Goal: Information Seeking & Learning: Learn about a topic

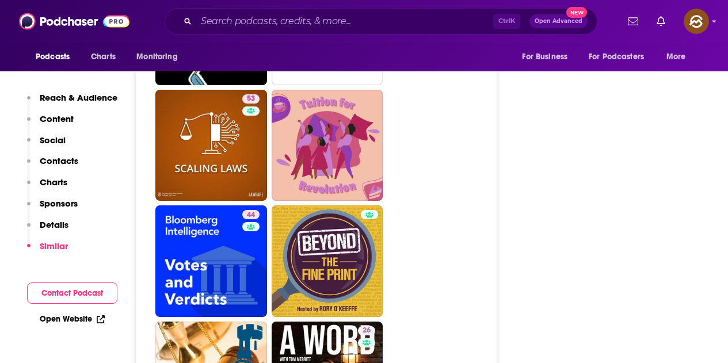
scroll to position [3050, 0]
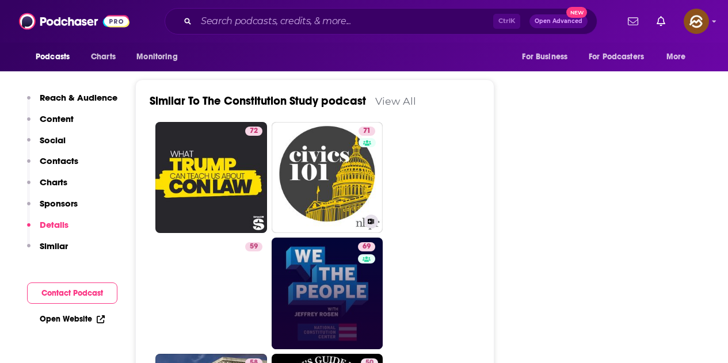
scroll to position [1611, 0]
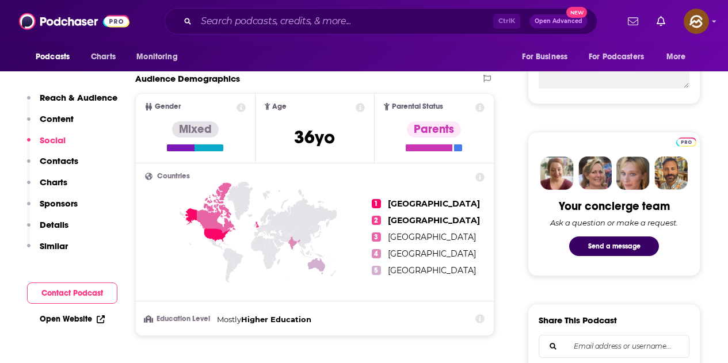
scroll to position [748, 0]
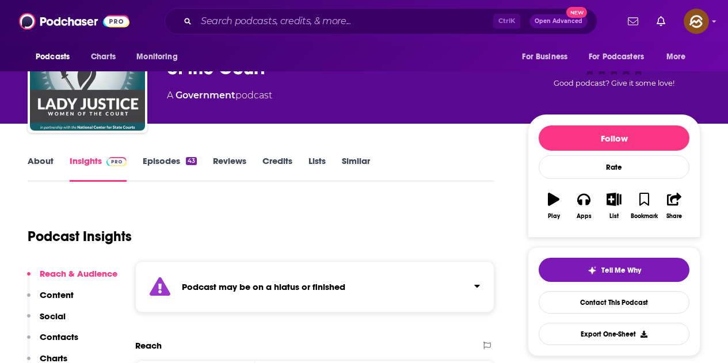
scroll to position [58, 0]
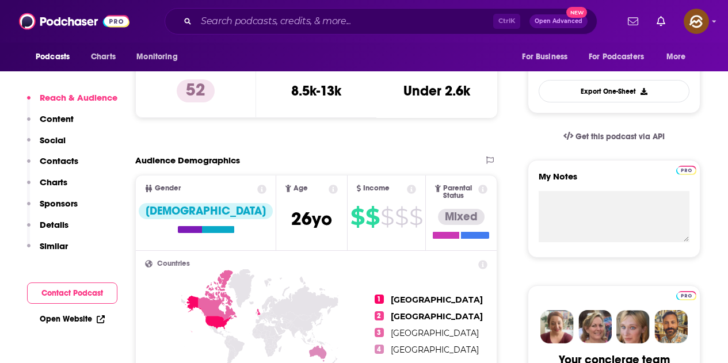
scroll to position [288, 0]
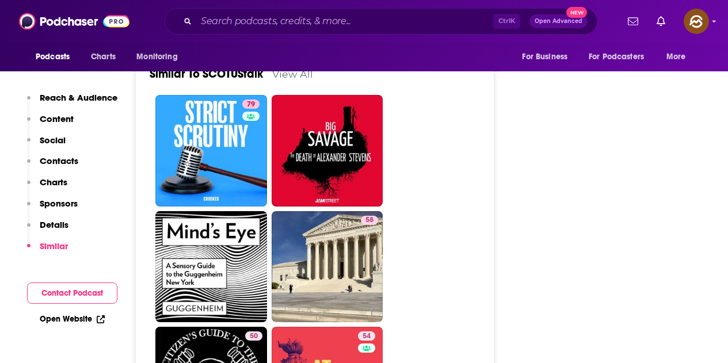
scroll to position [2187, 0]
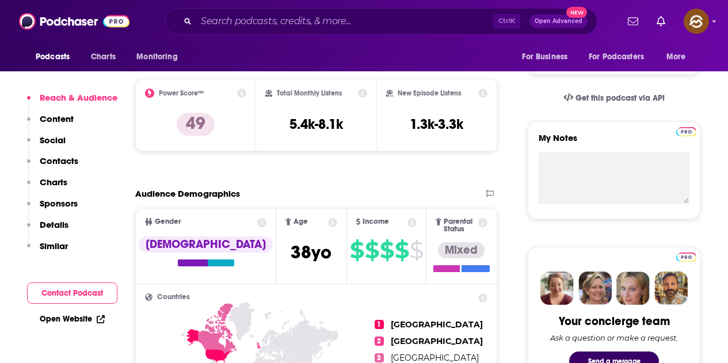
scroll to position [633, 0]
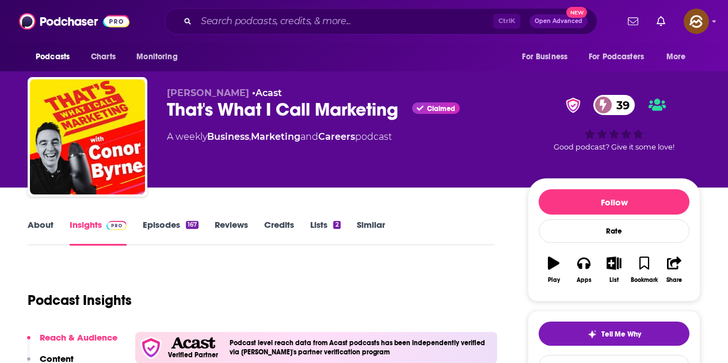
scroll to position [141, 0]
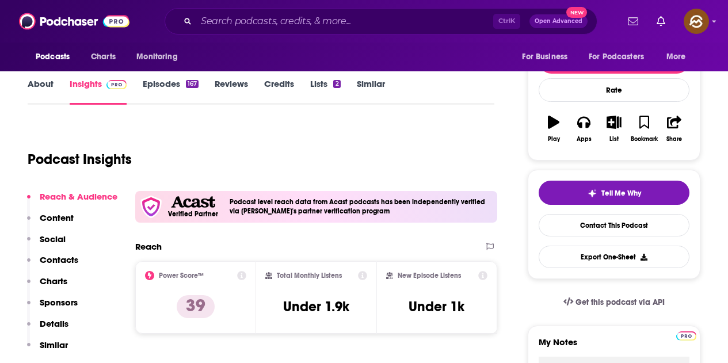
drag, startPoint x: 168, startPoint y: 106, endPoint x: 398, endPoint y: 115, distance: 229.8
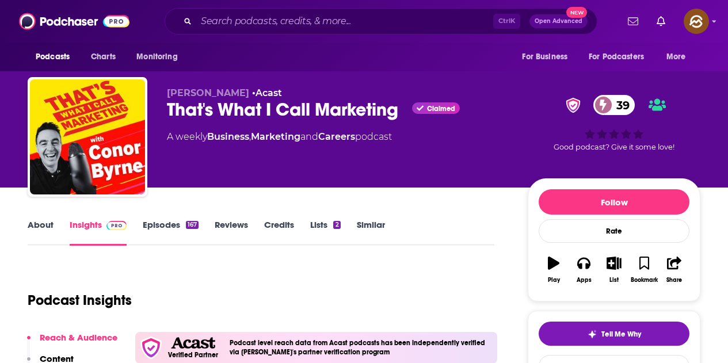
click at [453, 151] on div "[PERSON_NAME] • Acast That's What I Call Marketing Claimed 39 A weekly Business…" at bounding box center [338, 133] width 342 height 92
drag, startPoint x: 169, startPoint y: 108, endPoint x: 405, endPoint y: 115, distance: 236.0
click at [405, 115] on div "That's What I Call Marketing Claimed 39" at bounding box center [338, 109] width 342 height 22
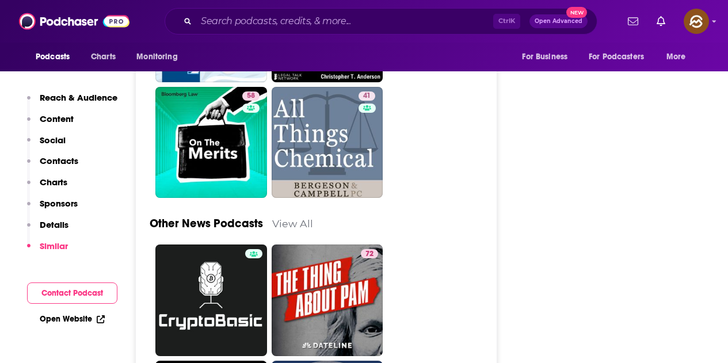
scroll to position [3050, 0]
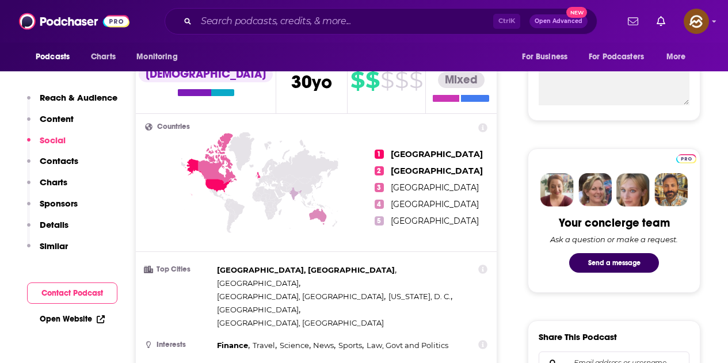
scroll to position [1590, 0]
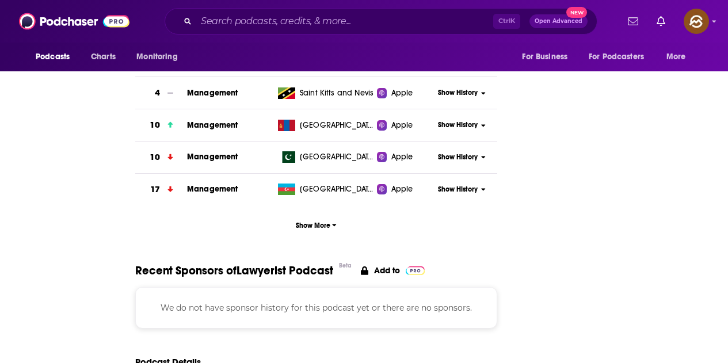
scroll to position [0, 0]
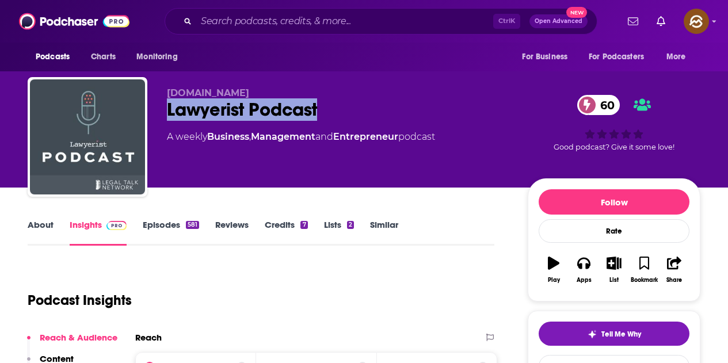
drag, startPoint x: 163, startPoint y: 112, endPoint x: 343, endPoint y: 116, distance: 179.6
click at [343, 116] on div "Lawyerist.com Lawyerist Podcast 60 A weekly Business , Management and Entrepren…" at bounding box center [364, 139] width 673 height 124
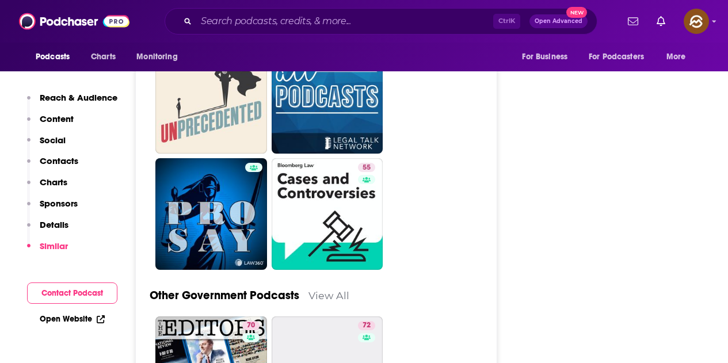
scroll to position [3280, 0]
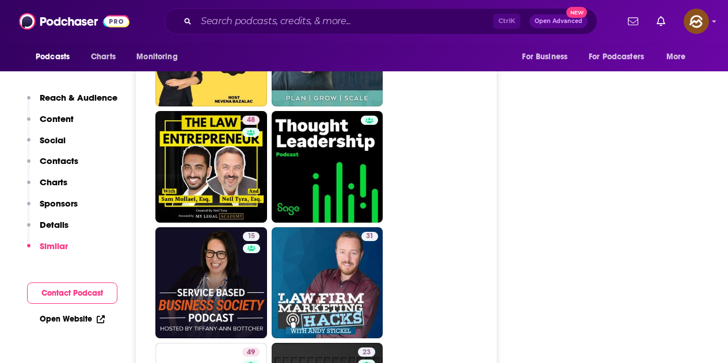
scroll to position [2191, 0]
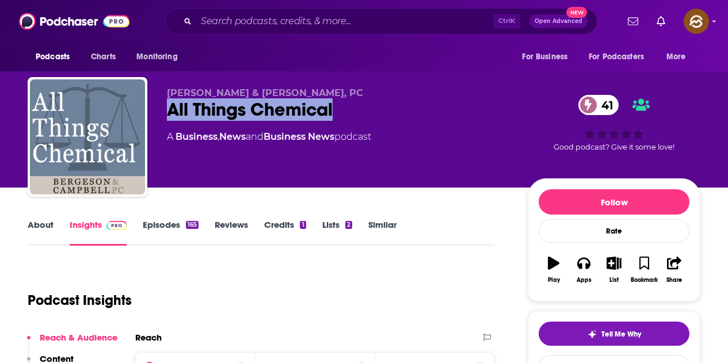
drag, startPoint x: 168, startPoint y: 115, endPoint x: 337, endPoint y: 119, distance: 168.6
click at [337, 119] on div "All Things Chemical 41" at bounding box center [338, 109] width 342 height 22
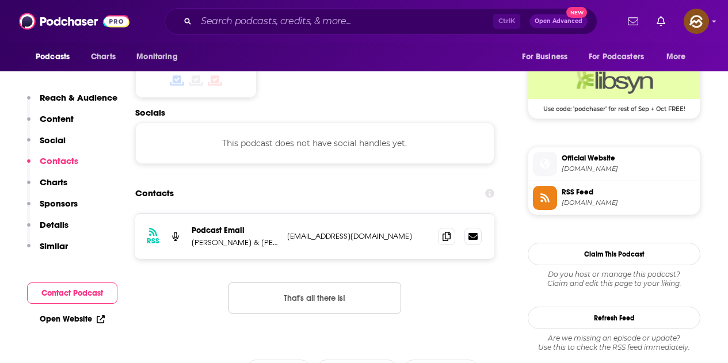
scroll to position [978, 0]
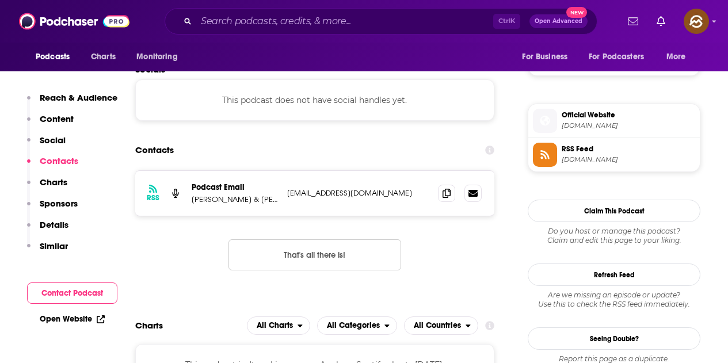
click at [467, 240] on div "RSS Podcast Email Bergeson & Campbell, PC info@lawbc.com info@lawbc.com That's …" at bounding box center [314, 229] width 359 height 119
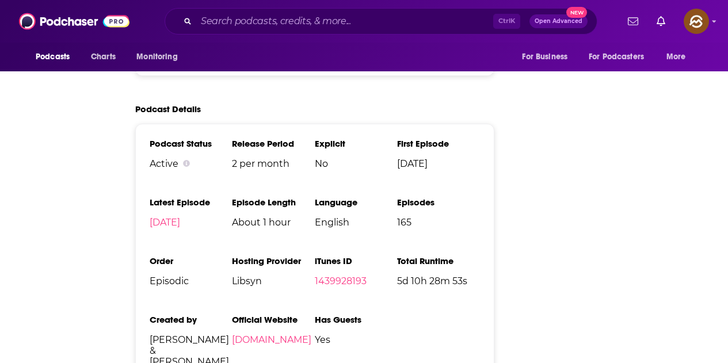
scroll to position [0, 0]
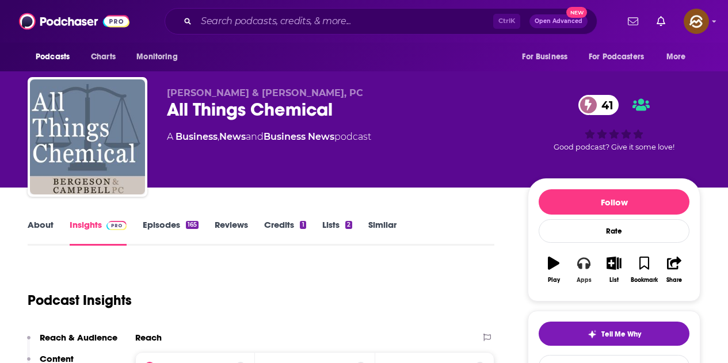
click at [591, 276] on button "Apps" at bounding box center [584, 269] width 30 height 41
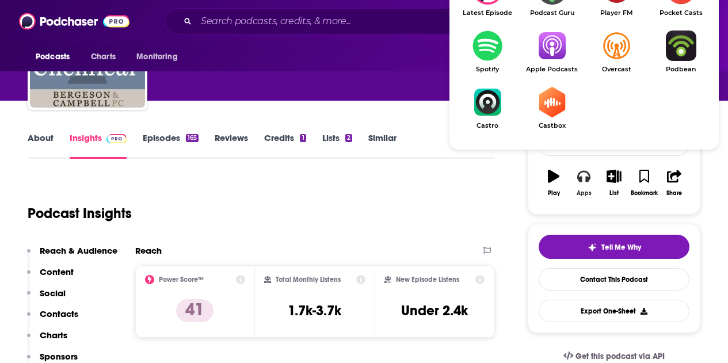
scroll to position [115, 0]
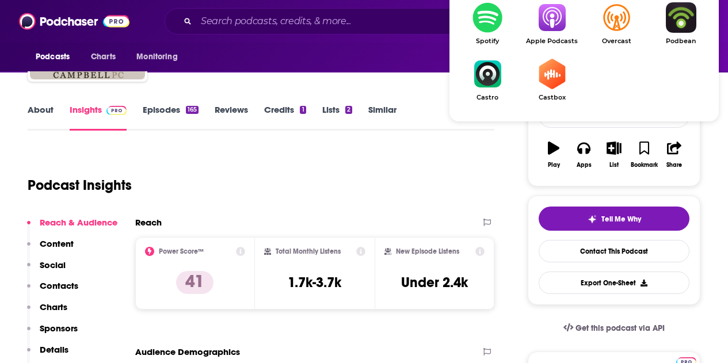
click at [544, 28] on img "Show Listen On dropdown" at bounding box center [552, 17] width 64 height 30
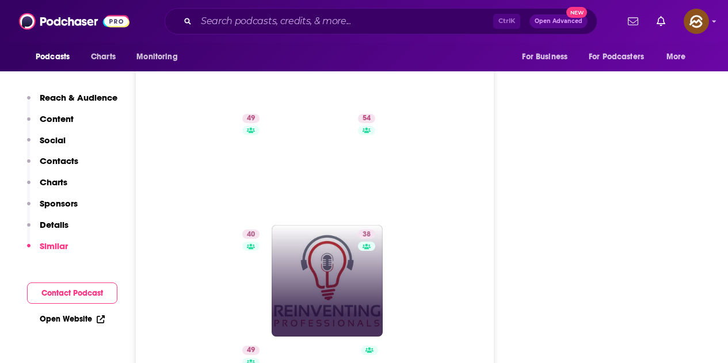
scroll to position [2014, 0]
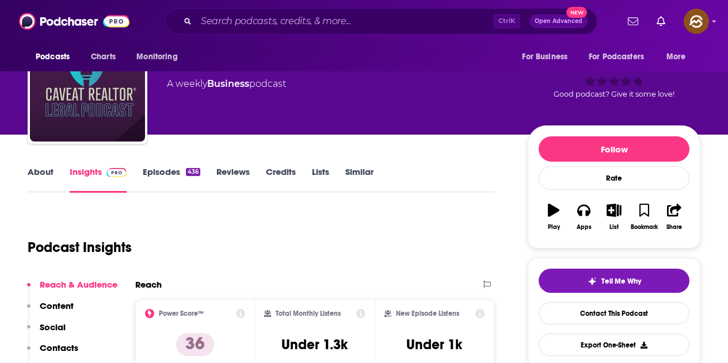
scroll to position [173, 0]
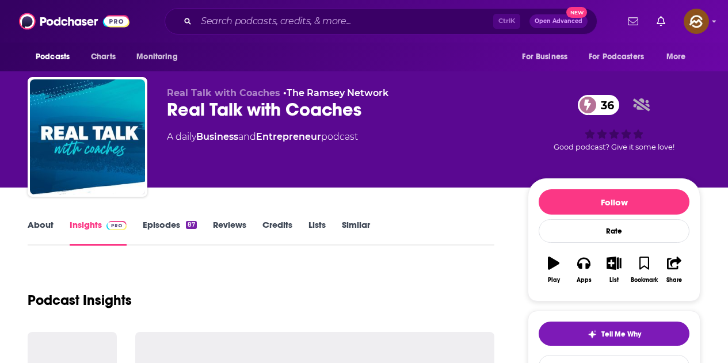
drag, startPoint x: 168, startPoint y: 112, endPoint x: 246, endPoint y: 112, distance: 77.7
click at [168, 112] on div "Real Talk with Coaches 36" at bounding box center [338, 109] width 342 height 22
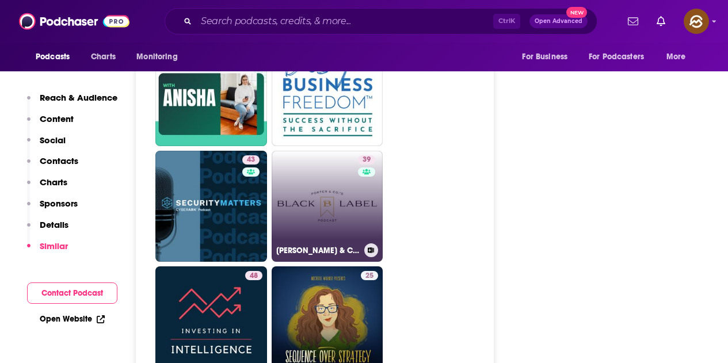
scroll to position [3050, 0]
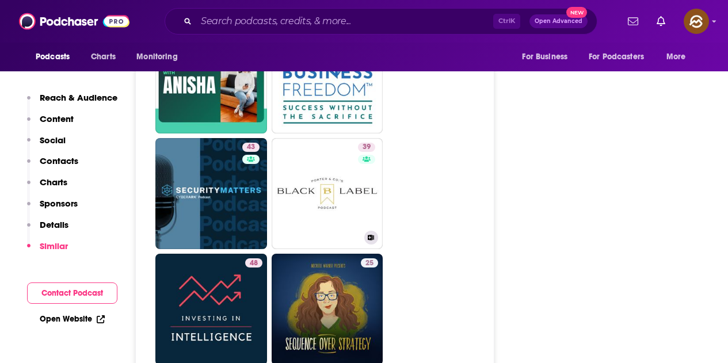
drag, startPoint x: 328, startPoint y: 171, endPoint x: 421, endPoint y: 124, distance: 104.0
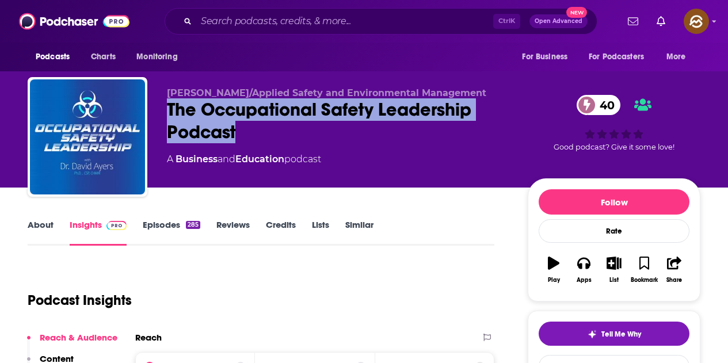
drag, startPoint x: 167, startPoint y: 110, endPoint x: 238, endPoint y: 133, distance: 74.8
click at [238, 133] on div "The Occupational Safety Leadership Podcast 40" at bounding box center [338, 120] width 342 height 45
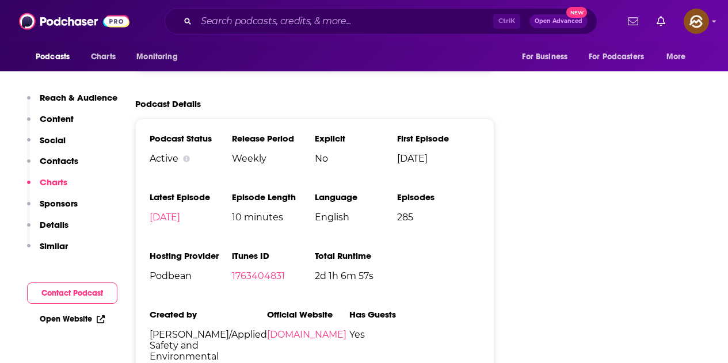
scroll to position [46, 0]
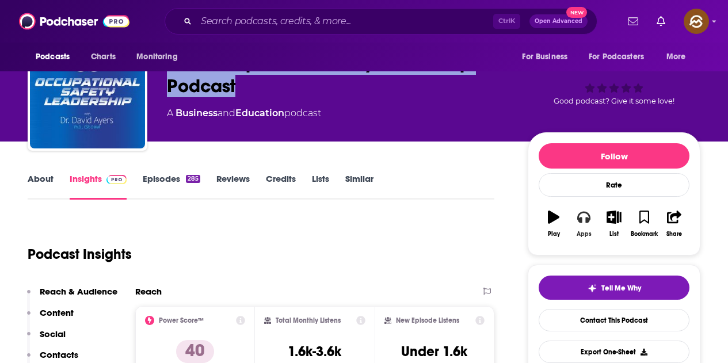
click at [592, 222] on button "Apps" at bounding box center [584, 223] width 30 height 41
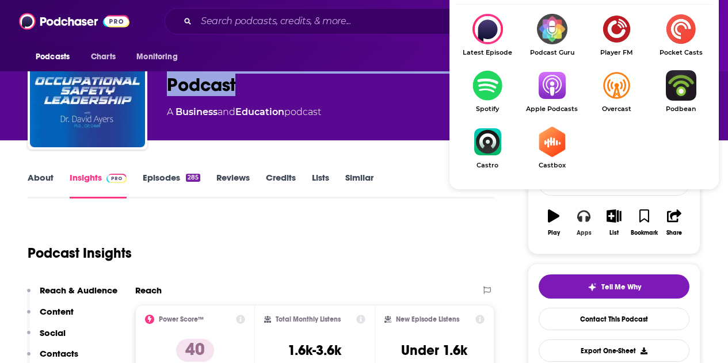
scroll to position [104, 0]
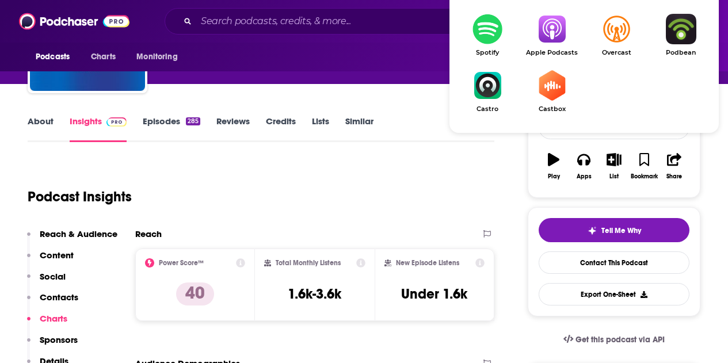
click at [560, 40] on img "Show Listen On dropdown" at bounding box center [552, 29] width 64 height 30
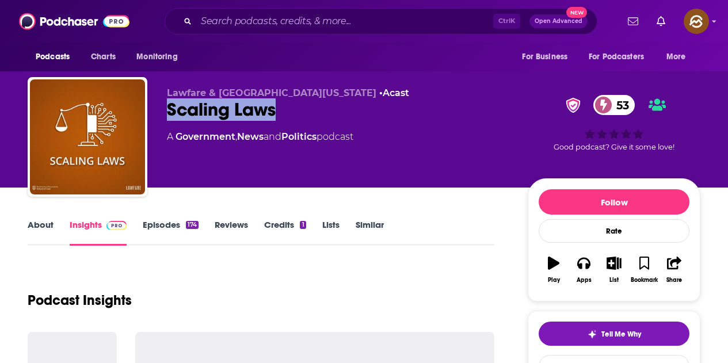
drag, startPoint x: 164, startPoint y: 104, endPoint x: 290, endPoint y: 112, distance: 126.2
click at [290, 112] on div "Lawfare & University of Texas Law School • Acast Scaling Laws 53 A Government ,…" at bounding box center [364, 139] width 673 height 124
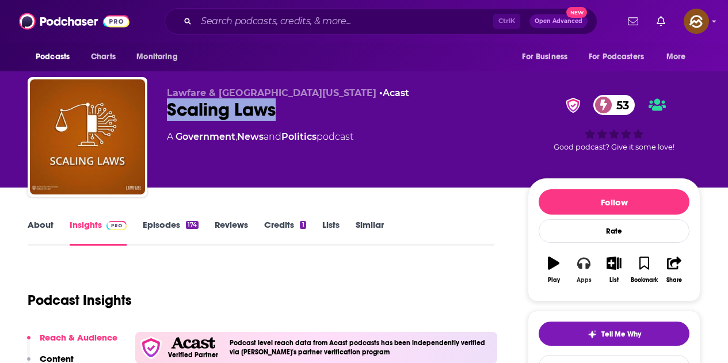
click at [583, 281] on div "Apps" at bounding box center [584, 280] width 15 height 7
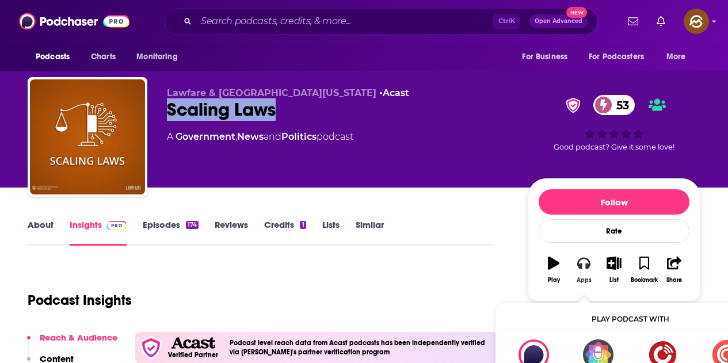
scroll to position [58, 0]
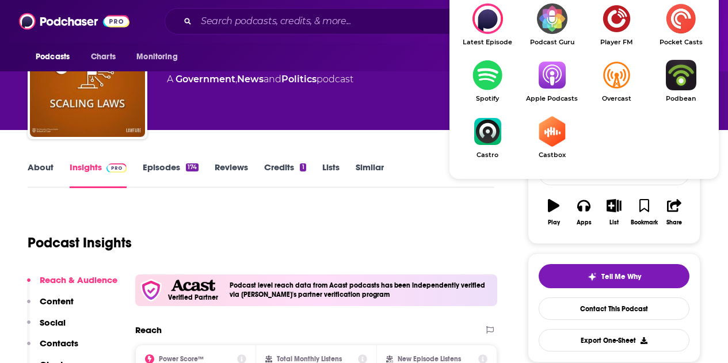
click at [558, 87] on img "Show Listen On dropdown" at bounding box center [552, 75] width 64 height 30
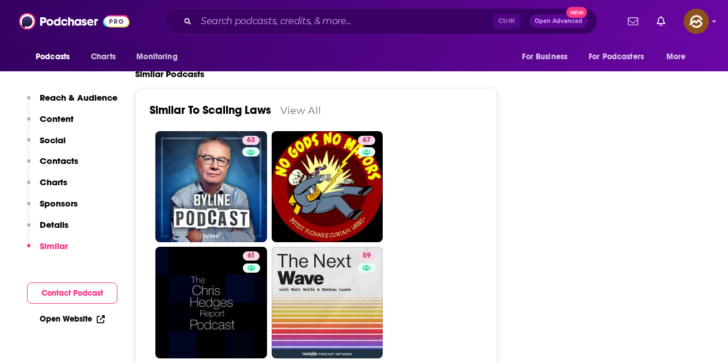
scroll to position [2014, 0]
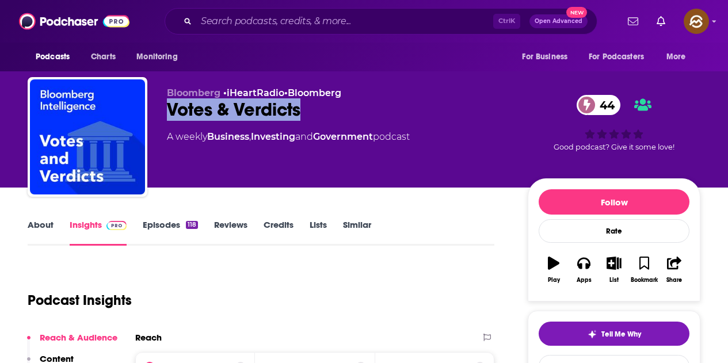
drag, startPoint x: 169, startPoint y: 114, endPoint x: 333, endPoint y: 108, distance: 164.1
click at [333, 108] on div "Votes & Verdicts 44" at bounding box center [338, 109] width 342 height 22
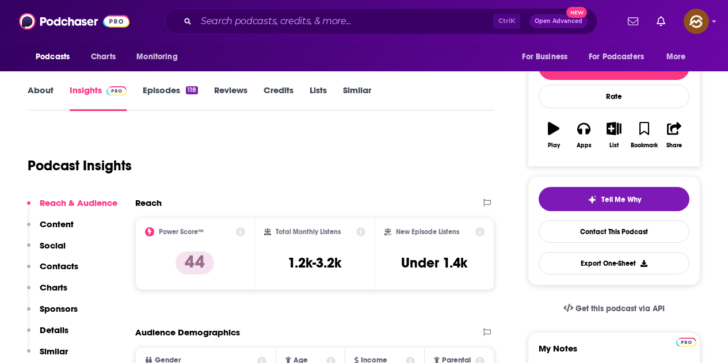
scroll to position [58, 0]
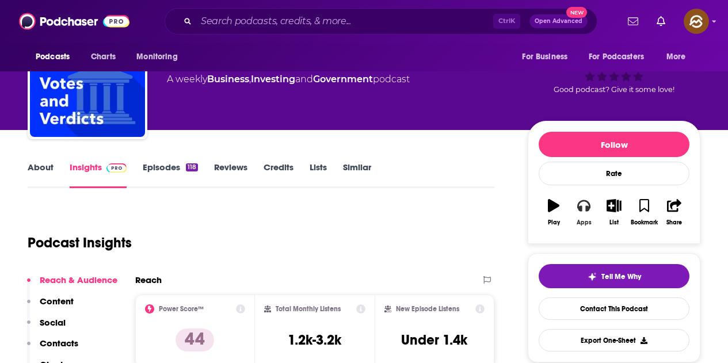
click at [584, 201] on icon "button" at bounding box center [583, 206] width 13 height 12
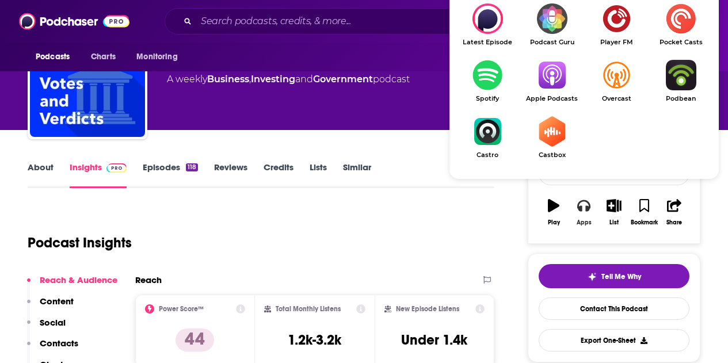
scroll to position [115, 0]
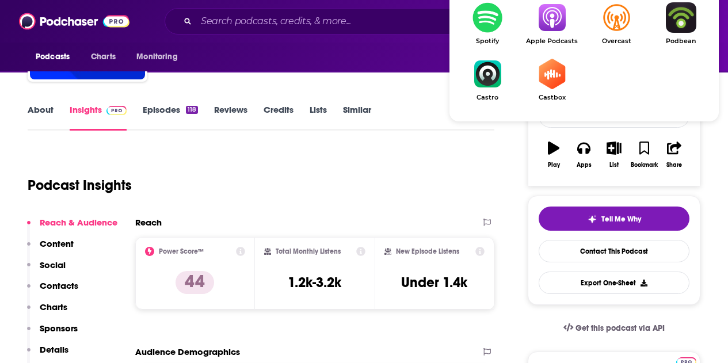
click at [555, 21] on img "Show Listen On dropdown" at bounding box center [552, 17] width 64 height 30
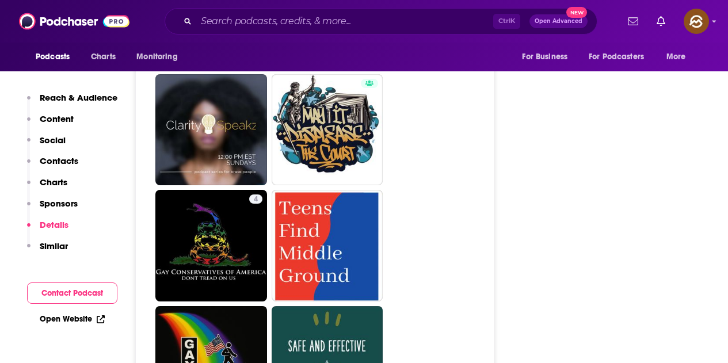
scroll to position [2244, 0]
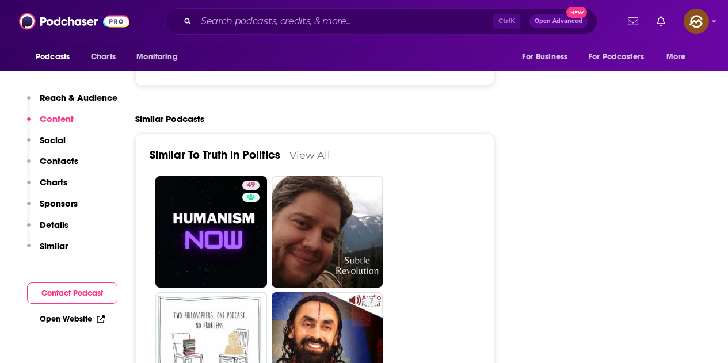
scroll to position [1726, 0]
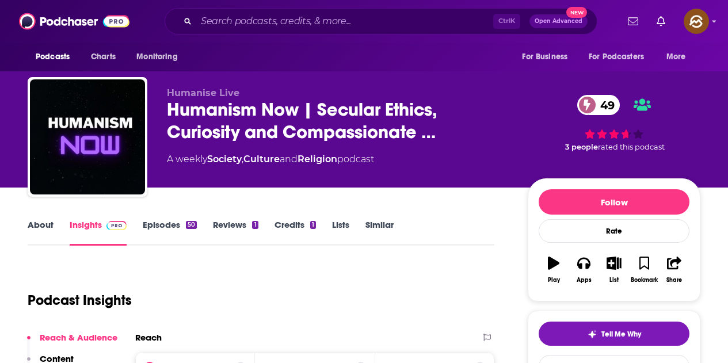
scroll to position [173, 0]
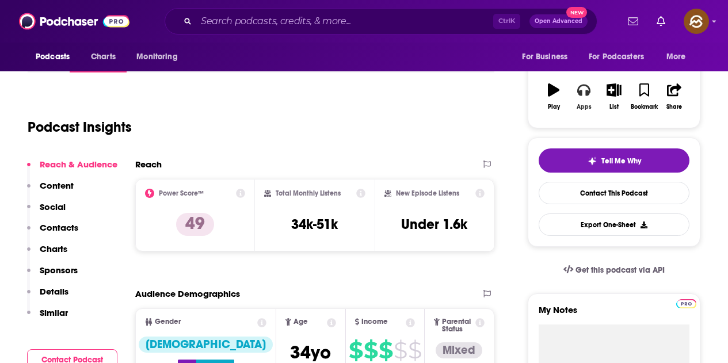
click at [582, 103] on button "Apps" at bounding box center [584, 96] width 30 height 41
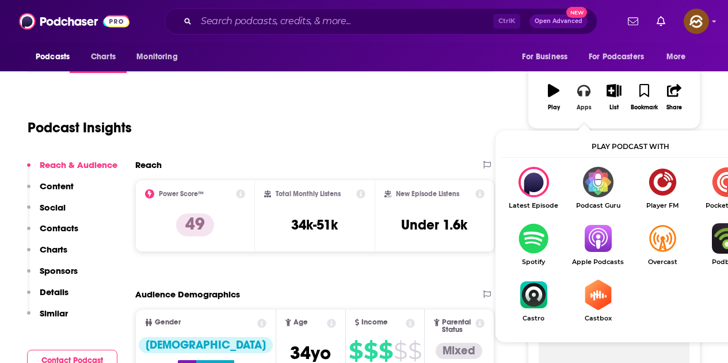
scroll to position [230, 0]
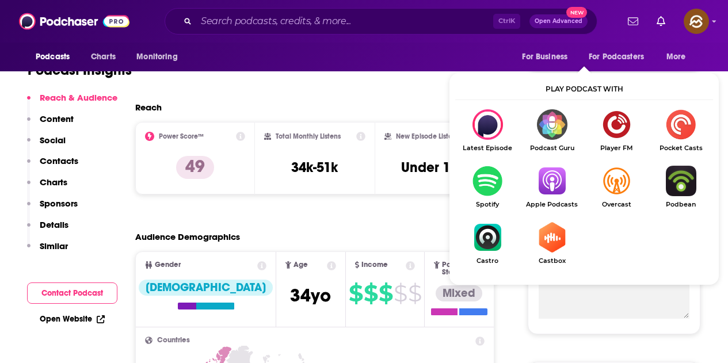
click at [558, 181] on img "Show Listen On dropdown" at bounding box center [552, 181] width 64 height 30
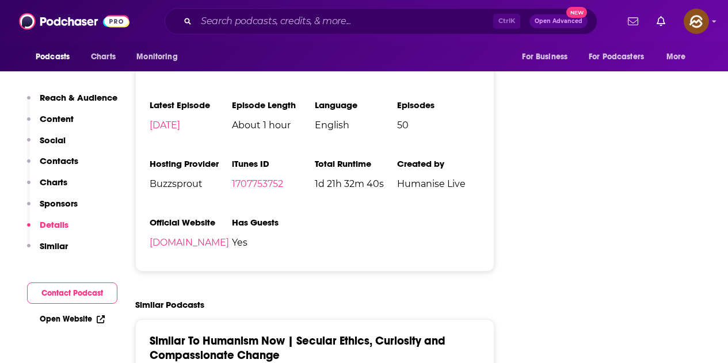
scroll to position [0, 0]
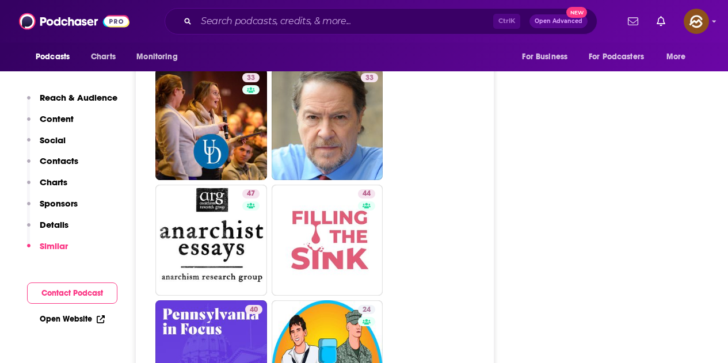
scroll to position [3280, 0]
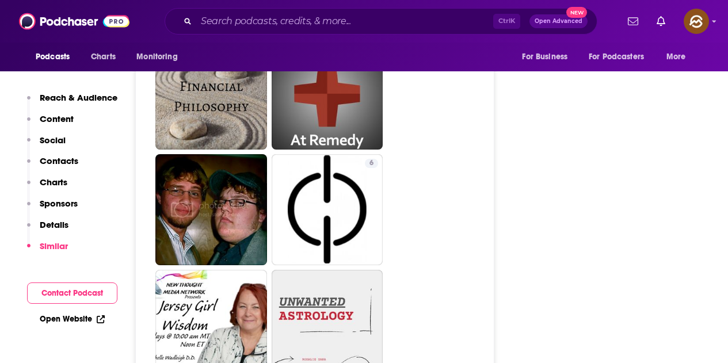
scroll to position [3050, 0]
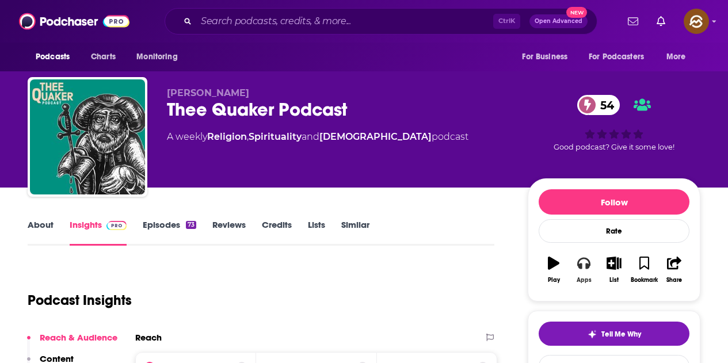
click at [579, 270] on button "Apps" at bounding box center [584, 269] width 30 height 41
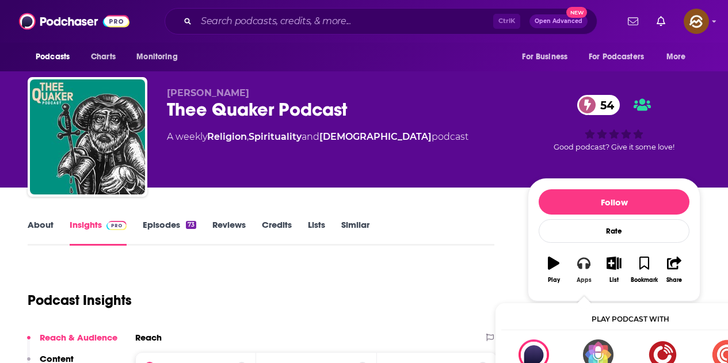
scroll to position [115, 0]
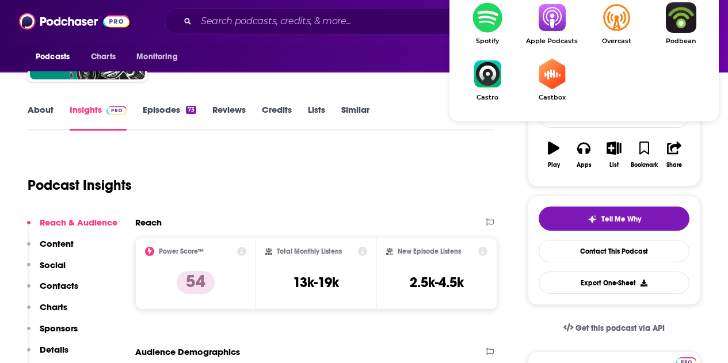
click at [557, 21] on img "Show Listen On dropdown" at bounding box center [552, 17] width 64 height 30
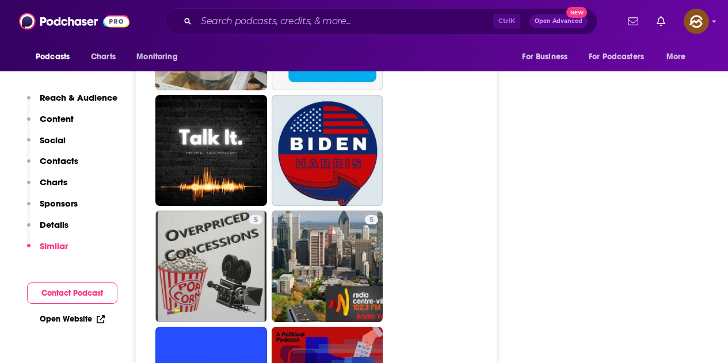
scroll to position [2992, 0]
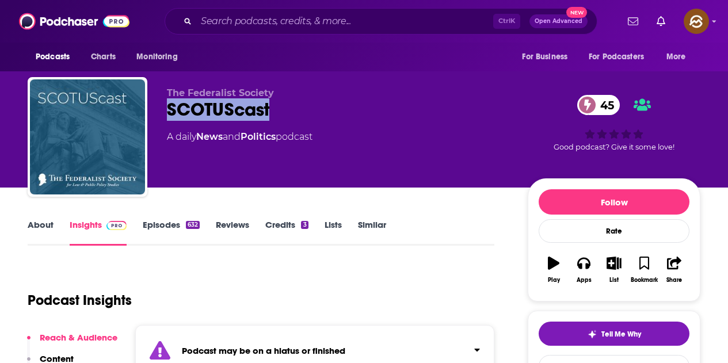
click at [396, 116] on div "SCOTUScast 45" at bounding box center [338, 109] width 342 height 22
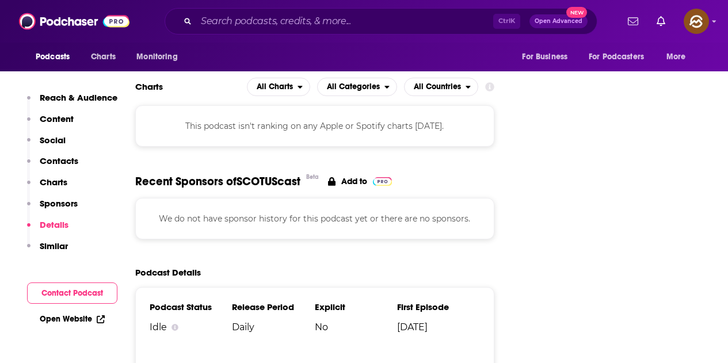
scroll to position [1554, 0]
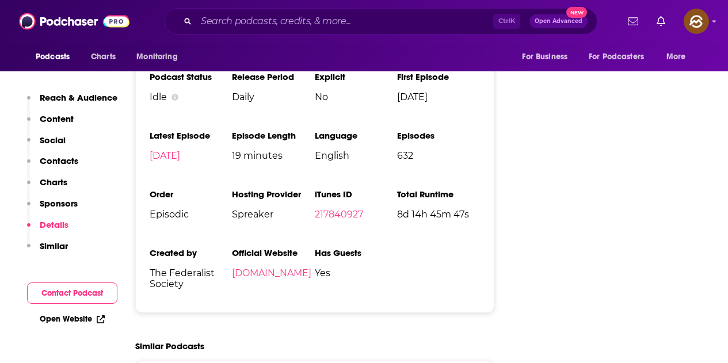
click at [396, 268] on span "Yes" at bounding box center [356, 273] width 82 height 11
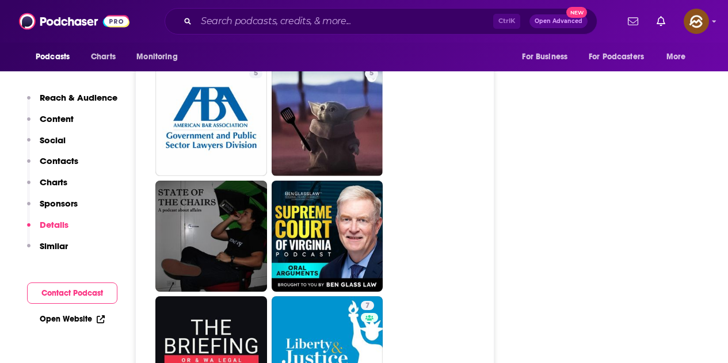
scroll to position [2589, 0]
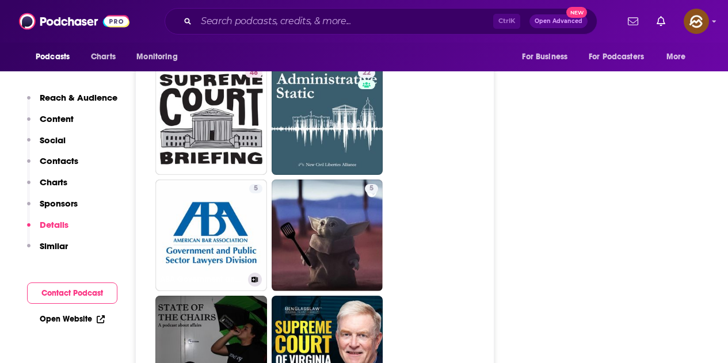
drag, startPoint x: 203, startPoint y: 162, endPoint x: 460, endPoint y: 192, distance: 259.0
click at [460, 192] on ul "50 59 47 55 61 58 50 52 7 5 48 22 5 ABA Government and Public Sector Lawyers Di…" at bounding box center [320, 61] width 331 height 1387
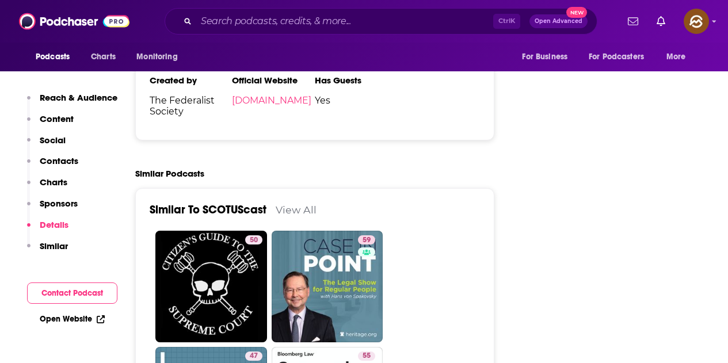
scroll to position [1841, 0]
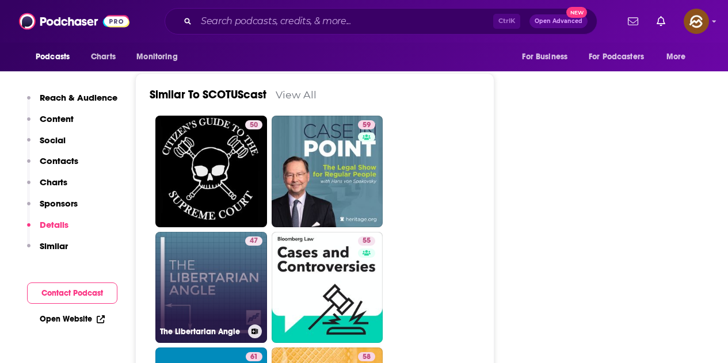
click at [205, 232] on link "47 The Libertarian Angle" at bounding box center [211, 288] width 112 height 112
type input "https://www.podchaser.com/podcasts/the-libertarian-angle-45699"
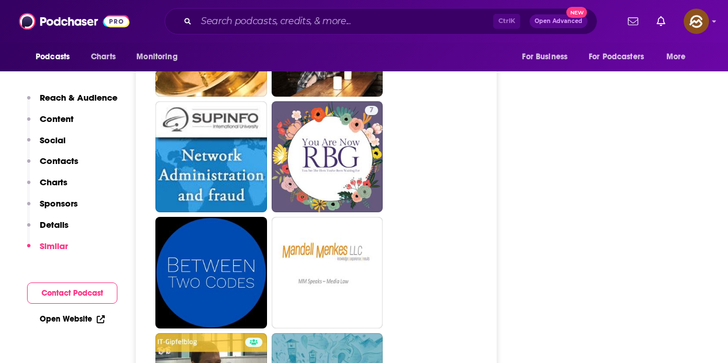
scroll to position [3453, 0]
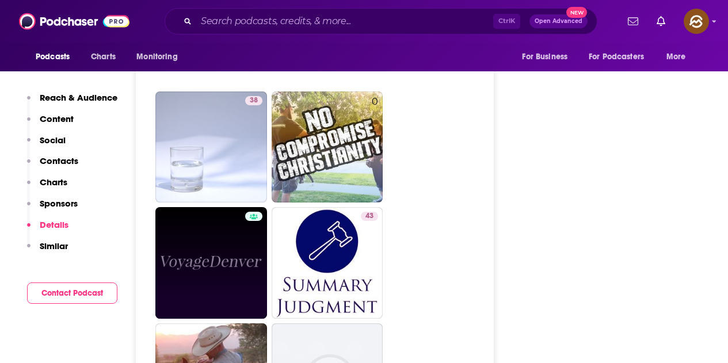
scroll to position [2647, 0]
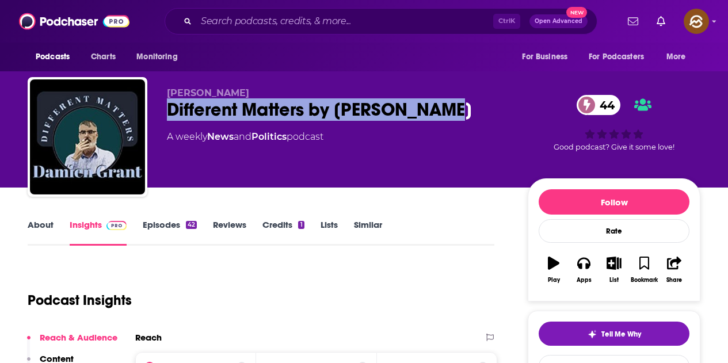
drag, startPoint x: 165, startPoint y: 111, endPoint x: 460, endPoint y: 121, distance: 295.4
click at [460, 121] on div "Damien Grant Different Matters by Damien Grant 44 A weekly News and Politics po…" at bounding box center [364, 139] width 673 height 124
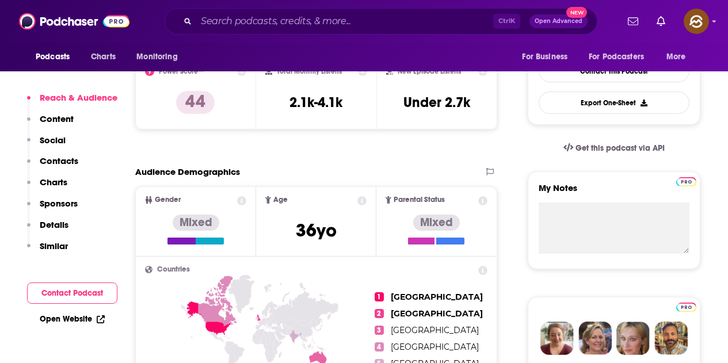
scroll to position [345, 0]
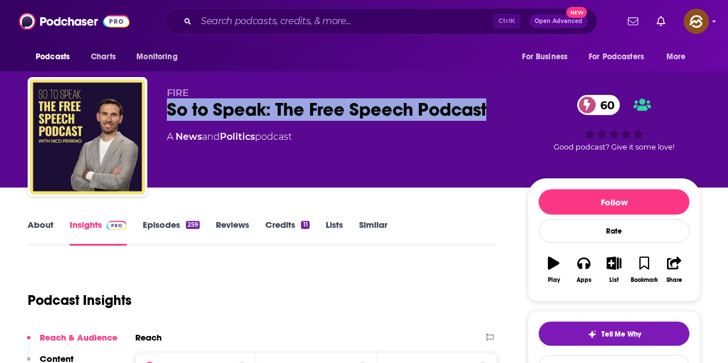
drag, startPoint x: 181, startPoint y: 113, endPoint x: 487, endPoint y: 117, distance: 306.2
click at [487, 117] on div "FIRE So to Speak: The Free Speech Podcast 60 A News and Politics podcast 60 Goo…" at bounding box center [364, 139] width 673 height 124
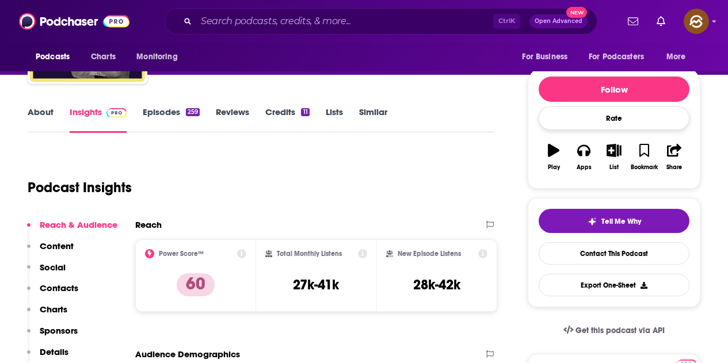
scroll to position [58, 0]
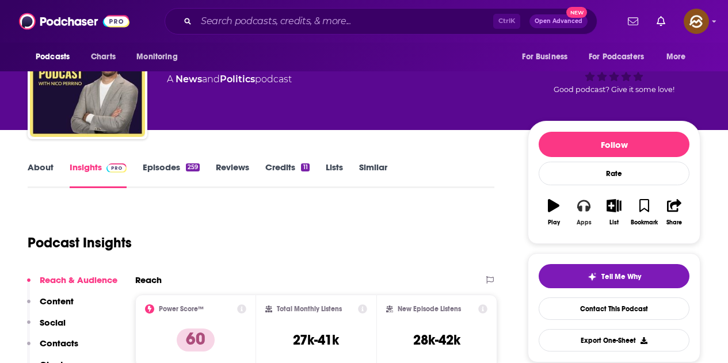
click at [585, 207] on icon "button" at bounding box center [583, 205] width 13 height 13
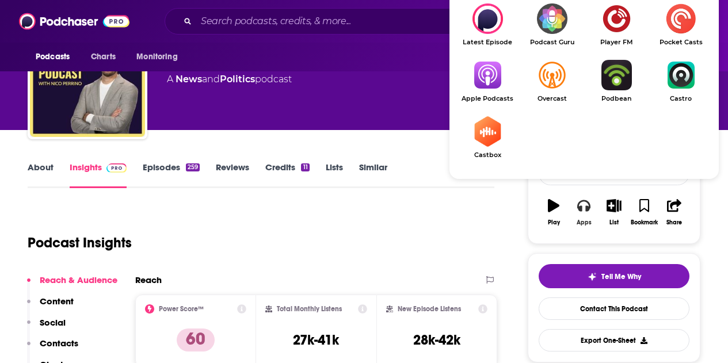
scroll to position [115, 0]
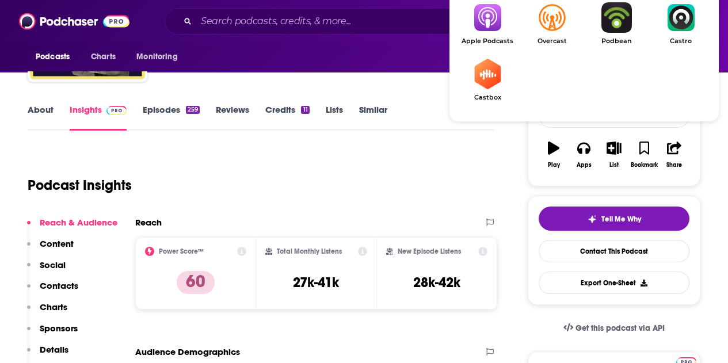
click at [491, 37] on span "Apple Podcasts" at bounding box center [487, 40] width 64 height 7
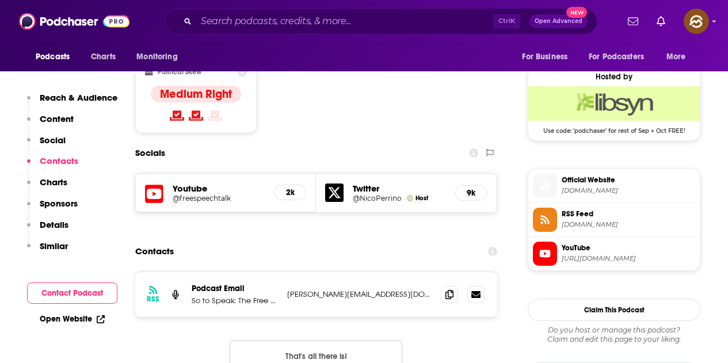
scroll to position [978, 0]
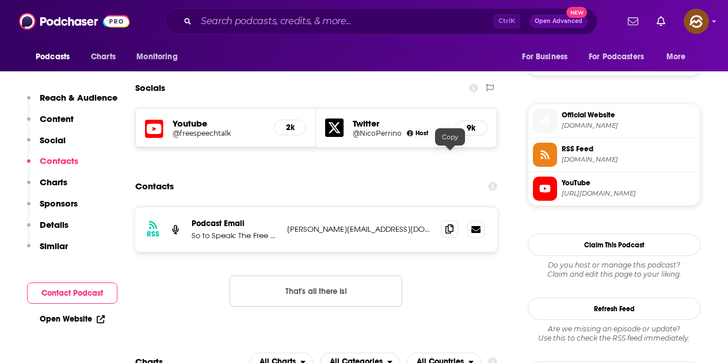
click at [449, 224] on icon at bounding box center [449, 228] width 8 height 9
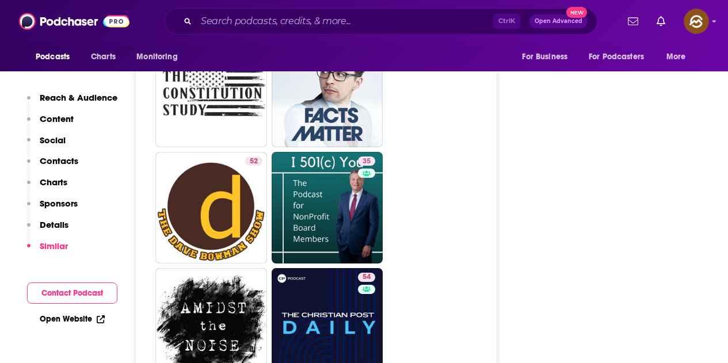
scroll to position [2877, 0]
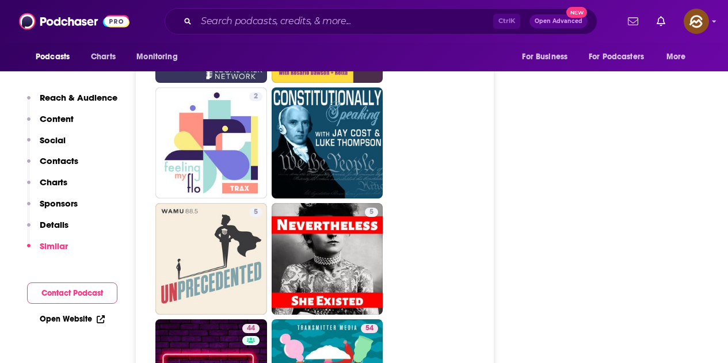
scroll to position [2820, 0]
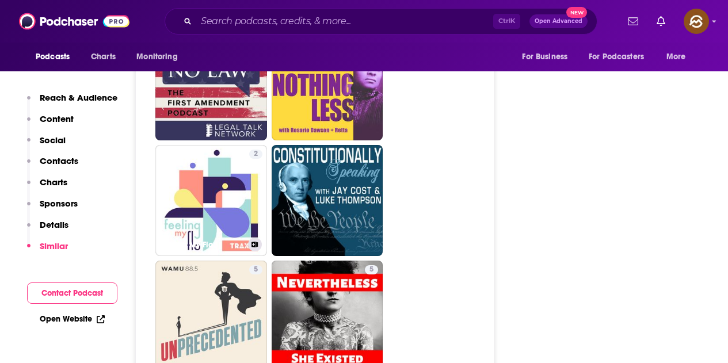
drag, startPoint x: 234, startPoint y: 196, endPoint x: 514, endPoint y: 188, distance: 279.8
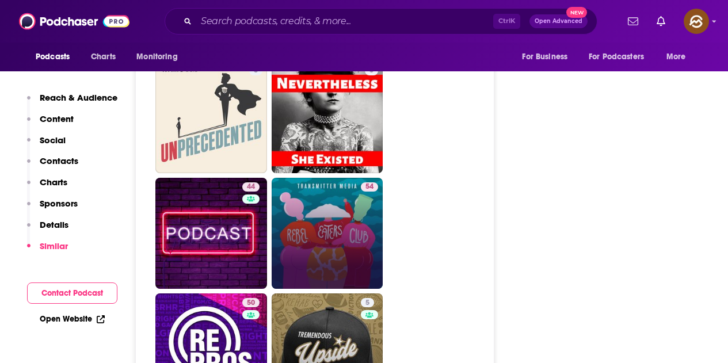
scroll to position [3050, 0]
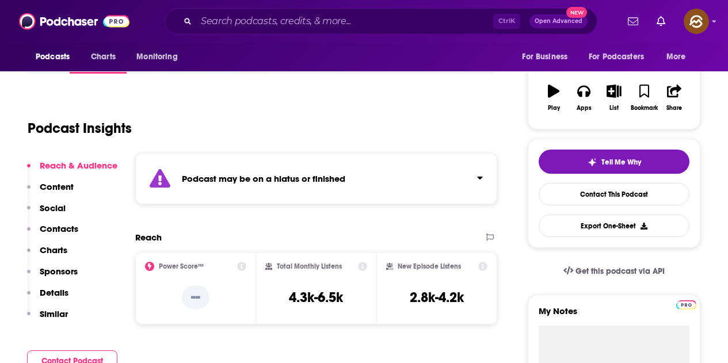
scroll to position [58, 0]
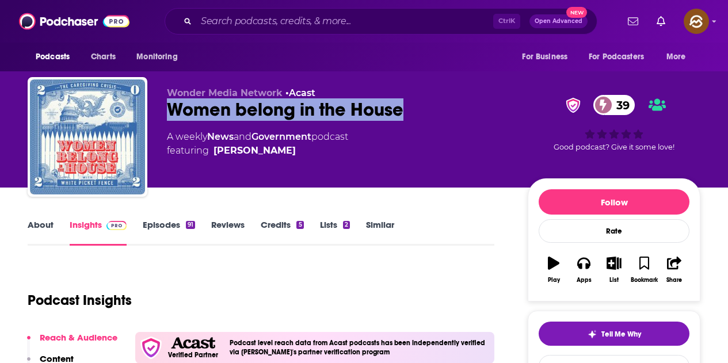
drag, startPoint x: 165, startPoint y: 113, endPoint x: 401, endPoint y: 124, distance: 236.2
click at [401, 124] on div "Wonder Media Network • Acast Women belong in the House 39 A weekly News and Gov…" at bounding box center [364, 139] width 673 height 124
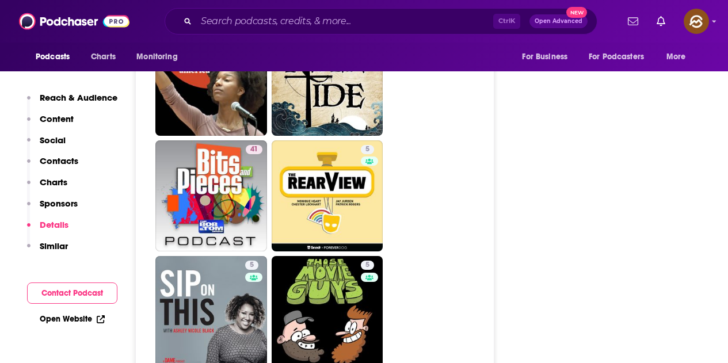
scroll to position [3453, 0]
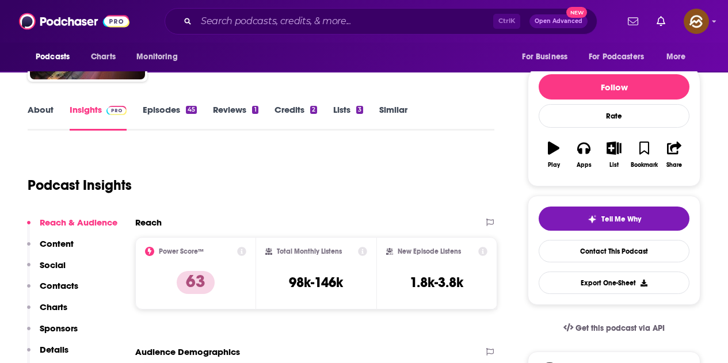
scroll to position [173, 0]
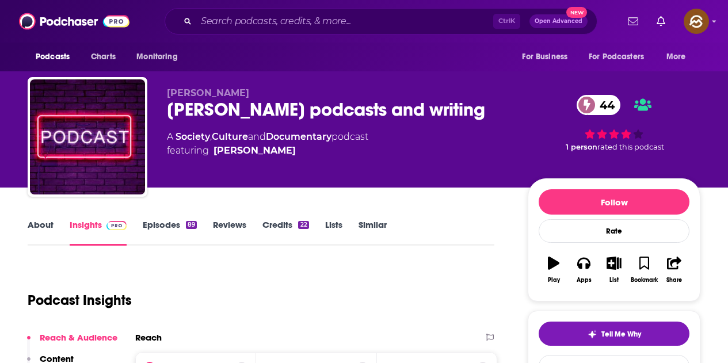
drag, startPoint x: 171, startPoint y: 112, endPoint x: 458, endPoint y: 111, distance: 287.1
click at [458, 111] on div "Julie Bindel's podcasts and writing 44" at bounding box center [338, 109] width 342 height 22
click at [585, 268] on icon "button" at bounding box center [583, 263] width 13 height 13
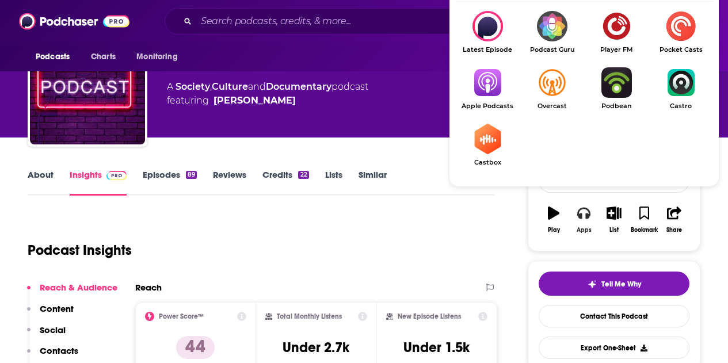
scroll to position [58, 0]
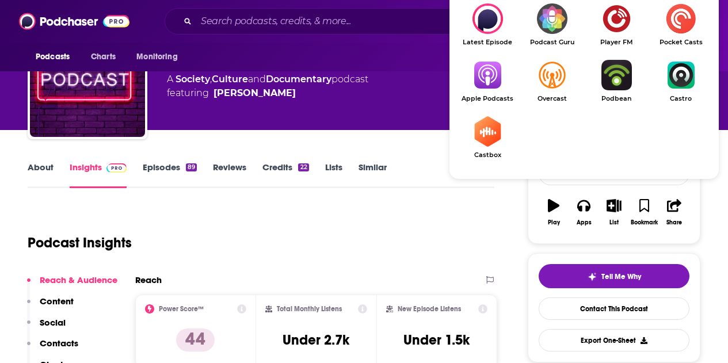
click at [495, 83] on img "Show Listen On dropdown" at bounding box center [487, 75] width 64 height 30
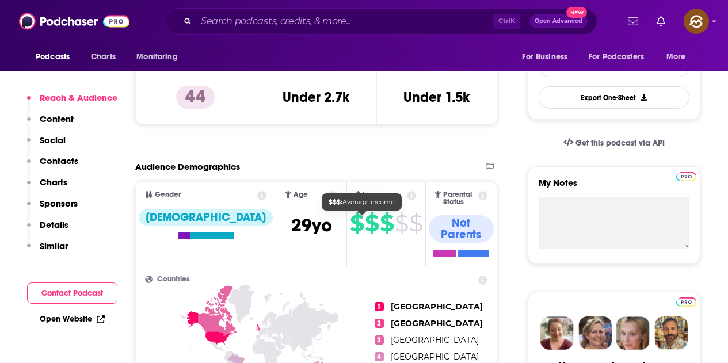
scroll to position [403, 0]
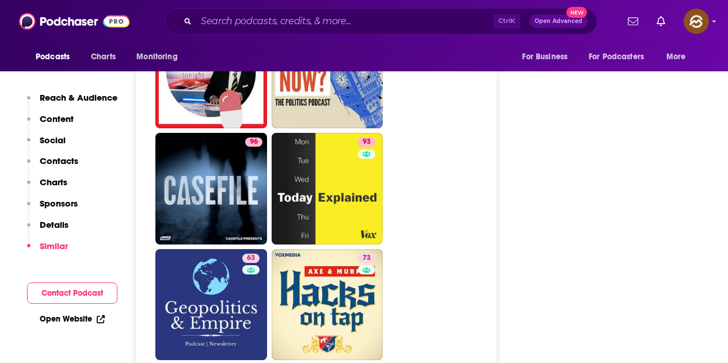
scroll to position [4431, 0]
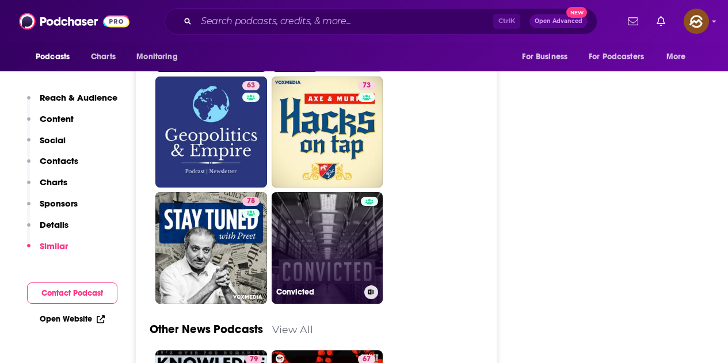
click at [349, 192] on link "Convicted" at bounding box center [328, 248] width 112 height 112
type input "https://www.podchaser.com/podcasts/convicted-513829"
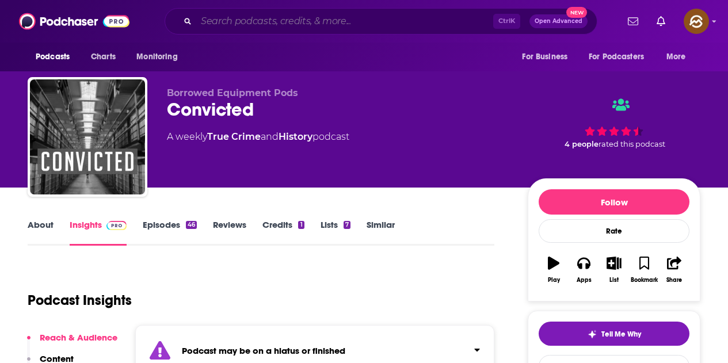
click at [225, 24] on input "Search podcasts, credits, & more..." at bounding box center [344, 21] width 297 height 18
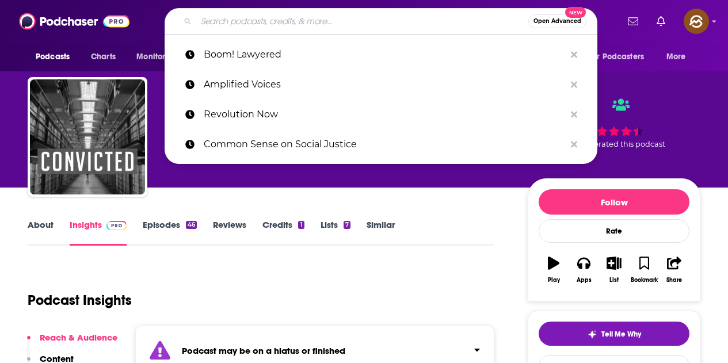
paste input "The spiked podcast"
type input "The spiked podcast"
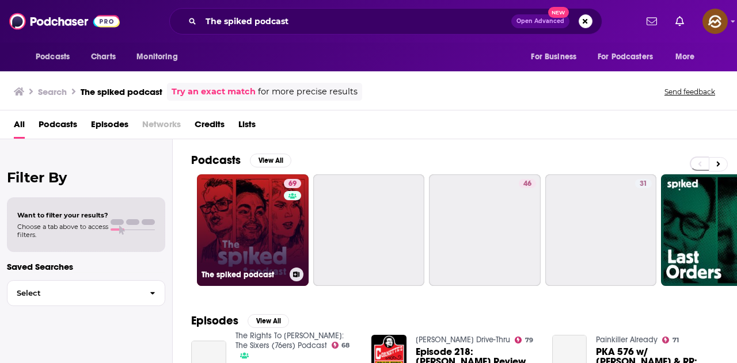
click at [287, 222] on div "69" at bounding box center [294, 223] width 20 height 89
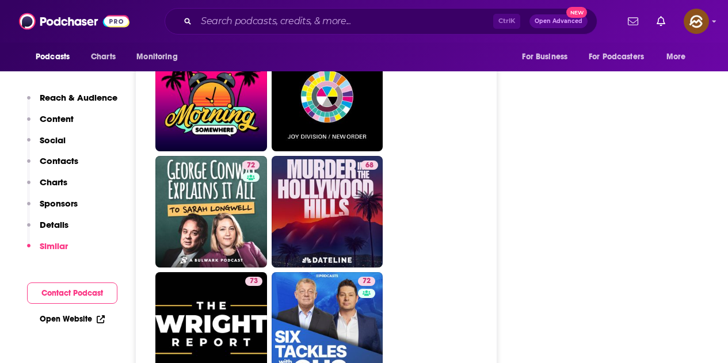
scroll to position [3683, 0]
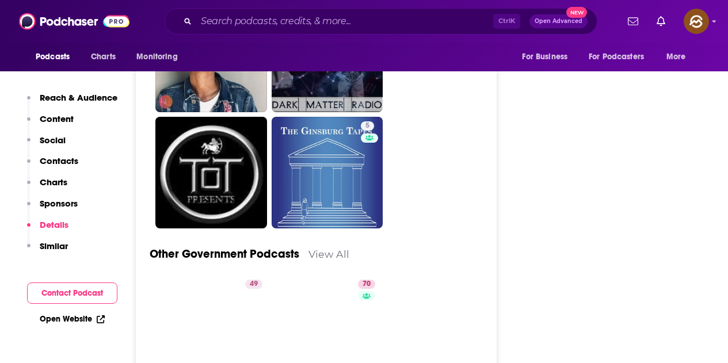
scroll to position [2992, 0]
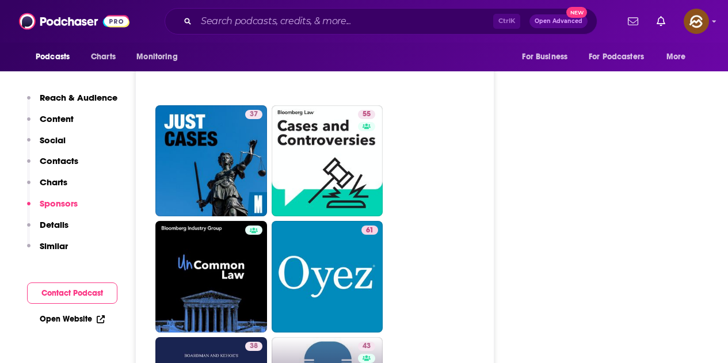
scroll to position [2302, 0]
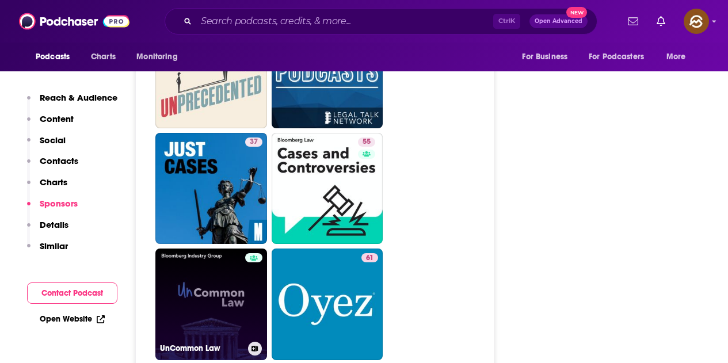
click at [235, 249] on link "UnCommon Law" at bounding box center [211, 305] width 112 height 112
type input "https://www.podchaser.com/podcasts/uncommon-law-846706"
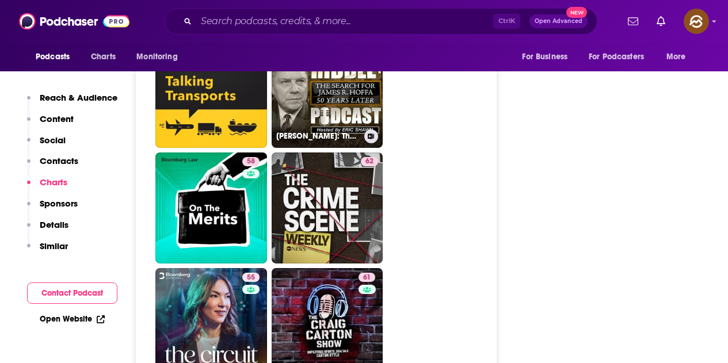
scroll to position [2705, 0]
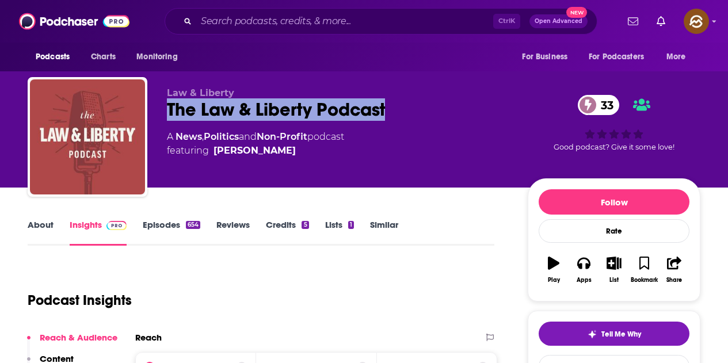
drag, startPoint x: 167, startPoint y: 109, endPoint x: 395, endPoint y: 108, distance: 227.9
click at [395, 108] on div "The Law & Liberty Podcast 33" at bounding box center [338, 109] width 342 height 22
click at [589, 265] on icon "button" at bounding box center [583, 264] width 13 height 12
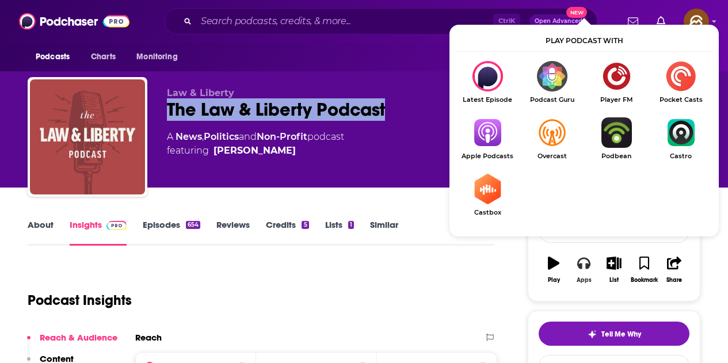
scroll to position [115, 0]
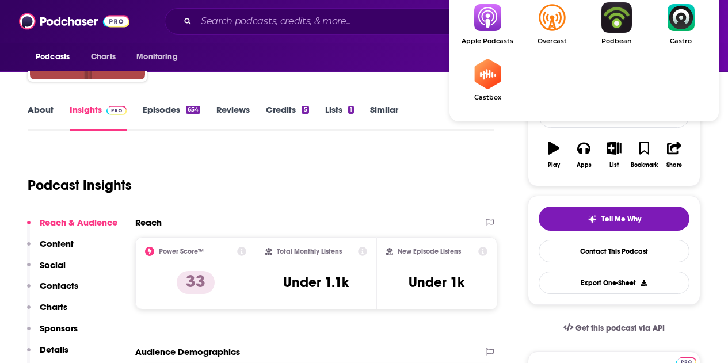
click at [494, 26] on img "Show Listen On dropdown" at bounding box center [487, 17] width 64 height 30
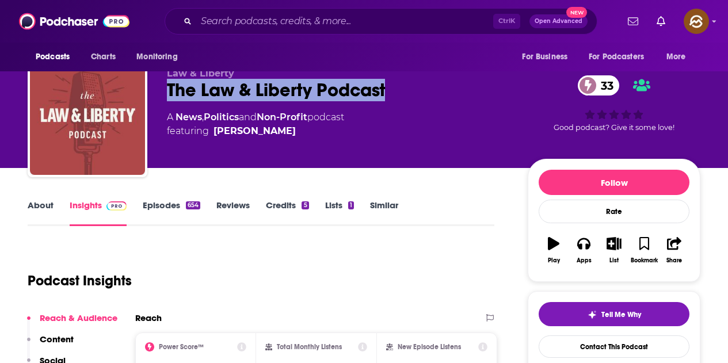
scroll to position [0, 0]
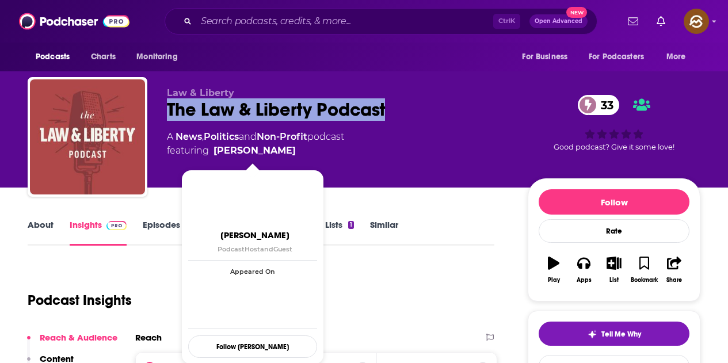
drag, startPoint x: 296, startPoint y: 166, endPoint x: 215, endPoint y: 156, distance: 82.3
click at [215, 156] on div "Law & Liberty The Law & Liberty Podcast 33 A News , Politics and Non-Profit pod…" at bounding box center [338, 133] width 342 height 92
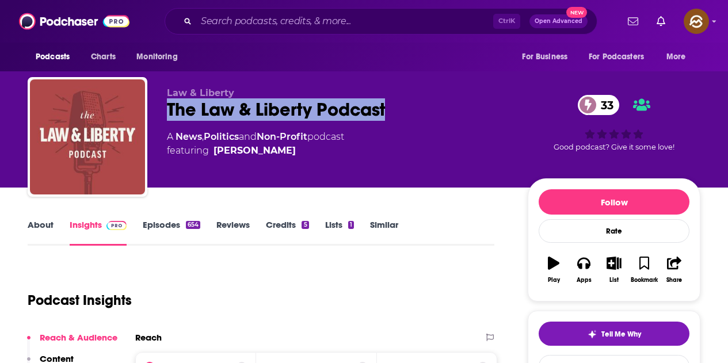
drag, startPoint x: 168, startPoint y: 110, endPoint x: 481, endPoint y: 117, distance: 313.1
click at [481, 117] on div "The Law & Liberty Podcast 33" at bounding box center [338, 109] width 342 height 22
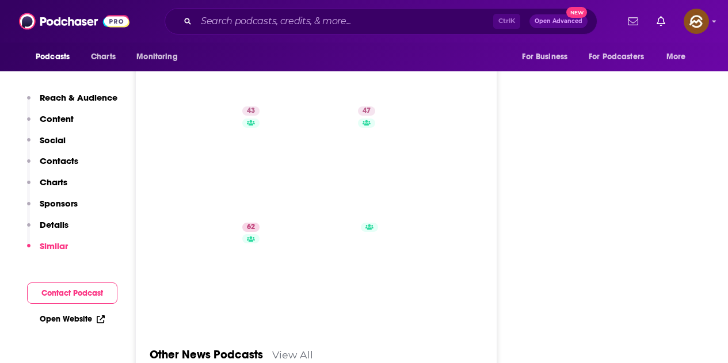
scroll to position [3030, 0]
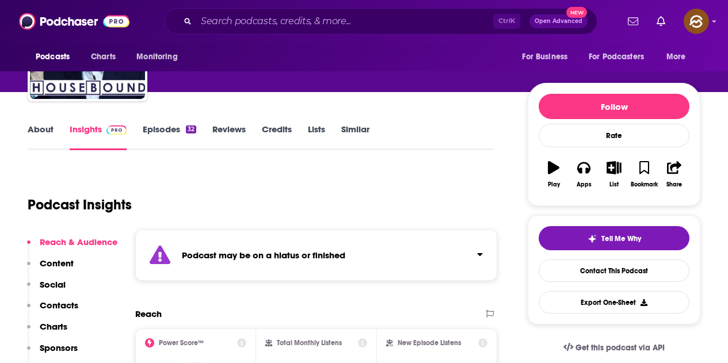
scroll to position [115, 0]
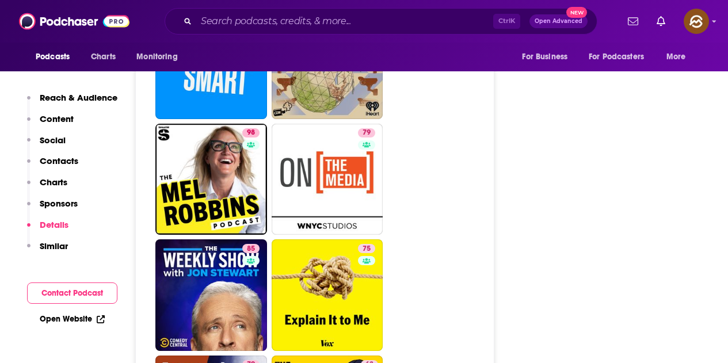
scroll to position [2820, 0]
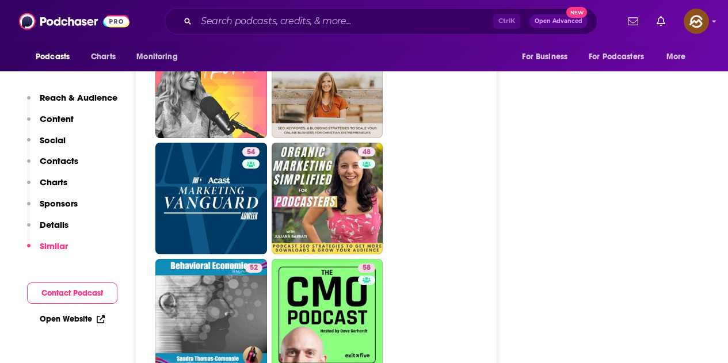
scroll to position [2359, 0]
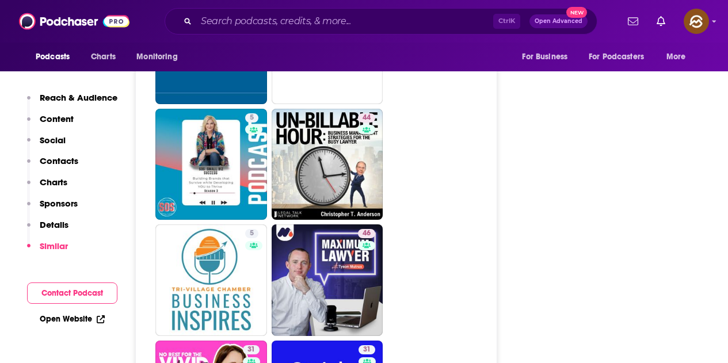
scroll to position [2997, 0]
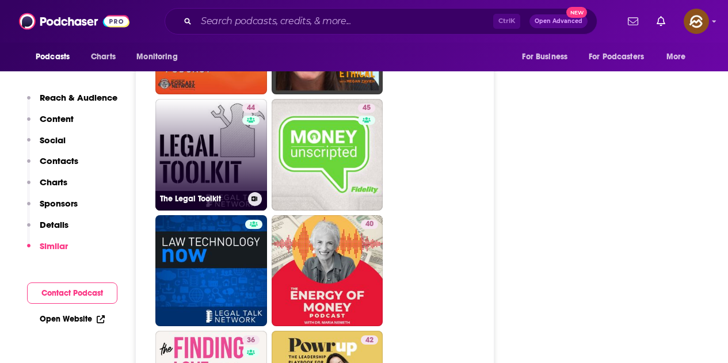
scroll to position [2705, 0]
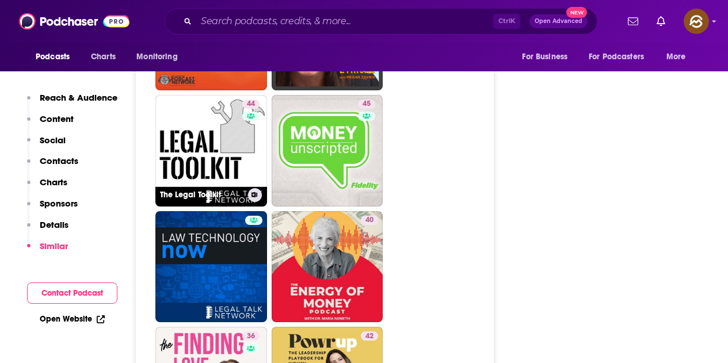
drag, startPoint x: 193, startPoint y: 110, endPoint x: 218, endPoint y: 109, distance: 25.3
click at [218, 109] on link "44 The Legal Toolkit" at bounding box center [211, 151] width 112 height 112
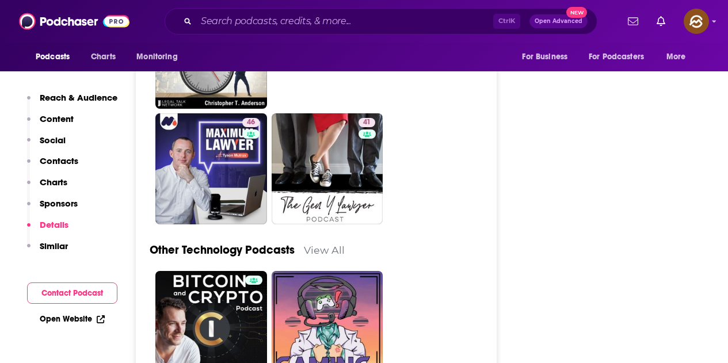
scroll to position [3165, 0]
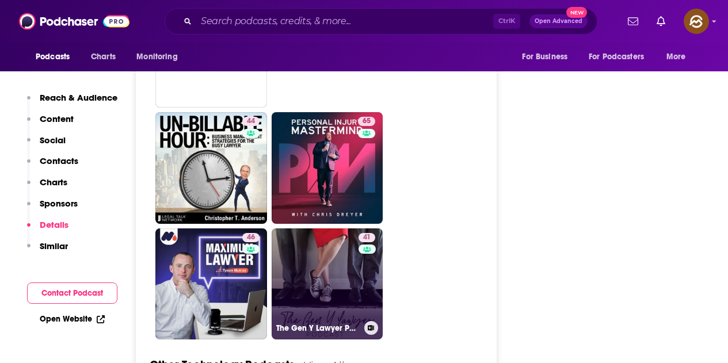
click at [350, 228] on link "41 The Gen Y Lawyer Podcast" at bounding box center [328, 284] width 112 height 112
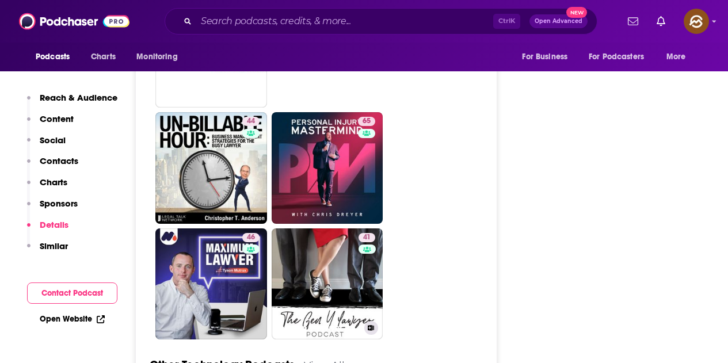
type input "https://www.podchaser.com/podcasts/the-gen-y-lawyer-podcast-3418"
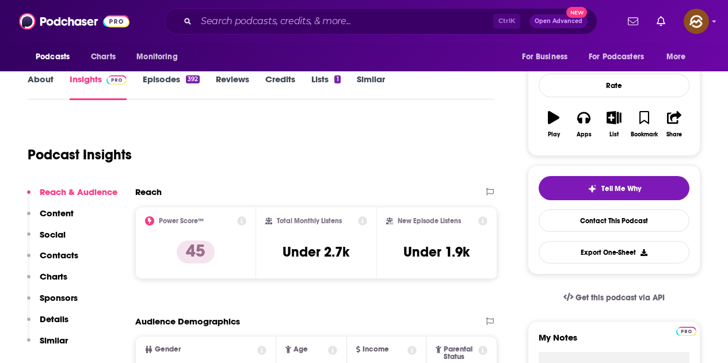
scroll to position [173, 0]
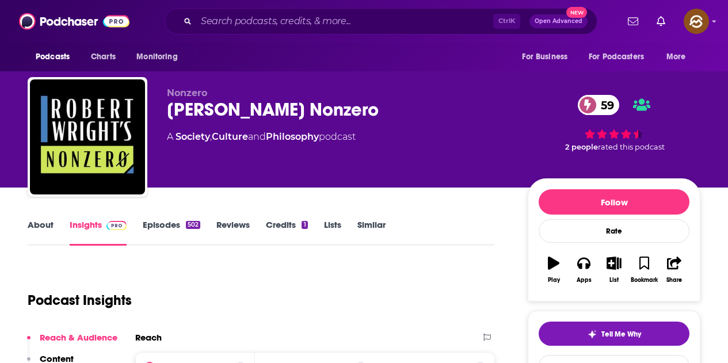
drag, startPoint x: 0, startPoint y: 0, endPoint x: 369, endPoint y: 120, distance: 388.0
click at [369, 120] on div "Robert Wright's Nonzero 59" at bounding box center [338, 109] width 342 height 22
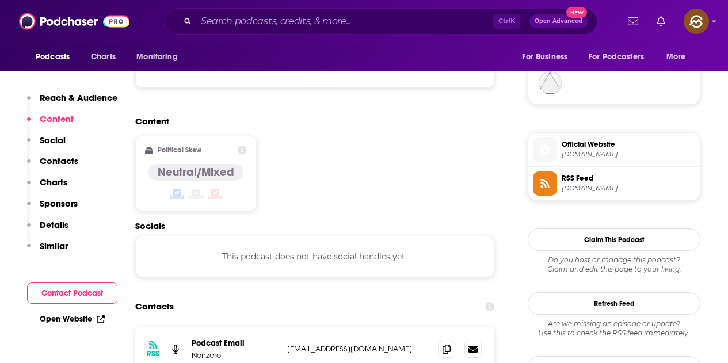
scroll to position [863, 0]
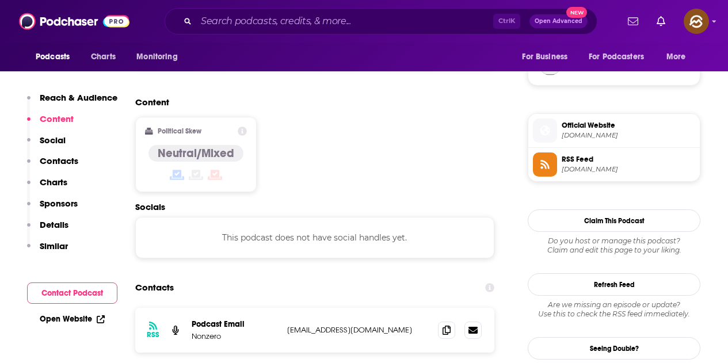
click at [387, 115] on div "Content Political Skew Neutral/Mixed" at bounding box center [314, 149] width 359 height 105
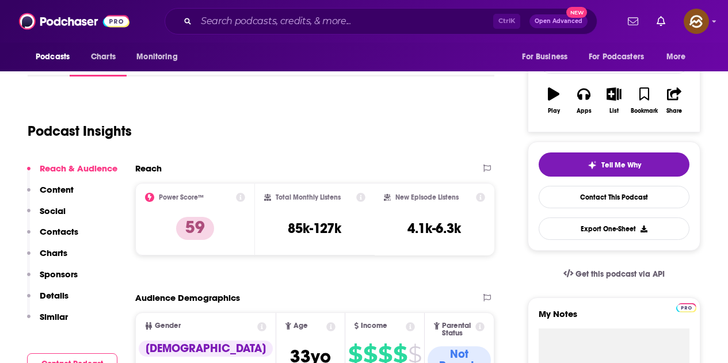
scroll to position [0, 0]
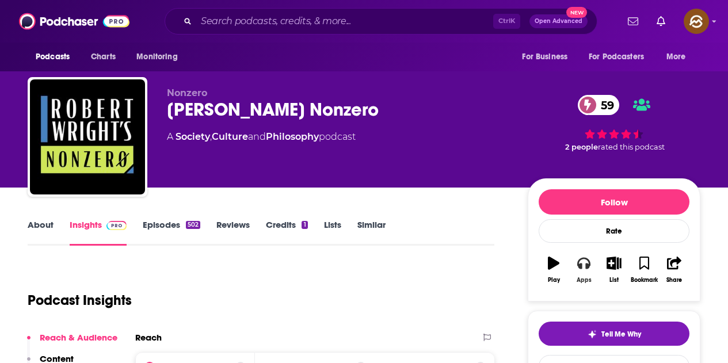
click at [594, 269] on button "Apps" at bounding box center [584, 269] width 30 height 41
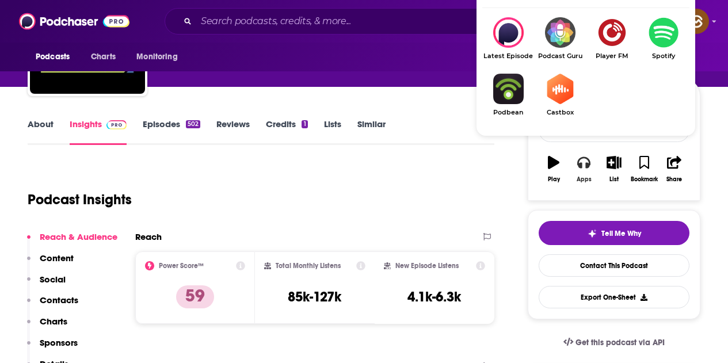
scroll to position [115, 0]
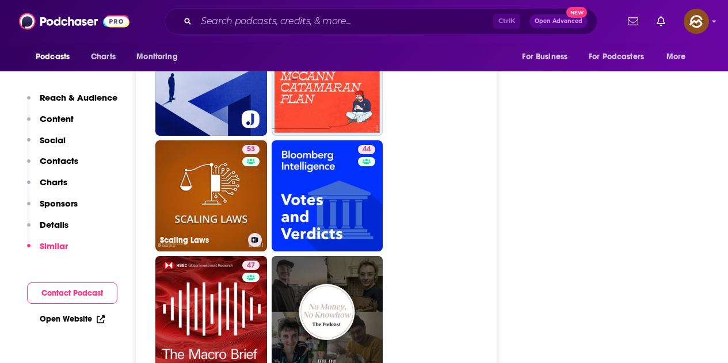
scroll to position [3050, 0]
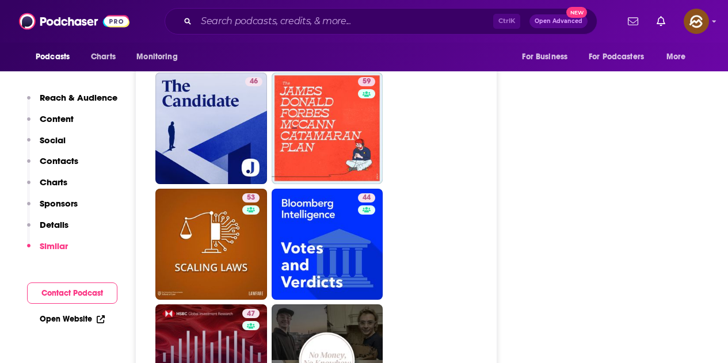
click at [221, 304] on link "47 The Macro Brief by HSBC Global Research" at bounding box center [211, 360] width 112 height 112
type input "https://www.podchaser.com/podcasts/the-macro-brief-by-hsbc-global-5354972"
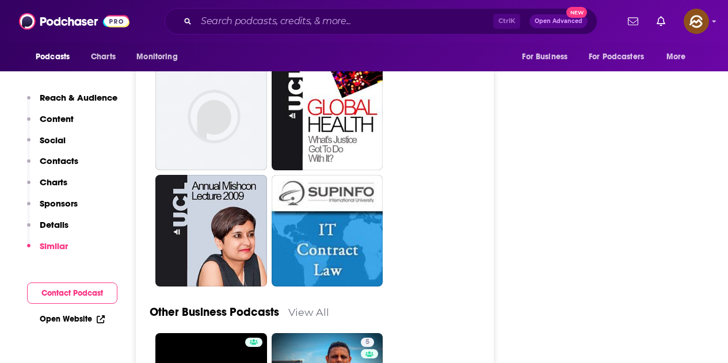
scroll to position [2877, 0]
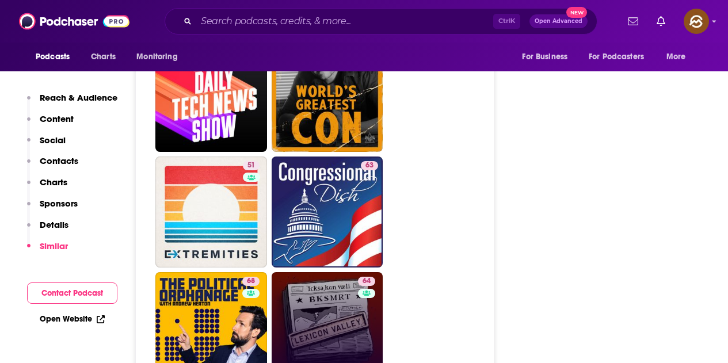
scroll to position [2014, 0]
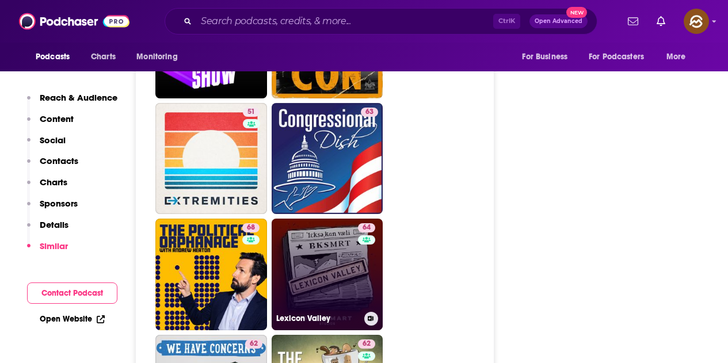
click at [354, 256] on link "64 Lexicon Valley" at bounding box center [328, 275] width 112 height 112
type input "https://www.podchaser.com/podcasts/lexicon-valley-2018517"
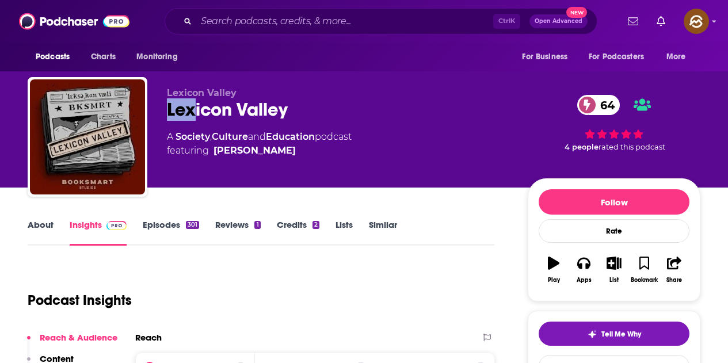
drag, startPoint x: 169, startPoint y: 119, endPoint x: 288, endPoint y: 117, distance: 119.1
click at [288, 117] on div "Lexicon Valley 64" at bounding box center [338, 109] width 342 height 22
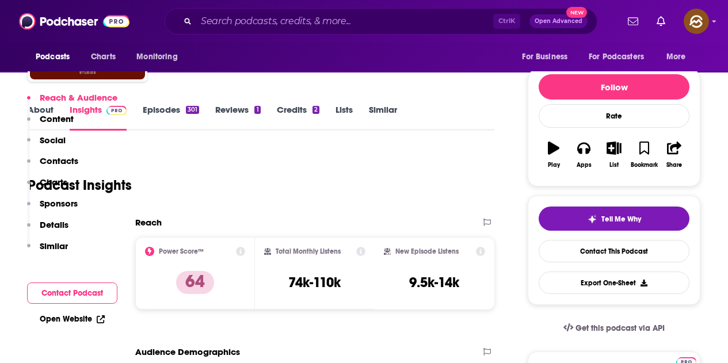
scroll to position [403, 0]
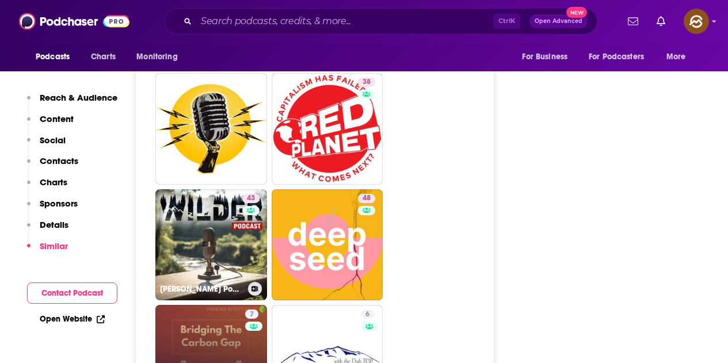
scroll to position [3050, 0]
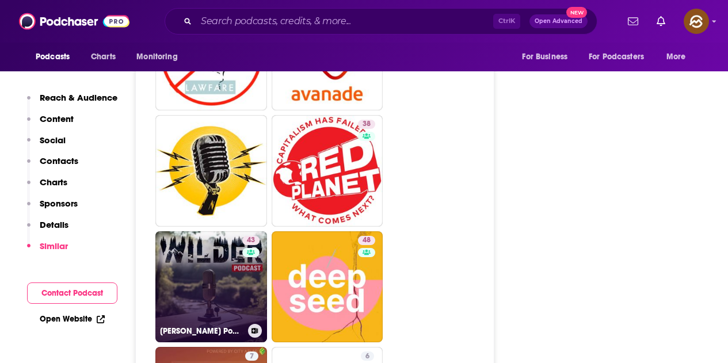
click at [249, 236] on div "43" at bounding box center [252, 280] width 20 height 89
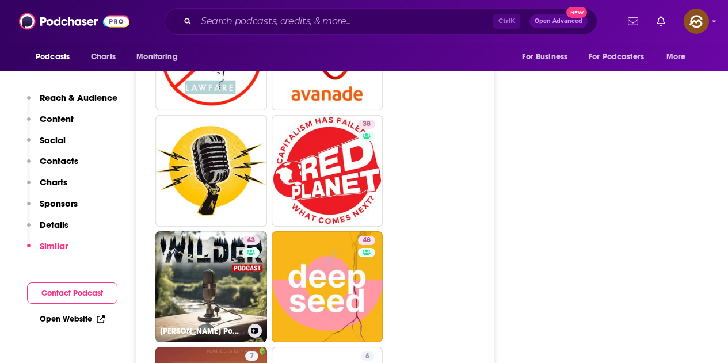
type input "https://www.podchaser.com/podcasts/wilder-podcast-5695243"
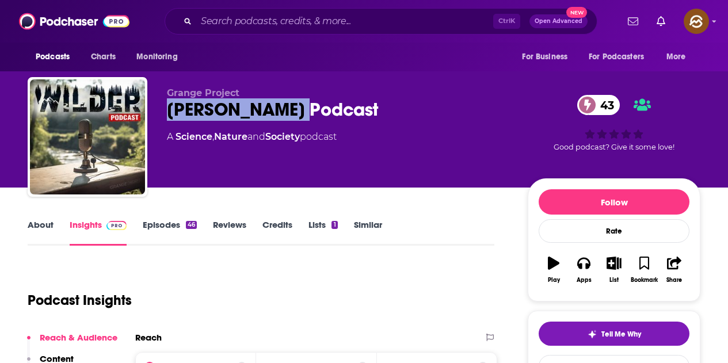
drag, startPoint x: 166, startPoint y: 109, endPoint x: 324, endPoint y: 123, distance: 158.9
click at [324, 123] on div "Grange Project Wilder Podcast 43 A Science , Nature and Society podcast 43 Good…" at bounding box center [364, 139] width 673 height 124
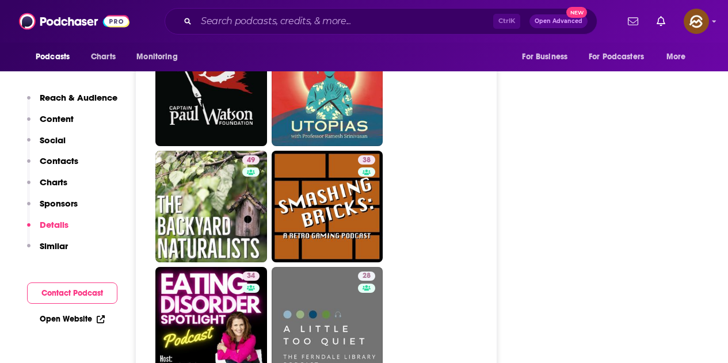
scroll to position [2820, 0]
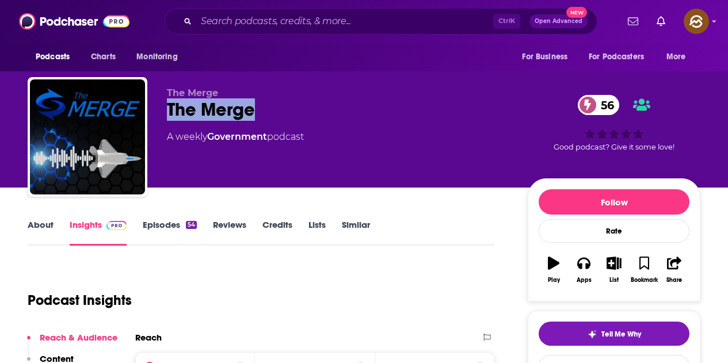
drag, startPoint x: 166, startPoint y: 112, endPoint x: 264, endPoint y: 119, distance: 98.1
click at [264, 118] on div "The Merge The Merge 56 A weekly Government podcast 56 Good podcast? Give it som…" at bounding box center [364, 139] width 673 height 124
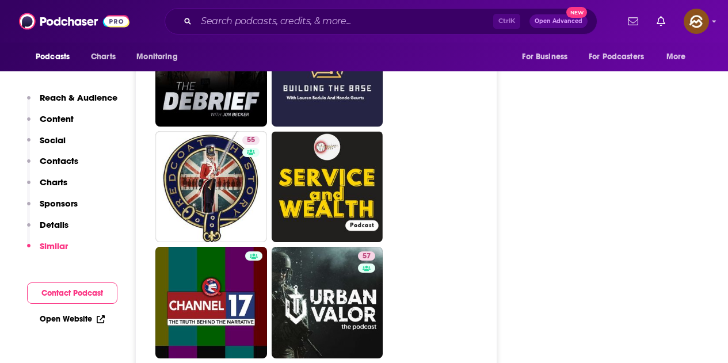
scroll to position [3107, 0]
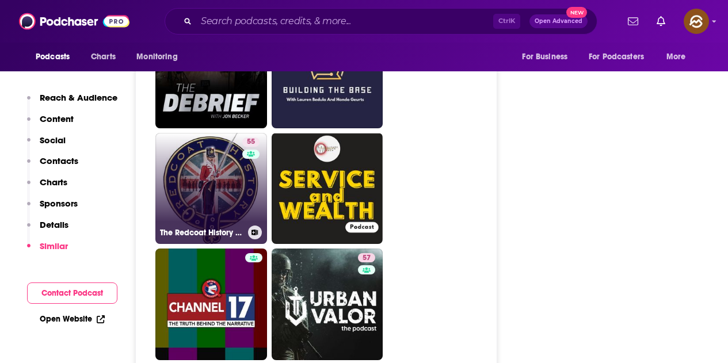
click at [226, 155] on link "55 The Redcoat History Podcast" at bounding box center [211, 189] width 112 height 112
type input "[URL][DOMAIN_NAME]"
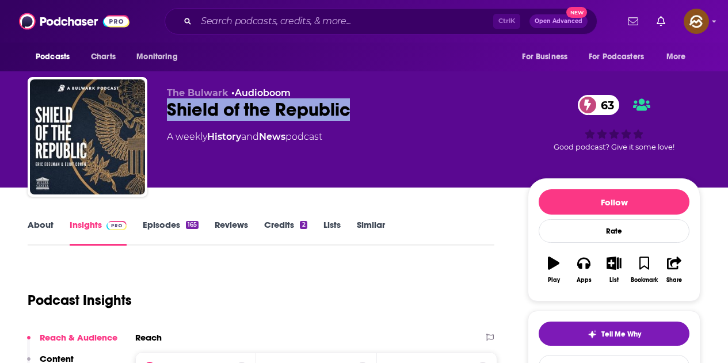
drag, startPoint x: 165, startPoint y: 112, endPoint x: 350, endPoint y: 121, distance: 185.5
click at [350, 121] on div "The Bulwark • Audioboom Shield of the Republic 63 A weekly History and News pod…" at bounding box center [364, 139] width 673 height 124
click at [578, 269] on icon "button" at bounding box center [583, 263] width 13 height 13
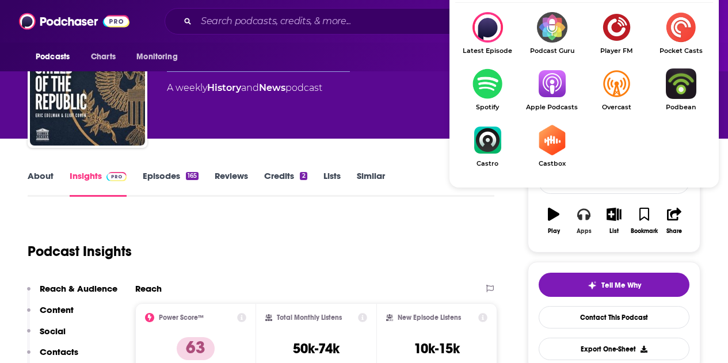
scroll to position [58, 0]
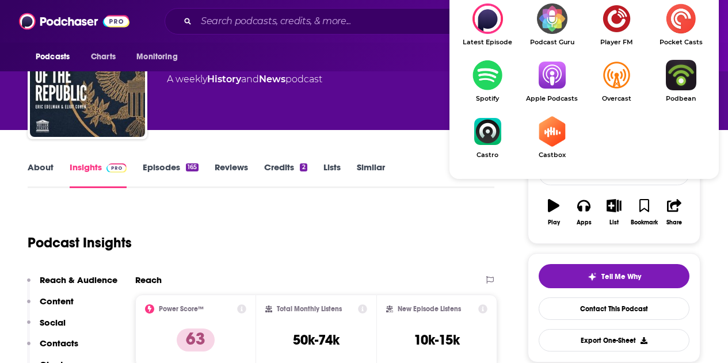
click at [549, 74] on img "Show Listen On dropdown" at bounding box center [552, 75] width 64 height 30
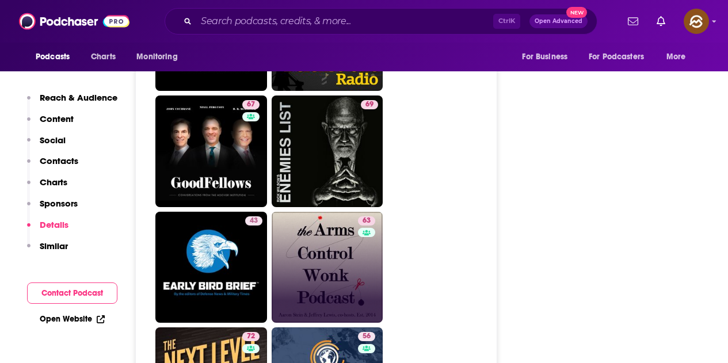
scroll to position [3107, 0]
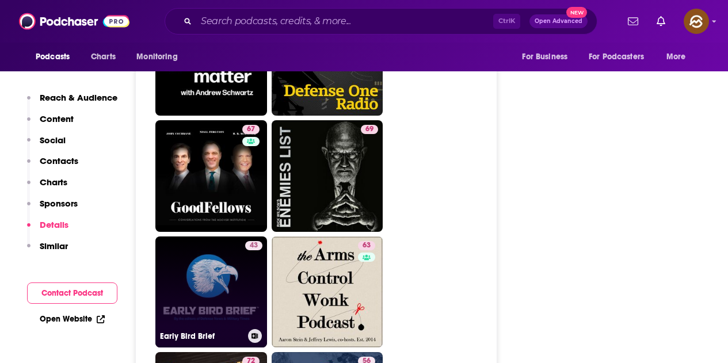
click at [223, 237] on link "43 Early Bird Brief" at bounding box center [211, 293] width 112 height 112
type input "[URL][DOMAIN_NAME]"
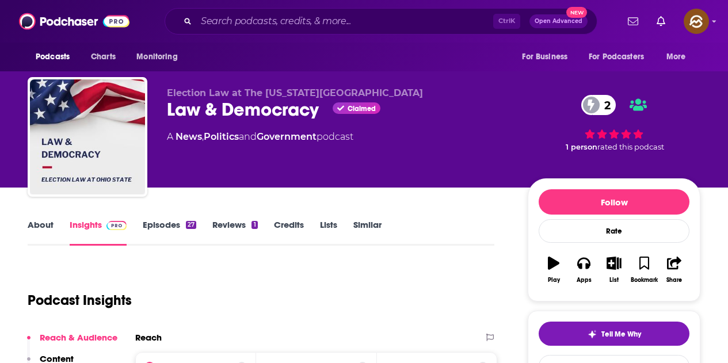
click at [221, 119] on div "Law & Democracy Claimed 2" at bounding box center [338, 109] width 342 height 22
drag, startPoint x: 173, startPoint y: 115, endPoint x: 316, endPoint y: 123, distance: 143.5
click at [316, 123] on div "Election Law at The [US_STATE] State University Law & Democracy Claimed 2 A New…" at bounding box center [364, 139] width 673 height 124
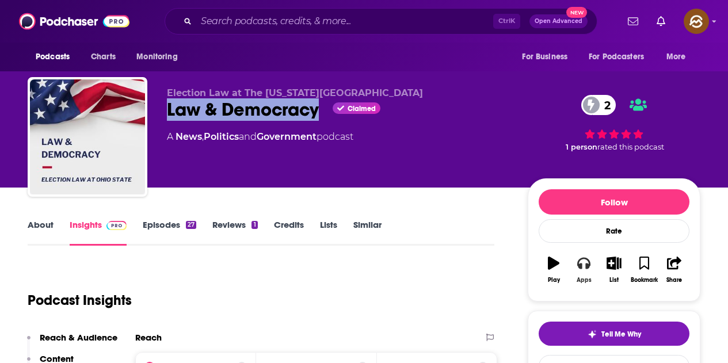
click at [579, 272] on button "Apps" at bounding box center [584, 269] width 30 height 41
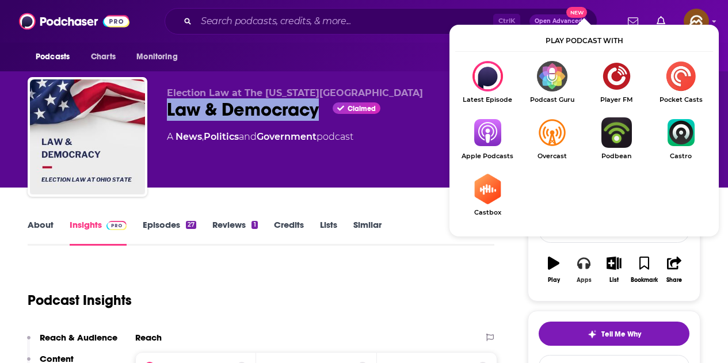
scroll to position [58, 0]
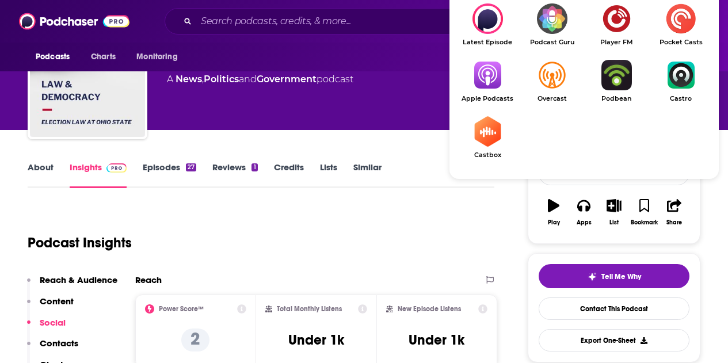
click at [496, 81] on img "Show Listen On dropdown" at bounding box center [487, 75] width 64 height 30
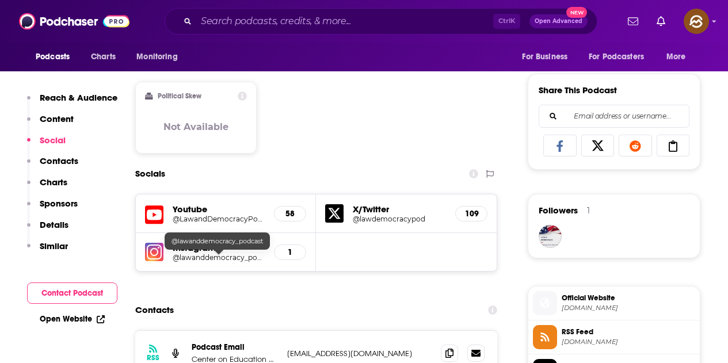
scroll to position [863, 0]
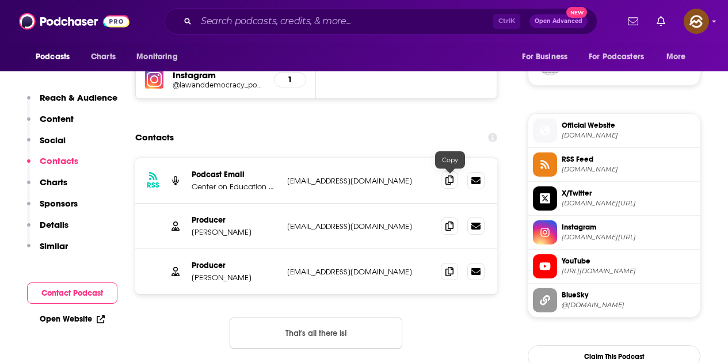
click at [445, 180] on span at bounding box center [449, 179] width 17 height 17
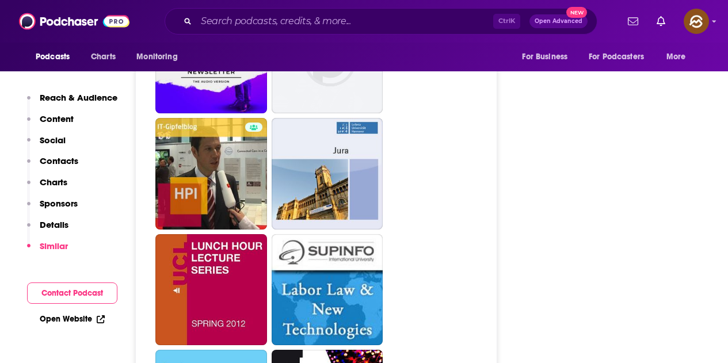
scroll to position [2877, 0]
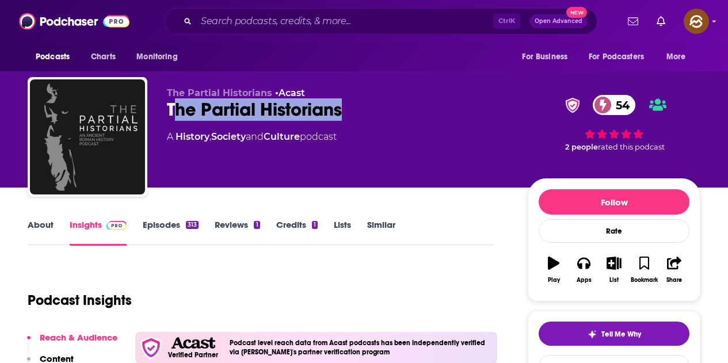
drag, startPoint x: 174, startPoint y: 114, endPoint x: 377, endPoint y: 115, distance: 203.7
click at [379, 115] on div "The Partial Historians 54" at bounding box center [338, 109] width 342 height 22
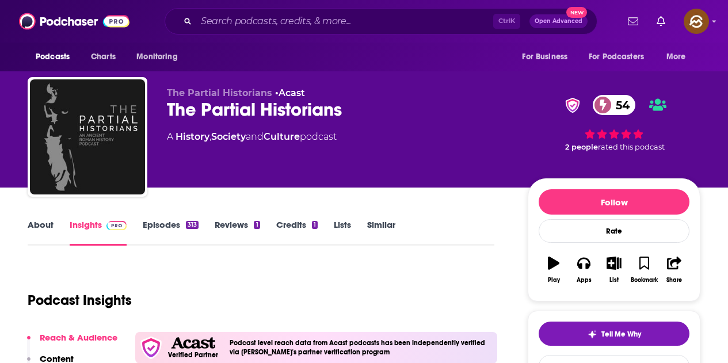
click at [383, 127] on div "The Partial Historians • Acast The Partial Historians 54 A History , Society an…" at bounding box center [338, 133] width 342 height 92
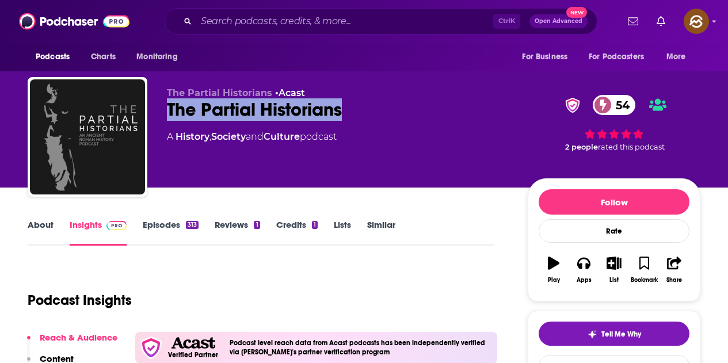
drag, startPoint x: 168, startPoint y: 116, endPoint x: 359, endPoint y: 116, distance: 191.0
click at [359, 116] on div "The Partial Historians 54" at bounding box center [338, 109] width 342 height 22
click at [585, 265] on icon "button" at bounding box center [583, 263] width 13 height 13
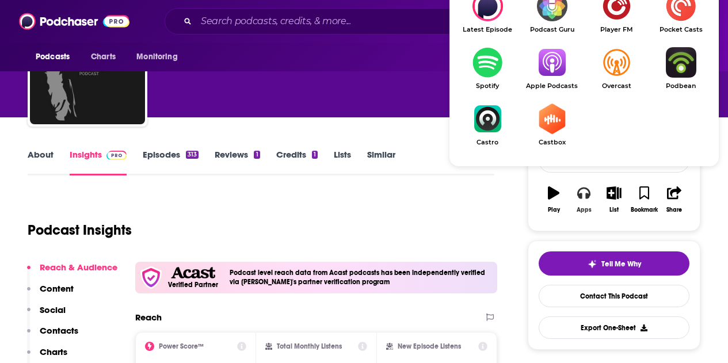
scroll to position [115, 0]
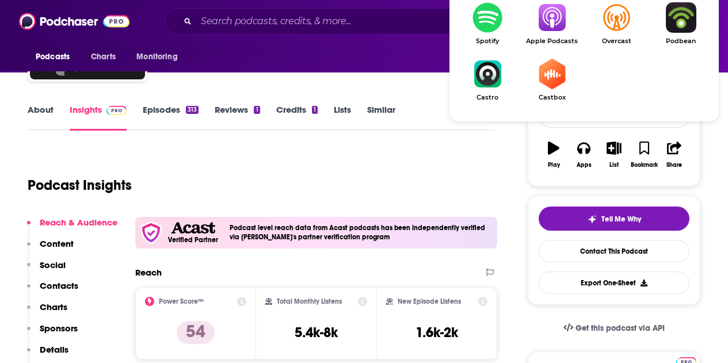
click at [556, 33] on img "Show Listen On dropdown" at bounding box center [552, 17] width 64 height 30
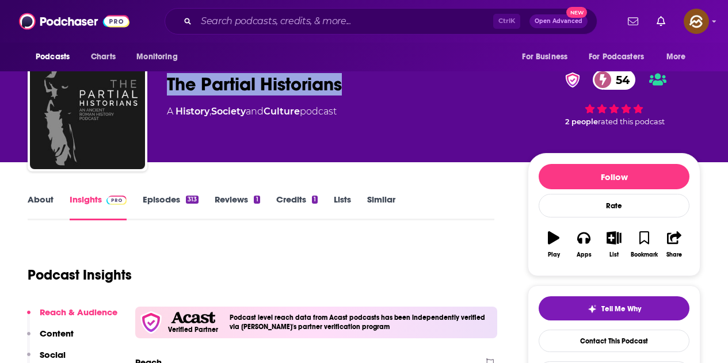
scroll to position [0, 0]
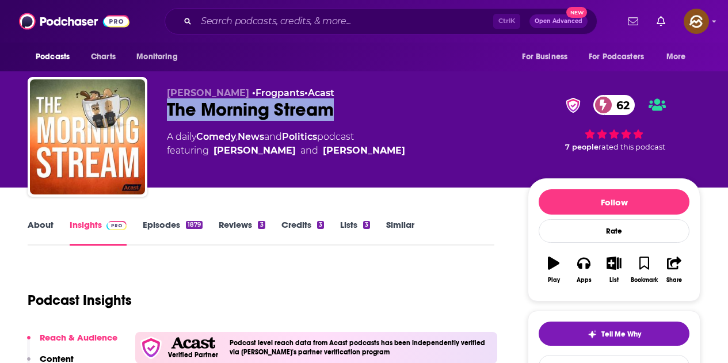
drag, startPoint x: 171, startPoint y: 112, endPoint x: 345, endPoint y: 120, distance: 174.0
click at [345, 120] on div "The Morning Stream 62" at bounding box center [338, 109] width 342 height 22
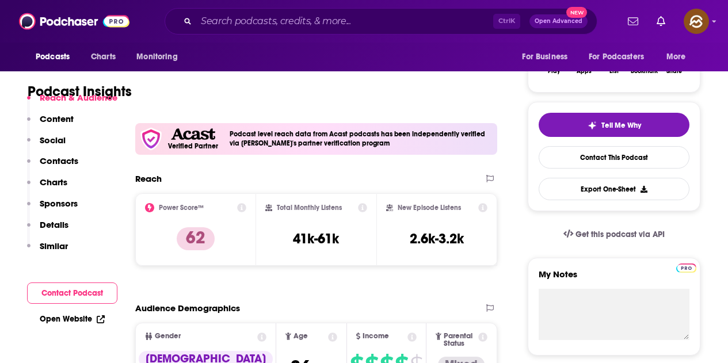
scroll to position [58, 0]
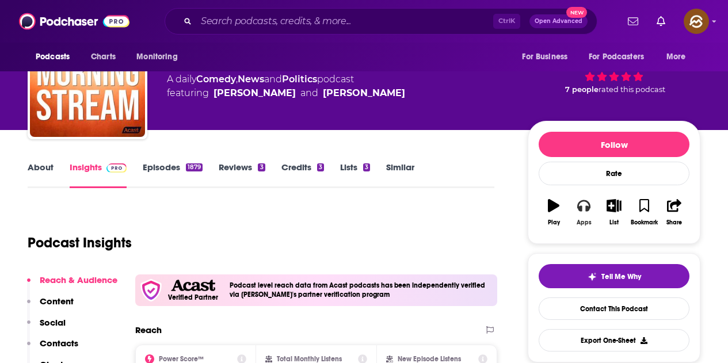
click at [583, 209] on icon "button" at bounding box center [583, 205] width 13 height 13
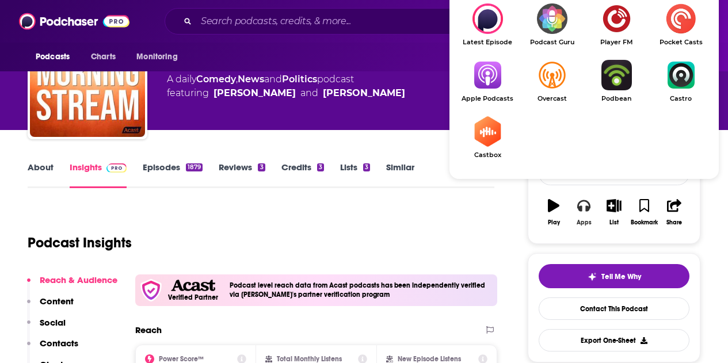
scroll to position [115, 0]
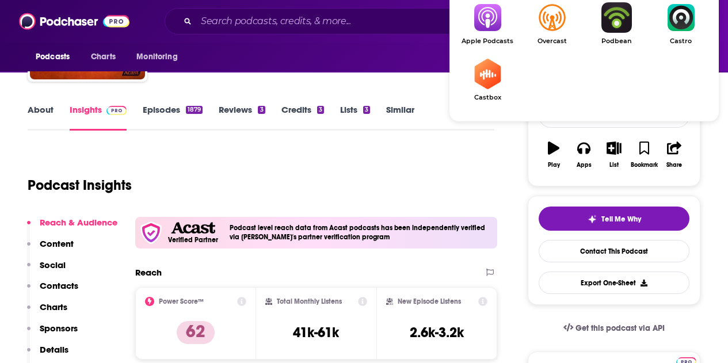
click at [489, 7] on img "Show Listen On dropdown" at bounding box center [487, 17] width 64 height 30
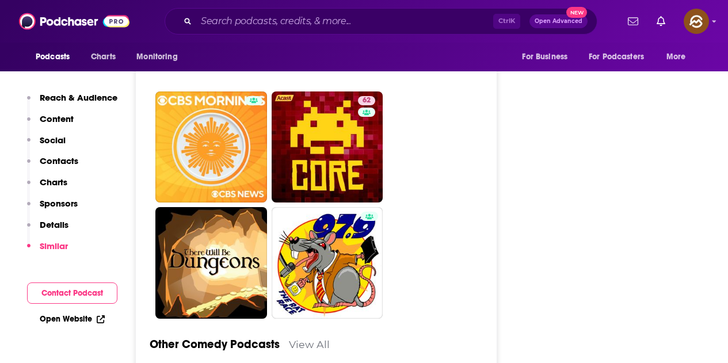
scroll to position [3625, 0]
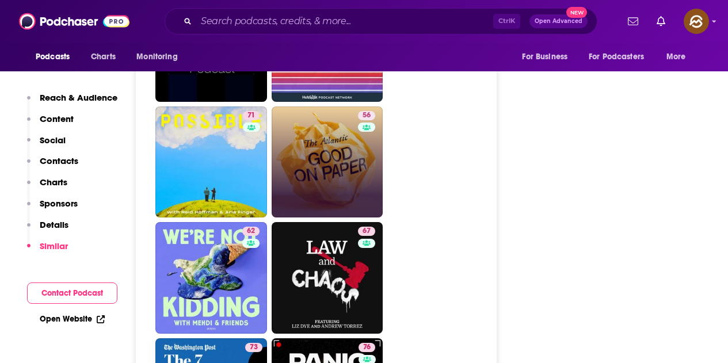
scroll to position [2244, 0]
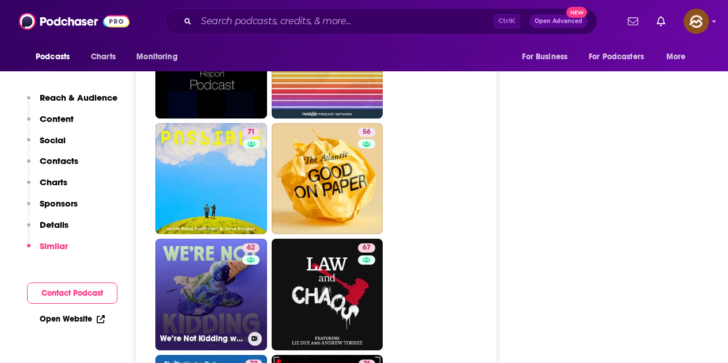
click at [235, 239] on link "62 We’re Not Kidding with Mehdi & Friends" at bounding box center [211, 295] width 112 height 112
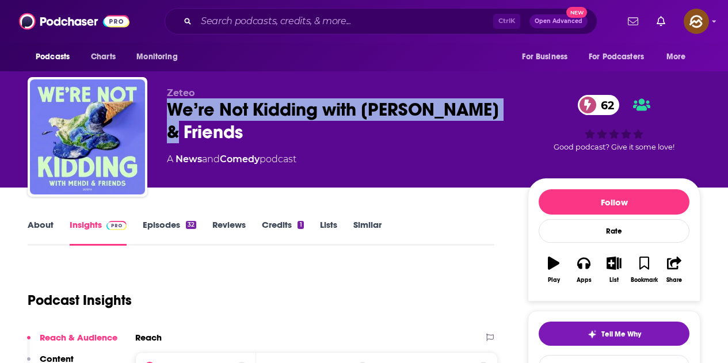
drag, startPoint x: 167, startPoint y: 113, endPoint x: 503, endPoint y: 111, distance: 336.1
click at [503, 111] on div "We’re Not Kidding with Mehdi & Friends 62" at bounding box center [338, 120] width 342 height 45
click at [591, 282] on button "Apps" at bounding box center [584, 269] width 30 height 41
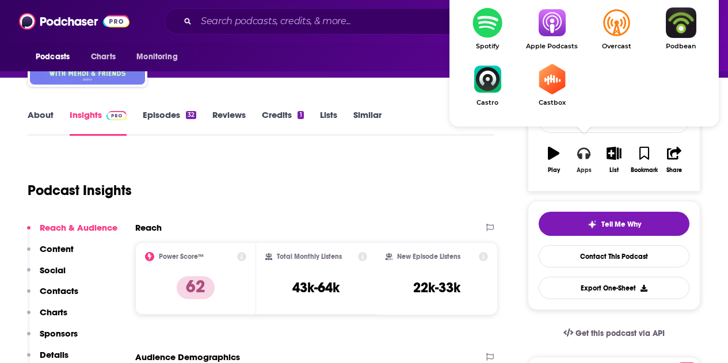
scroll to position [115, 0]
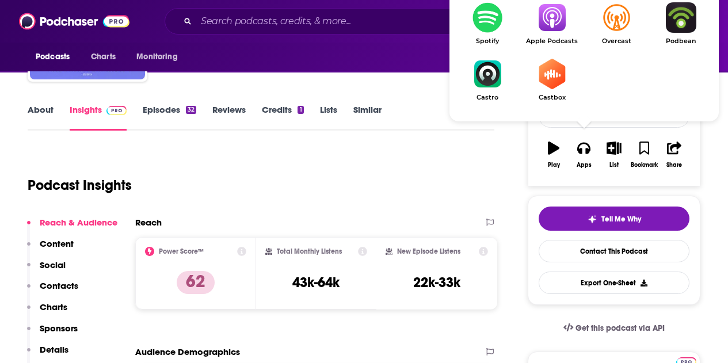
click at [544, 10] on img "Show Listen On dropdown" at bounding box center [552, 17] width 64 height 30
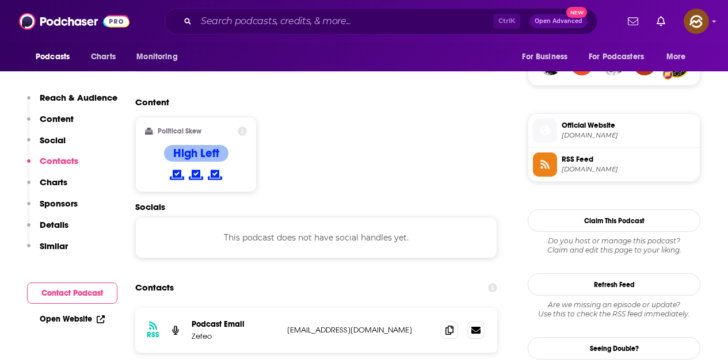
scroll to position [1036, 0]
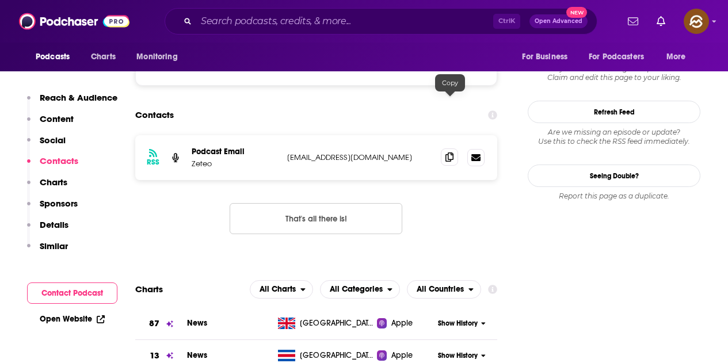
click at [443, 148] on span at bounding box center [449, 156] width 17 height 17
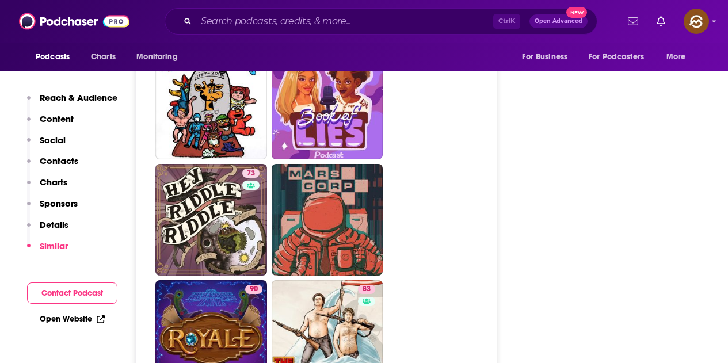
scroll to position [5006, 0]
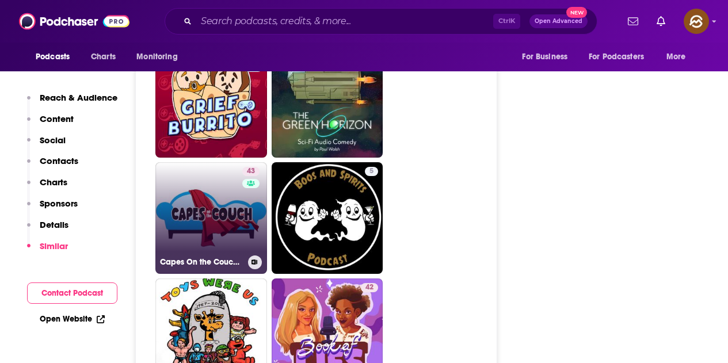
click at [217, 162] on link "43 Capes On the Couch - Where Comics Get Counseling" at bounding box center [211, 218] width 112 height 112
type input "https://www.podchaser.com/podcasts/capes-on-the-couch-where-comic-645716"
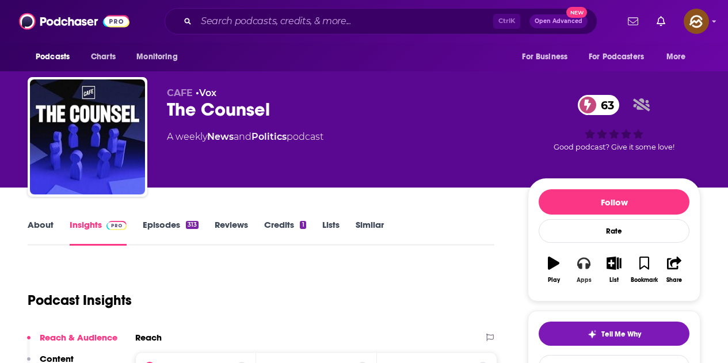
click at [582, 273] on button "Apps" at bounding box center [584, 269] width 30 height 41
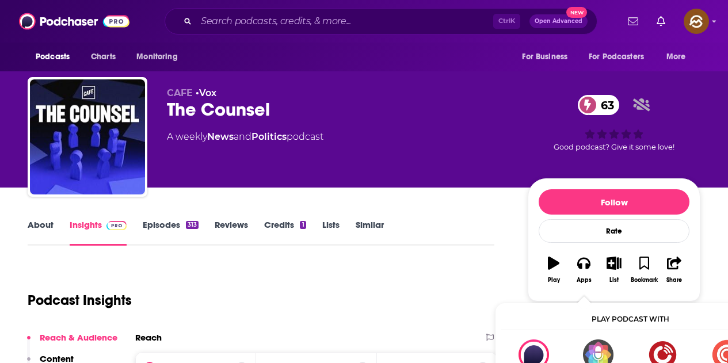
click at [424, 143] on div "A weekly News and Politics podcast" at bounding box center [338, 137] width 342 height 14
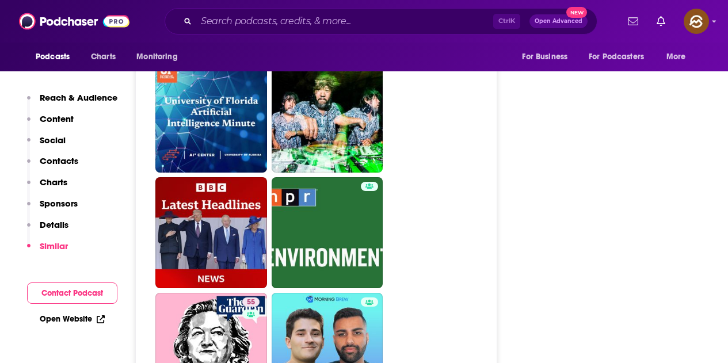
scroll to position [3280, 0]
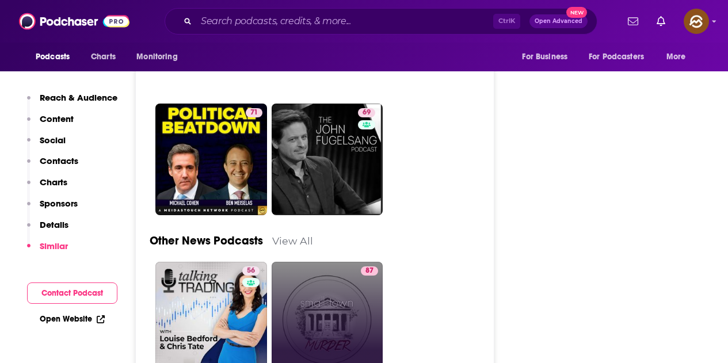
scroll to position [3395, 0]
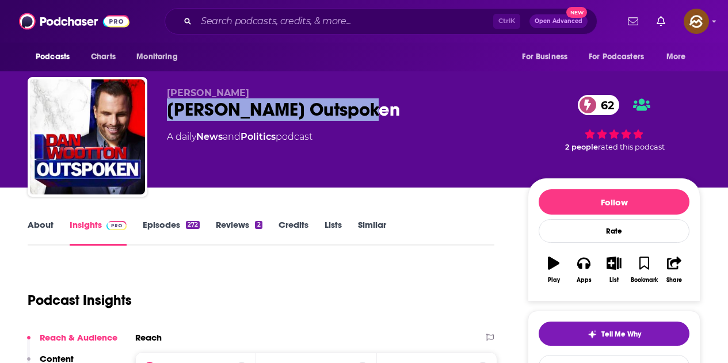
drag, startPoint x: 166, startPoint y: 104, endPoint x: 368, endPoint y: 108, distance: 202.6
click at [368, 108] on div "Dan Wootton Dan Wootton Outspoken 62 A daily News and Politics podcast 62 2 peo…" at bounding box center [364, 139] width 673 height 124
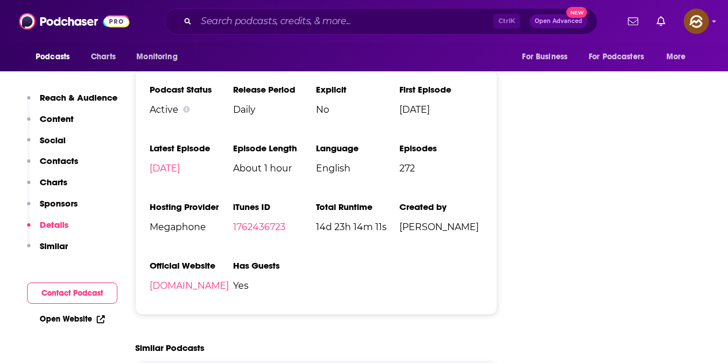
scroll to position [10, 0]
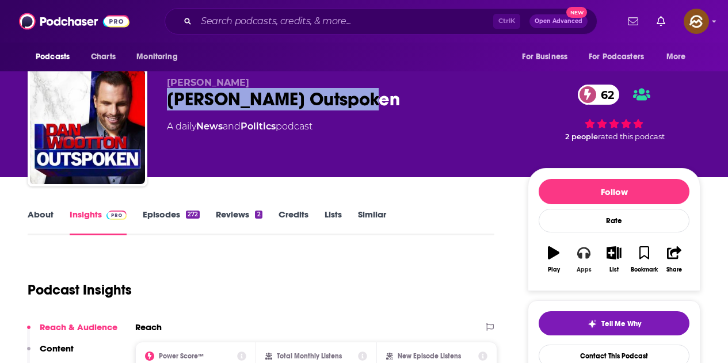
click at [586, 257] on icon "button" at bounding box center [583, 253] width 13 height 12
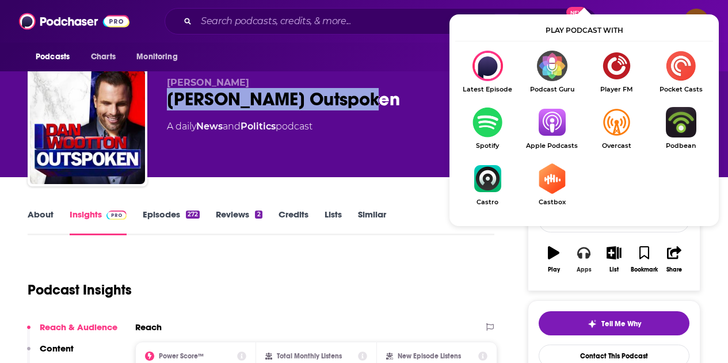
scroll to position [68, 0]
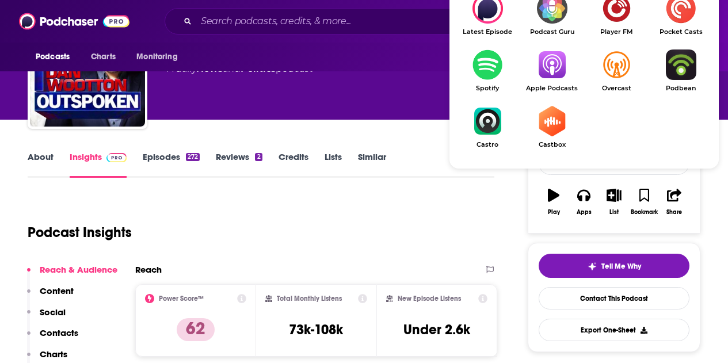
click at [542, 64] on img "Show Listen On dropdown" at bounding box center [552, 64] width 64 height 30
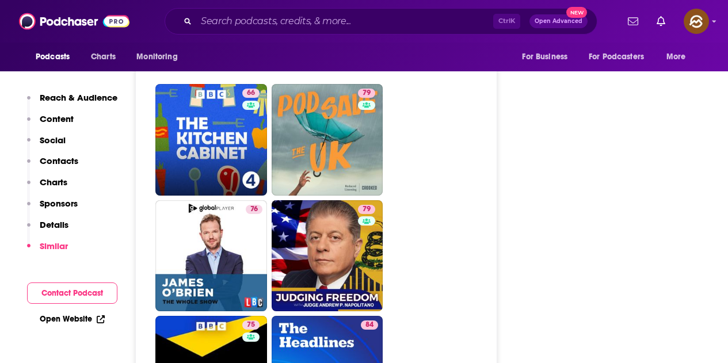
scroll to position [2139, 0]
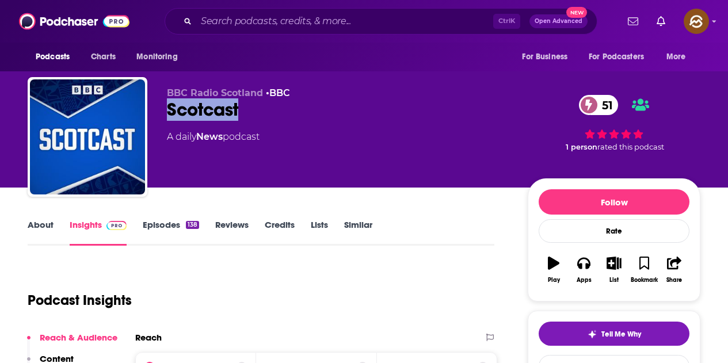
drag, startPoint x: 170, startPoint y: 113, endPoint x: 242, endPoint y: 111, distance: 72.5
click at [242, 111] on div "Scotcast 51" at bounding box center [338, 109] width 342 height 22
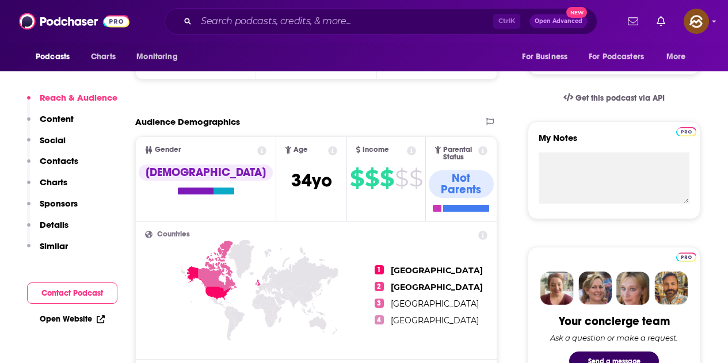
scroll to position [173, 0]
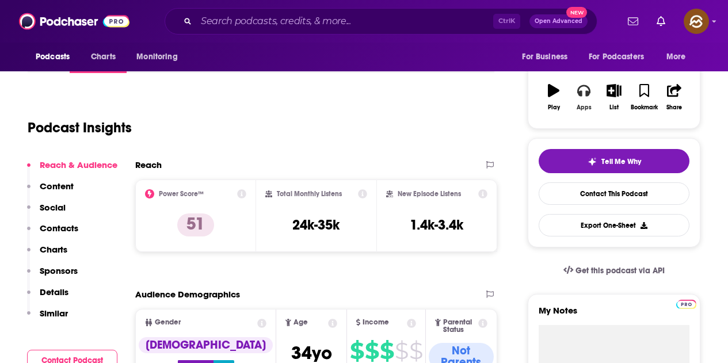
click at [586, 110] on div "Apps" at bounding box center [584, 107] width 15 height 7
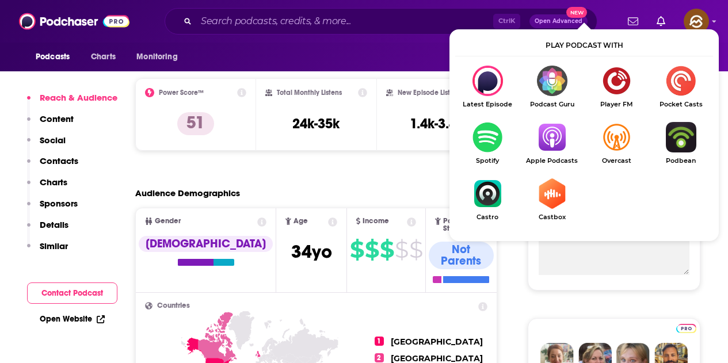
scroll to position [288, 0]
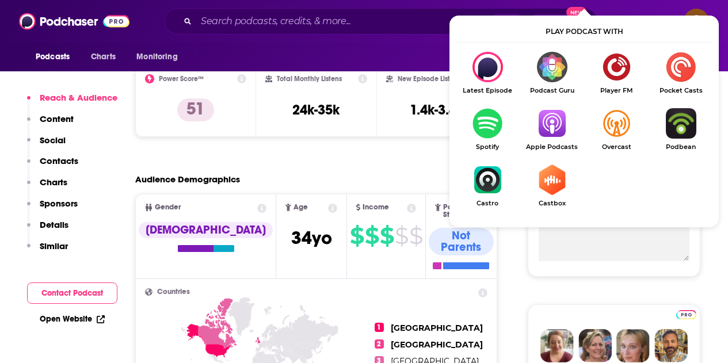
click at [566, 124] on img "Show Listen On dropdown" at bounding box center [552, 123] width 64 height 30
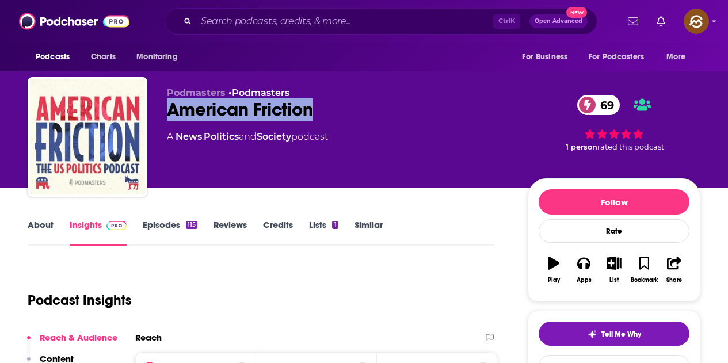
drag, startPoint x: 172, startPoint y: 109, endPoint x: 324, endPoint y: 107, distance: 151.9
click at [324, 107] on div "American Friction 69" at bounding box center [338, 109] width 342 height 22
click at [586, 257] on icon "button" at bounding box center [583, 263] width 13 height 13
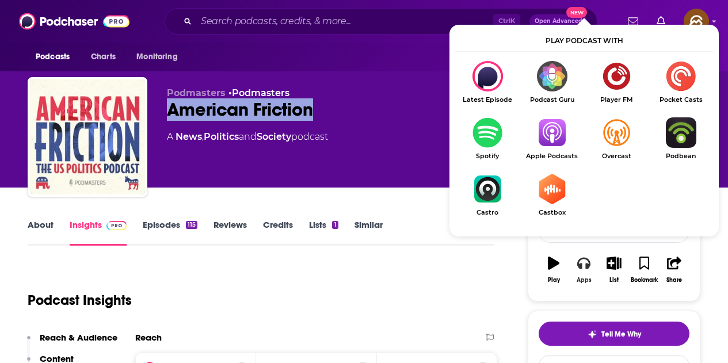
scroll to position [58, 0]
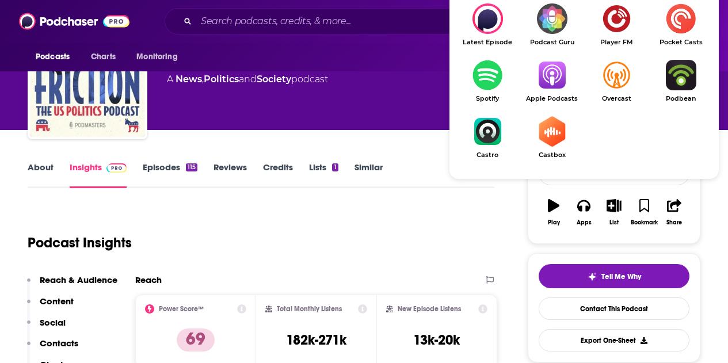
click at [548, 78] on img "Show Listen On dropdown" at bounding box center [552, 75] width 64 height 30
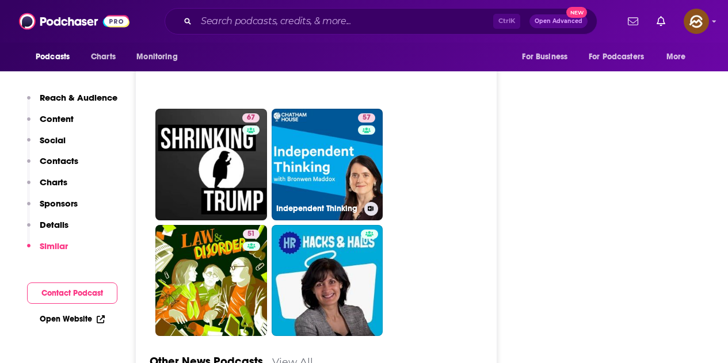
scroll to position [3683, 0]
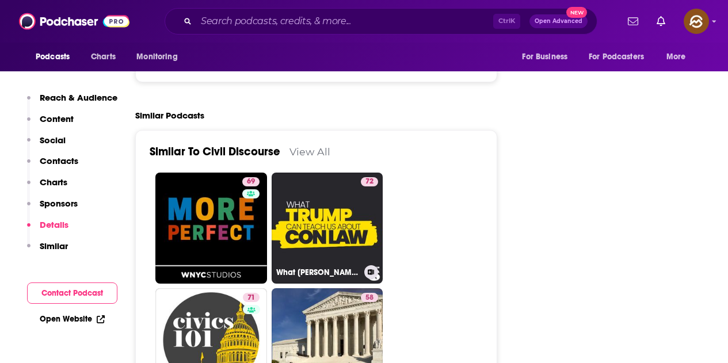
scroll to position [1669, 0]
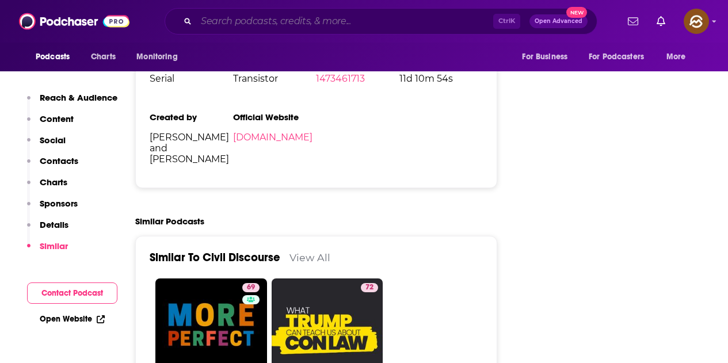
click at [220, 20] on input "Search podcasts, credits, & more..." at bounding box center [344, 21] width 297 height 18
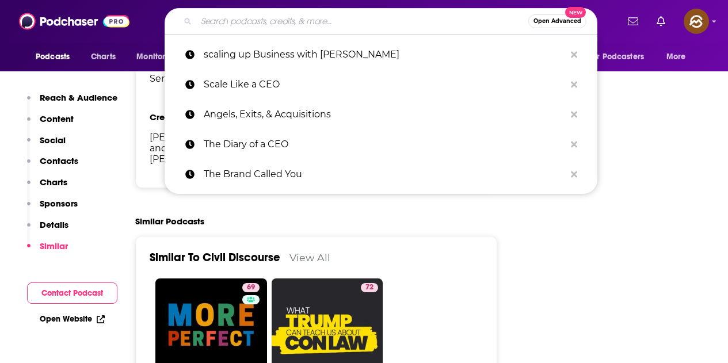
paste input "The Bunker – News without the nonsense"
type input "The Bunker – News without the nonsense"
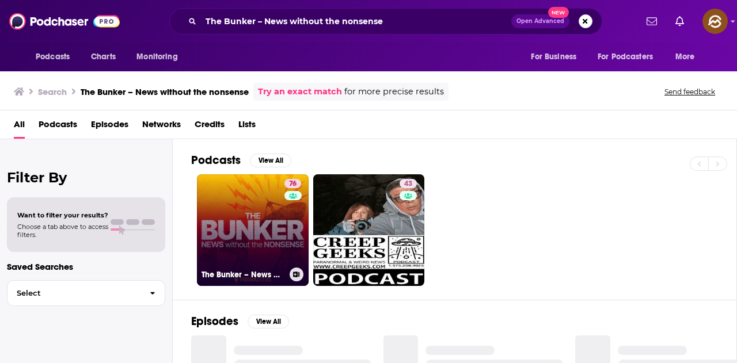
click at [279, 209] on link "76 The Bunker – News without the nonsense" at bounding box center [253, 230] width 112 height 112
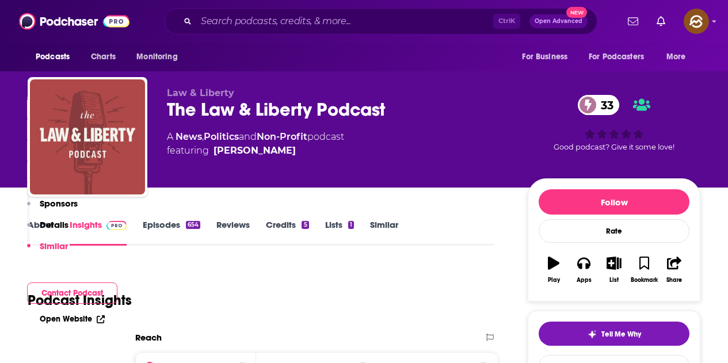
scroll to position [3030, 0]
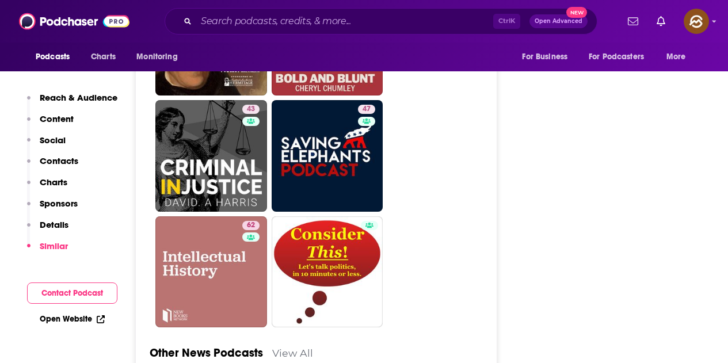
drag, startPoint x: 0, startPoint y: 0, endPoint x: 485, endPoint y: 209, distance: 527.8
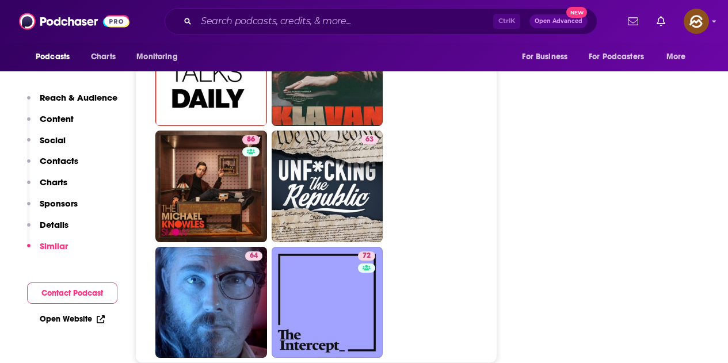
scroll to position [5216, 0]
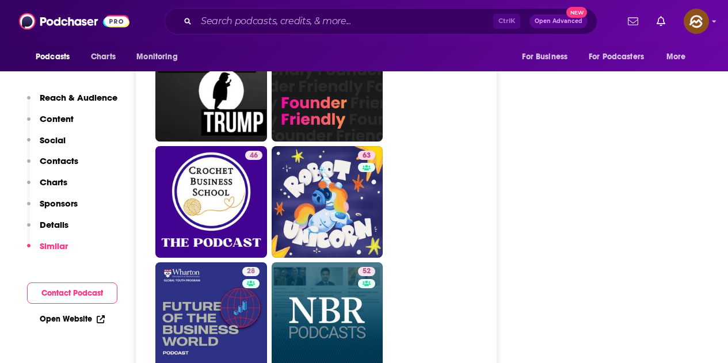
scroll to position [2935, 0]
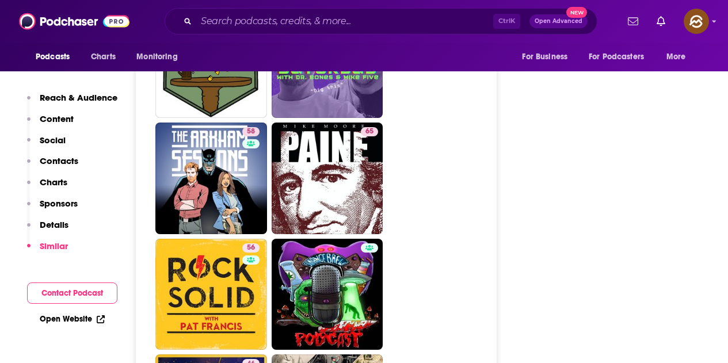
scroll to position [2877, 0]
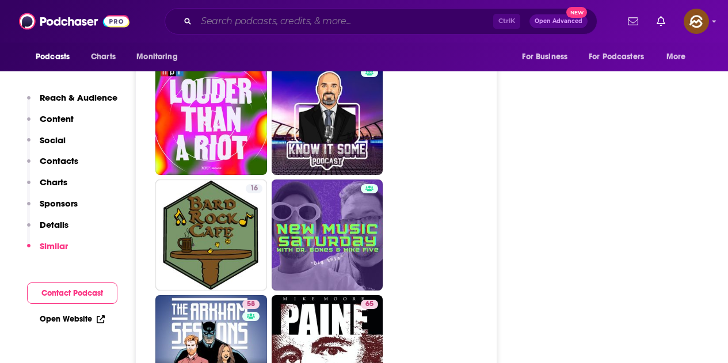
click at [274, 24] on input "Search podcasts, credits, & more..." at bounding box center [344, 21] width 297 height 18
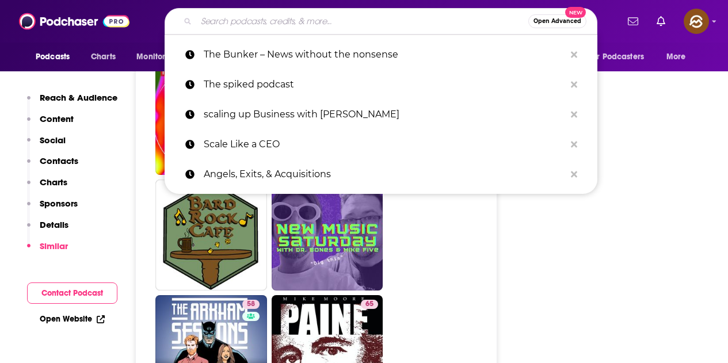
paste input "New Culture Forum"
type input "New Culture Forum"
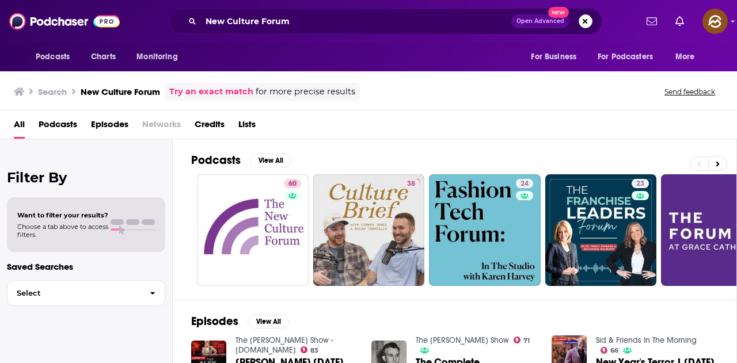
click at [589, 22] on button "Search podcasts, credits, & more..." at bounding box center [585, 21] width 14 height 14
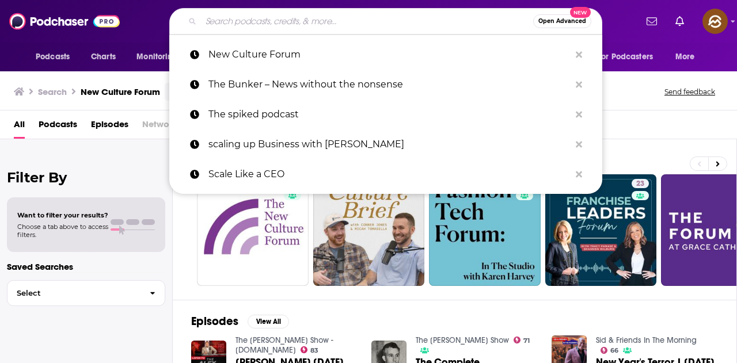
paste input "The Current Thing"
type input "The Current Thing"
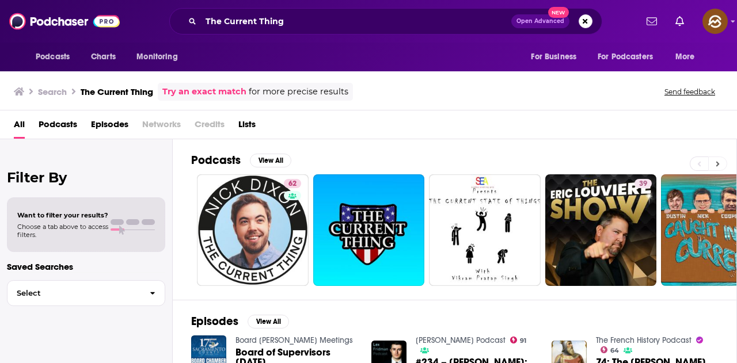
click at [718, 162] on icon at bounding box center [717, 164] width 4 height 8
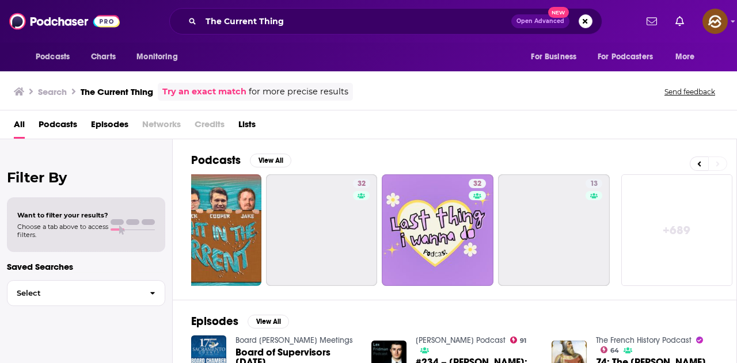
scroll to position [0, 512]
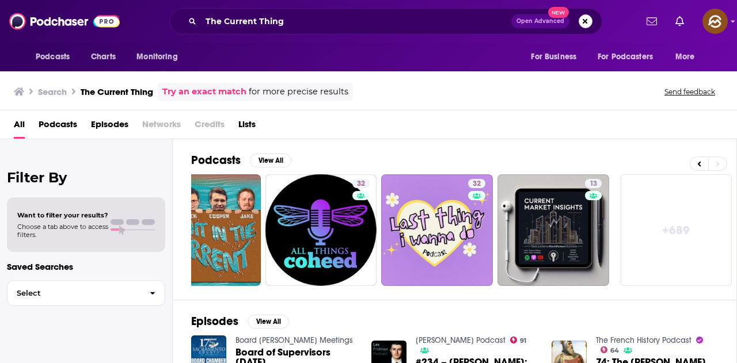
click at [585, 19] on button "Search podcasts, credits, & more..." at bounding box center [585, 21] width 14 height 14
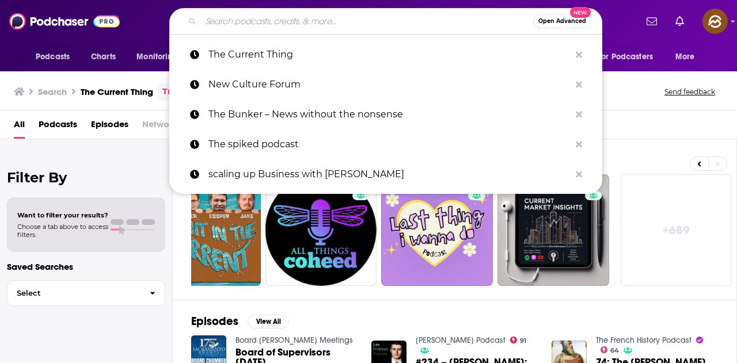
paste input "The Sceptic"
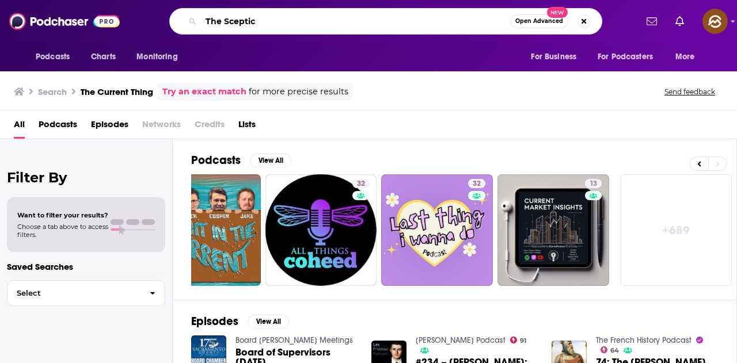
type input "The Sceptic"
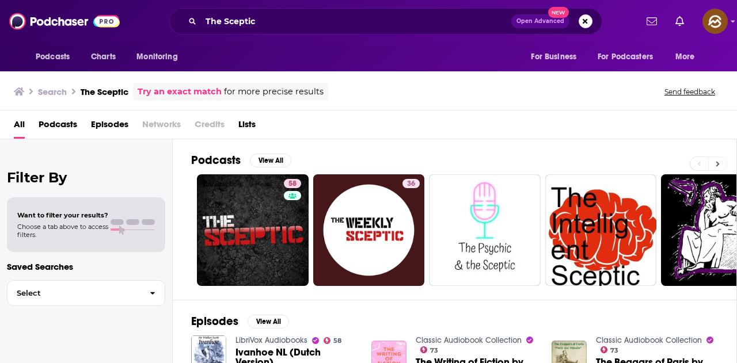
click at [721, 160] on button at bounding box center [717, 164] width 19 height 14
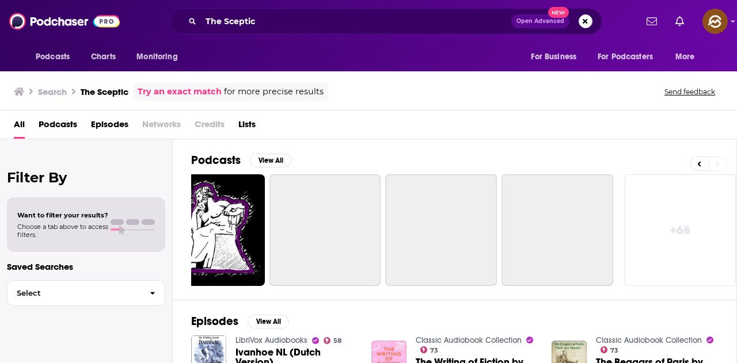
scroll to position [0, 512]
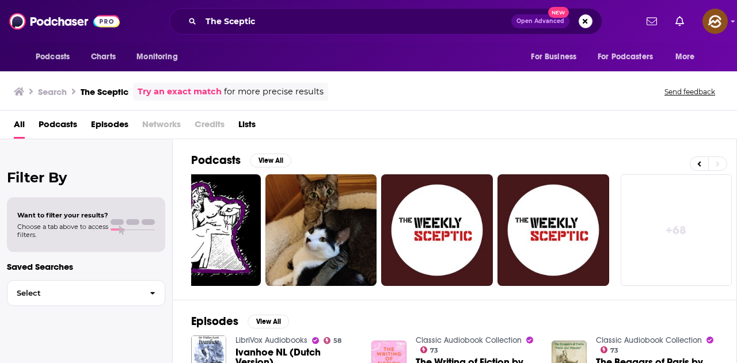
click at [577, 20] on span "Open Advanced New" at bounding box center [551, 21] width 81 height 14
click at [583, 21] on button "Search podcasts, credits, & more..." at bounding box center [585, 21] width 14 height 14
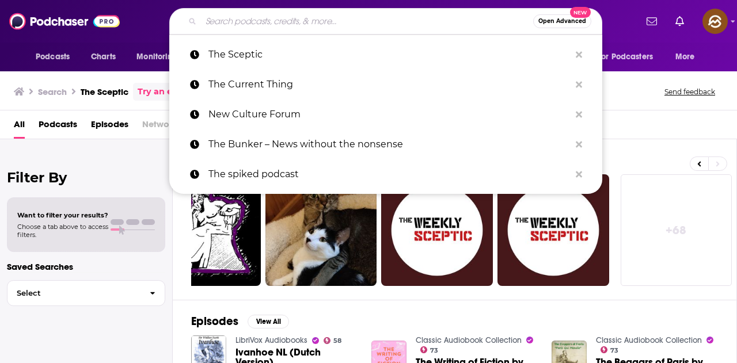
paste input "Say More with Isabelle and Eleanor - Origin: United States - Hosts: - Eleanor T…"
type input "Say More with Isabelle and Eleanor - Origin: United States - Hosts: - Eleanor T…"
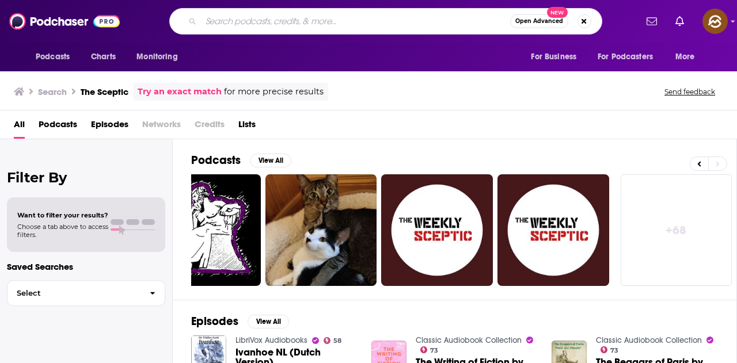
scroll to position [0, 0]
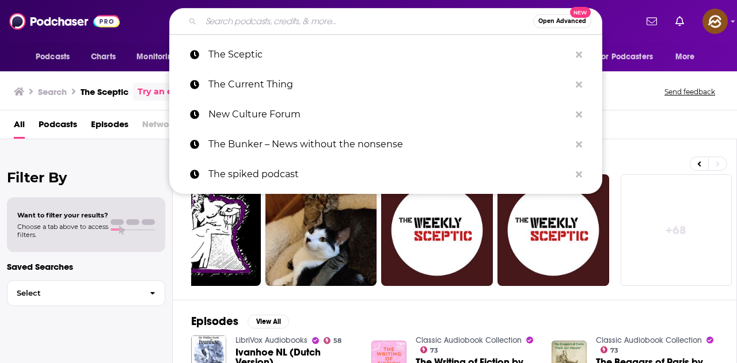
paste input "Say More with Isabelle and Eleanor - Origin: United States - Hosts: - Eleanor T…"
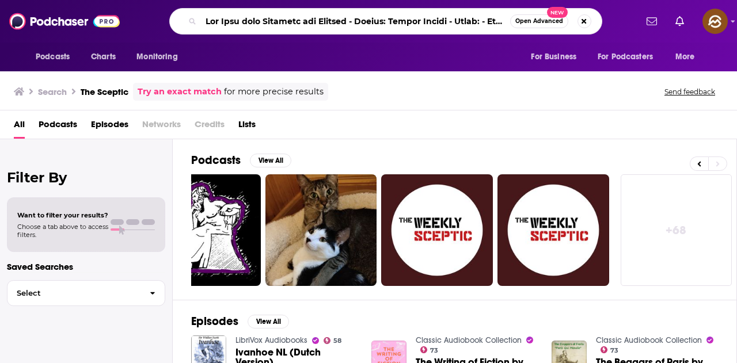
scroll to position [0, 4414]
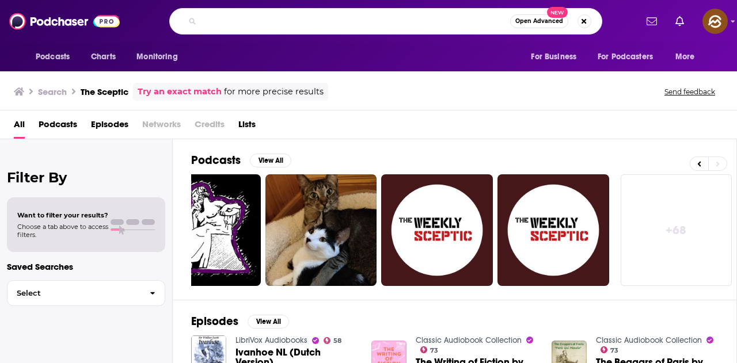
type input "Say More with Isabelle and Eleanor - Origin: United States - Hosts: - Eleanor T…"
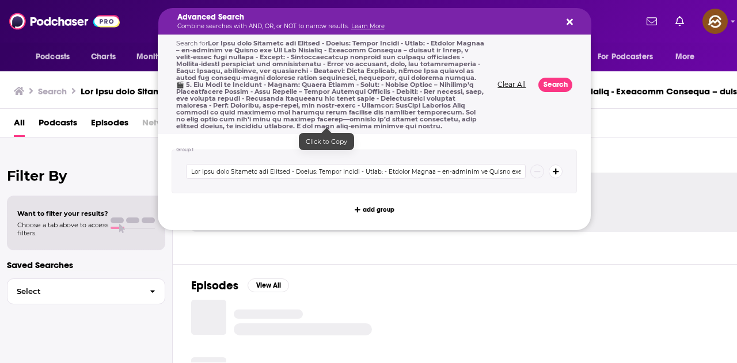
click at [333, 40] on span "Search podcasts, credits, & more..." at bounding box center [330, 84] width 308 height 91
click at [342, 64] on span "Search podcasts, credits, & more..." at bounding box center [330, 84] width 308 height 91
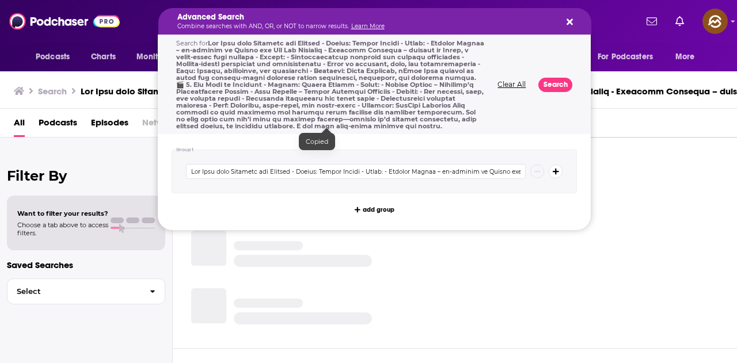
click at [307, 124] on div "Search for" at bounding box center [330, 85] width 308 height 90
click at [505, 169] on input "Search podcasts, credits, & more..." at bounding box center [356, 171] width 340 height 15
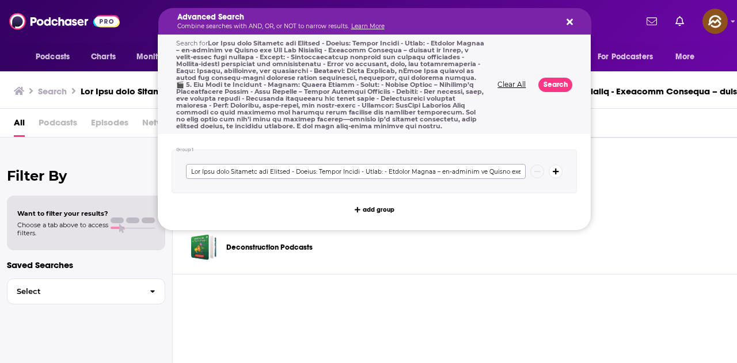
drag, startPoint x: 291, startPoint y: 169, endPoint x: 186, endPoint y: 171, distance: 104.7
click at [186, 171] on input "Search podcasts, credits, & more..." at bounding box center [356, 171] width 340 height 15
click at [512, 81] on button "Clear All" at bounding box center [511, 85] width 35 height 8
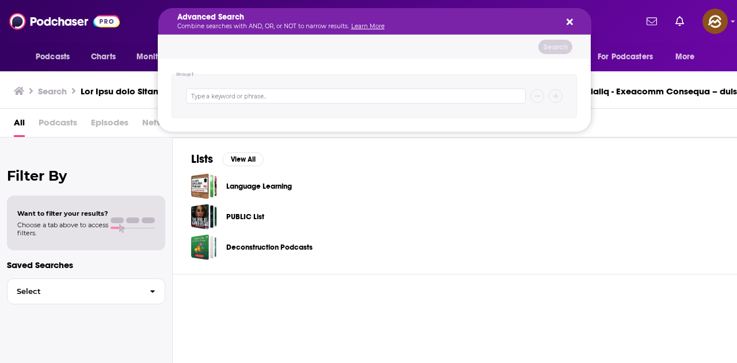
click at [570, 21] on icon "Search podcasts, credits, & more..." at bounding box center [569, 22] width 6 height 6
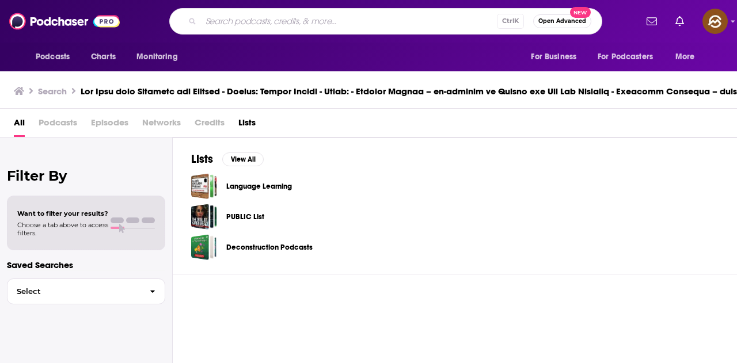
click at [400, 29] on input "Search podcasts, credits, & more..." at bounding box center [349, 21] width 296 height 18
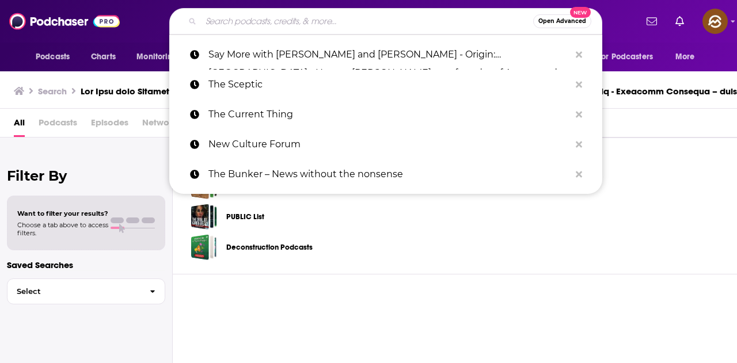
paste input "Say More with Isabelle and Eleanor"
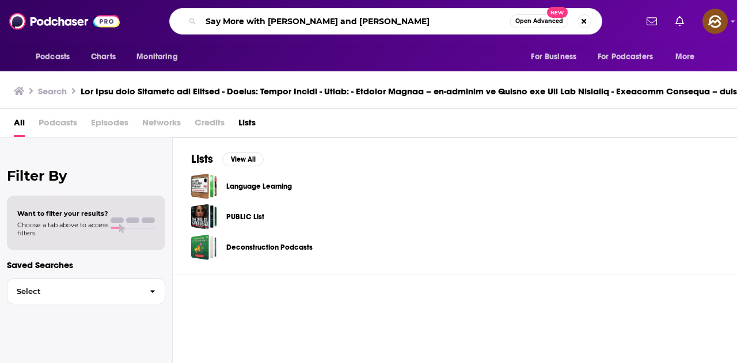
type input "Say More with Isabelle and Eleanor"
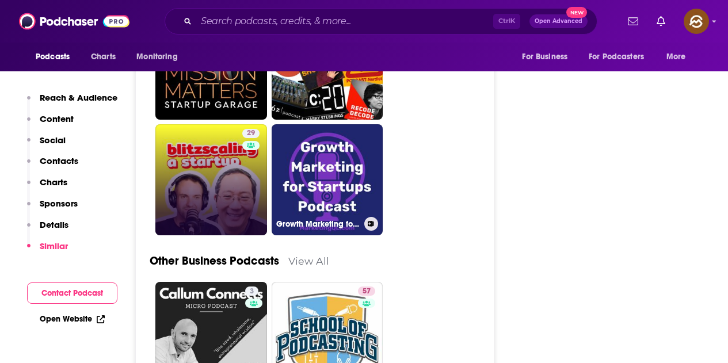
scroll to position [2762, 0]
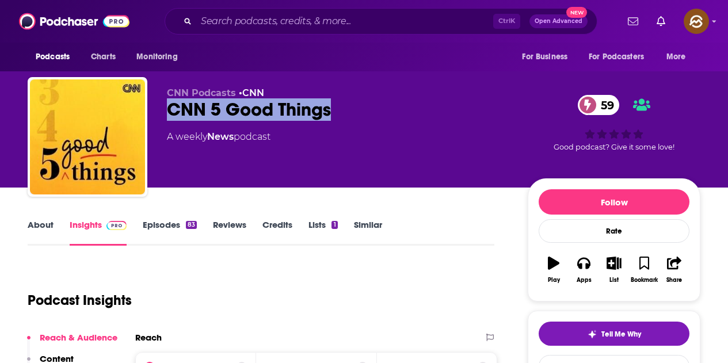
drag, startPoint x: 165, startPoint y: 113, endPoint x: 339, endPoint y: 116, distance: 173.8
click at [339, 116] on div "CNN Podcasts • CNN CNN 5 Good Things 59 A weekly News podcast 59 Good podcast? …" at bounding box center [364, 139] width 673 height 124
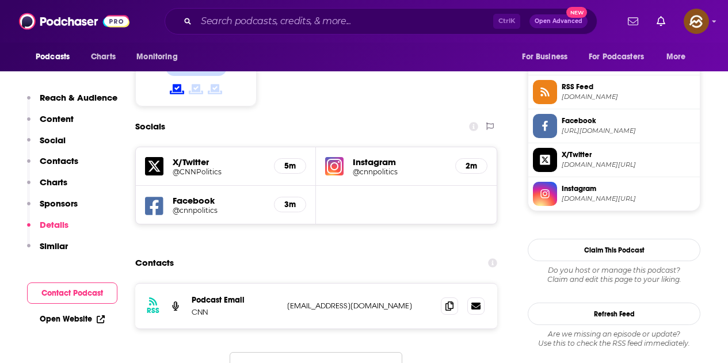
scroll to position [21, 0]
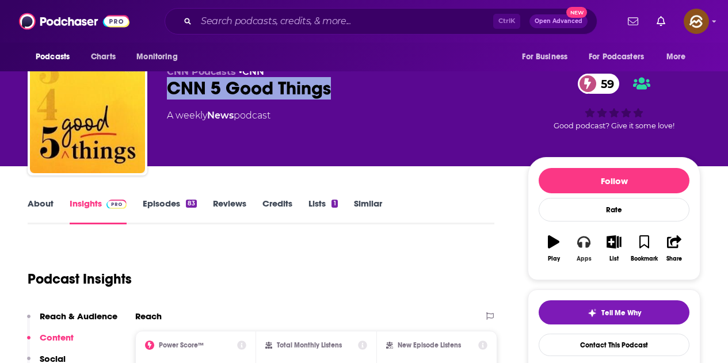
click at [585, 246] on icon "button" at bounding box center [583, 241] width 13 height 13
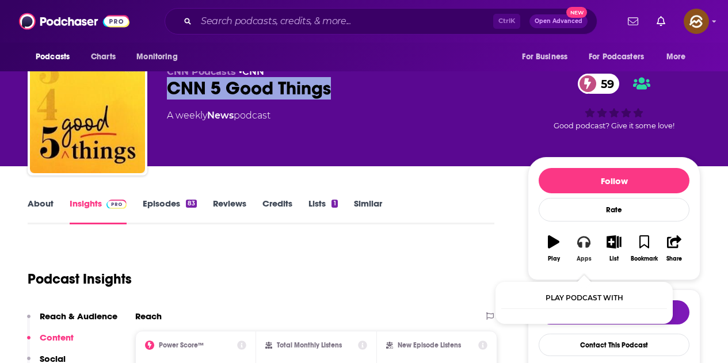
scroll to position [79, 0]
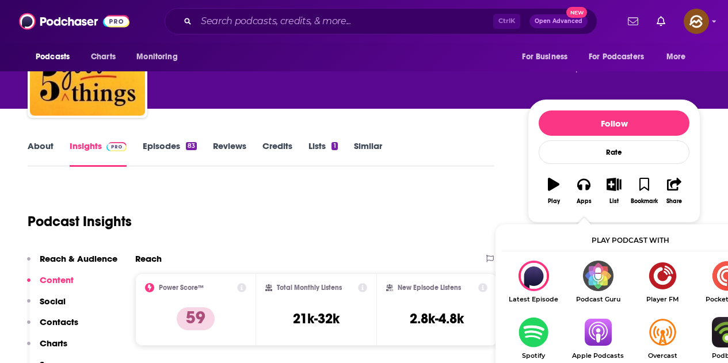
click at [595, 327] on img "Show Listen On dropdown" at bounding box center [598, 332] width 64 height 30
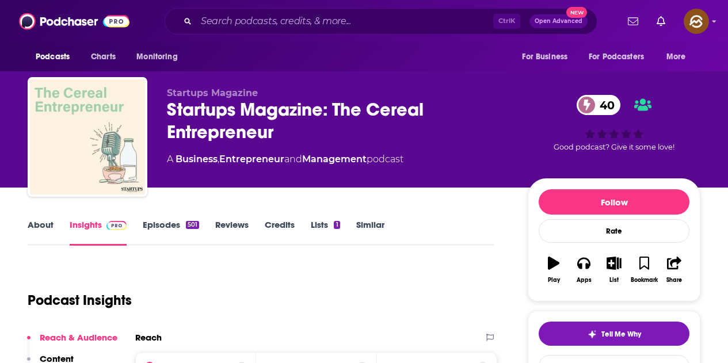
click at [293, 138] on div "Startups Magazine: The Cereal Entrepreneur 40" at bounding box center [338, 120] width 342 height 45
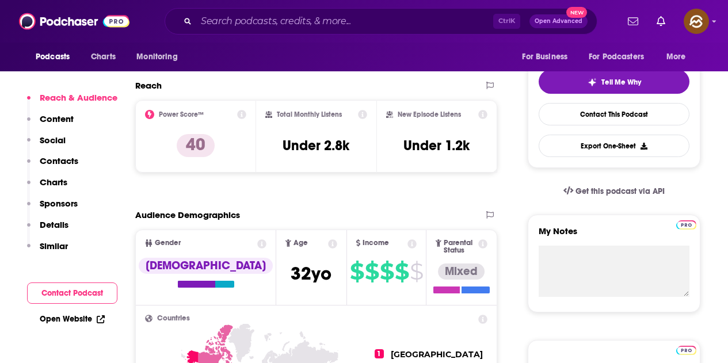
scroll to position [288, 0]
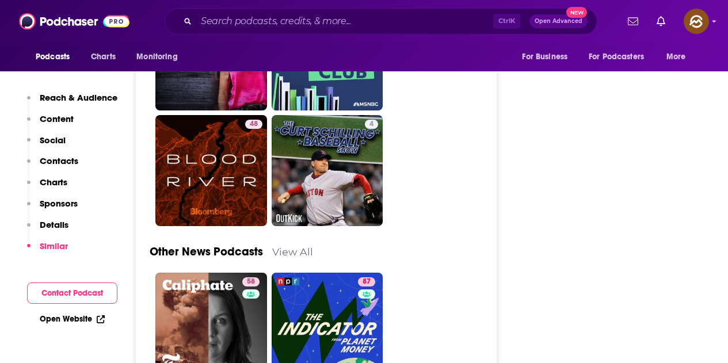
scroll to position [3798, 0]
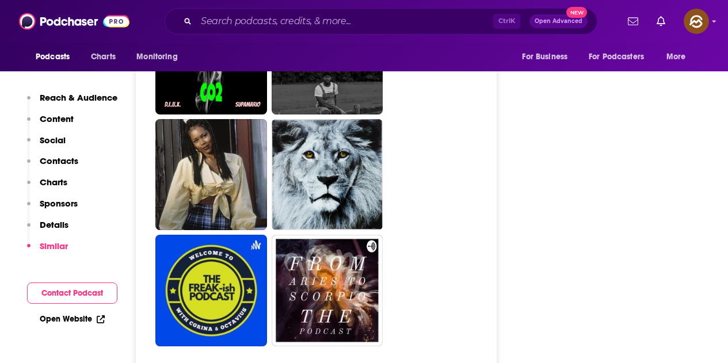
scroll to position [3222, 0]
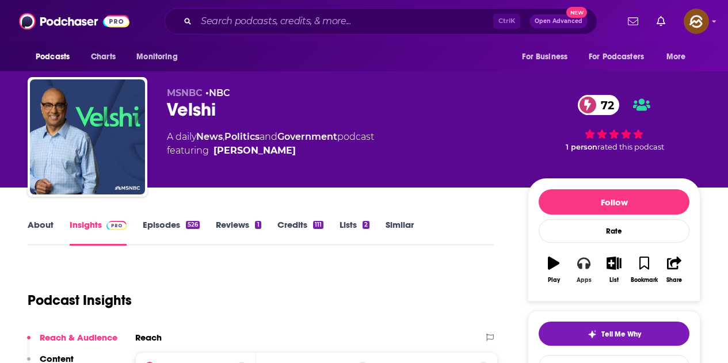
click at [579, 273] on button "Apps" at bounding box center [584, 269] width 30 height 41
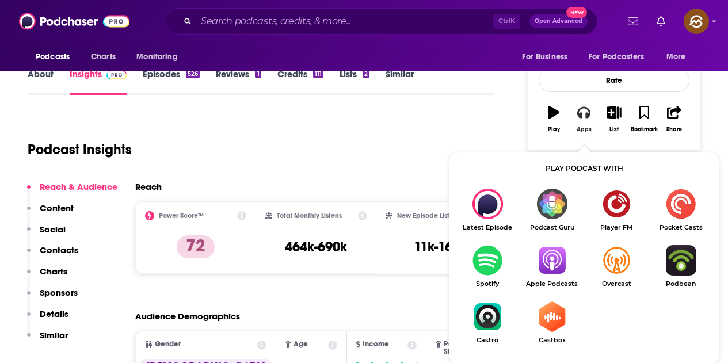
scroll to position [173, 0]
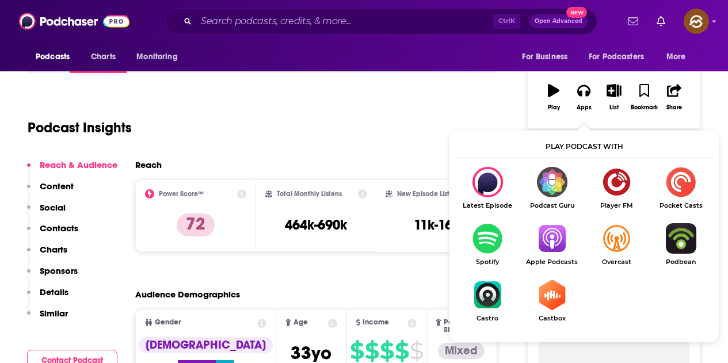
click at [552, 247] on img "Show Listen On dropdown" at bounding box center [552, 238] width 64 height 30
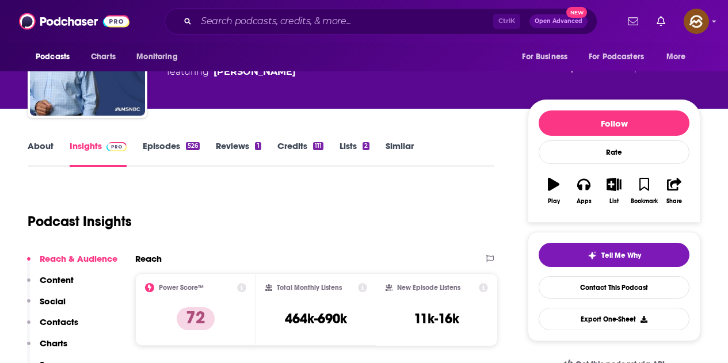
scroll to position [0, 0]
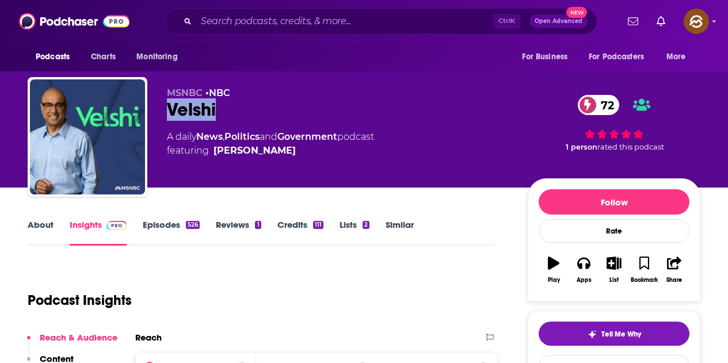
drag, startPoint x: 166, startPoint y: 111, endPoint x: 235, endPoint y: 110, distance: 69.1
click at [235, 110] on div "MSNBC • NBC Velshi 72 A daily News , Politics and Government podcast featuring …" at bounding box center [364, 139] width 673 height 124
drag, startPoint x: 264, startPoint y: 155, endPoint x: 257, endPoint y: 152, distance: 7.7
click at [257, 152] on span "featuring Ali Velshi" at bounding box center [270, 151] width 207 height 14
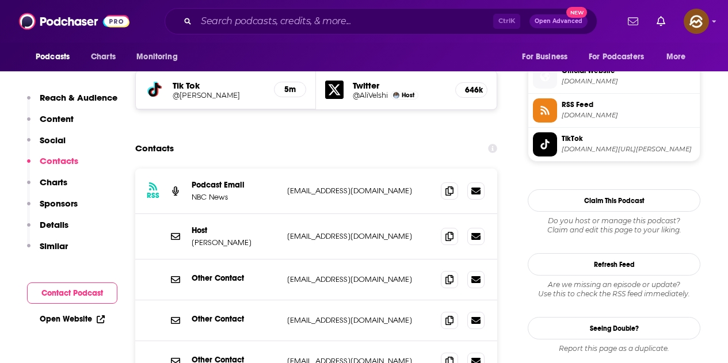
scroll to position [1036, 0]
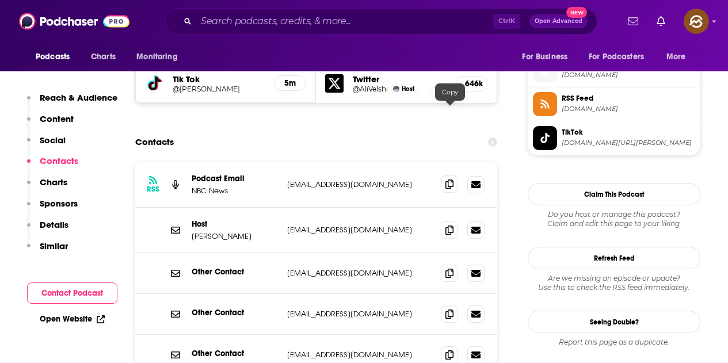
click at [453, 180] on icon at bounding box center [449, 184] width 8 height 9
click at [448, 225] on icon at bounding box center [449, 229] width 8 height 9
click at [452, 268] on icon at bounding box center [449, 272] width 8 height 9
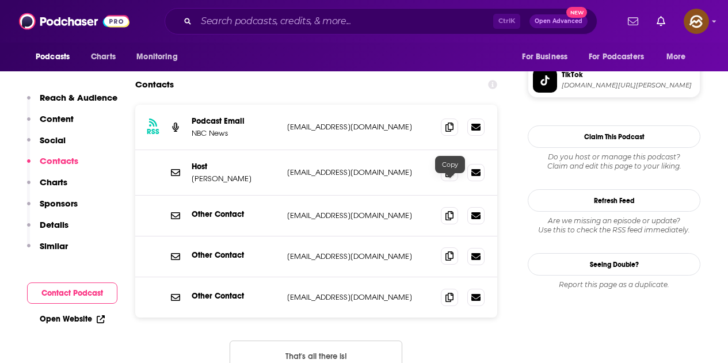
click at [449, 251] on icon at bounding box center [449, 255] width 8 height 9
click at [449, 292] on icon at bounding box center [449, 296] width 8 height 9
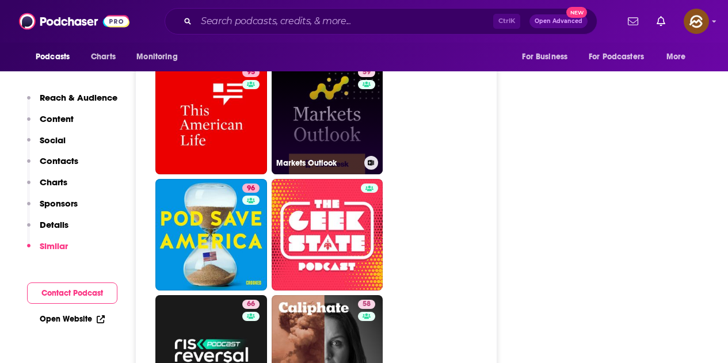
scroll to position [4776, 0]
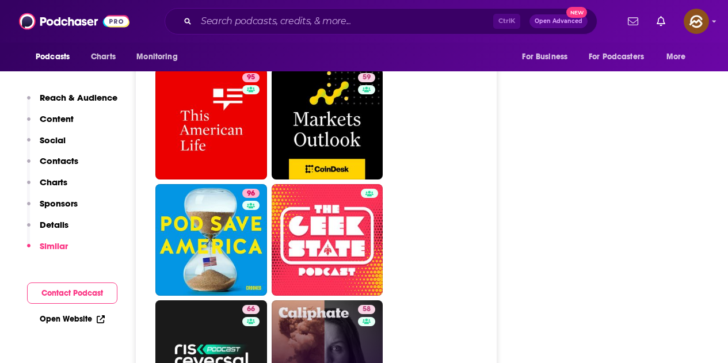
click at [361, 305] on div "58" at bounding box center [368, 349] width 20 height 89
type input "https://www.podchaser.com/podcasts/caliphate-639277"
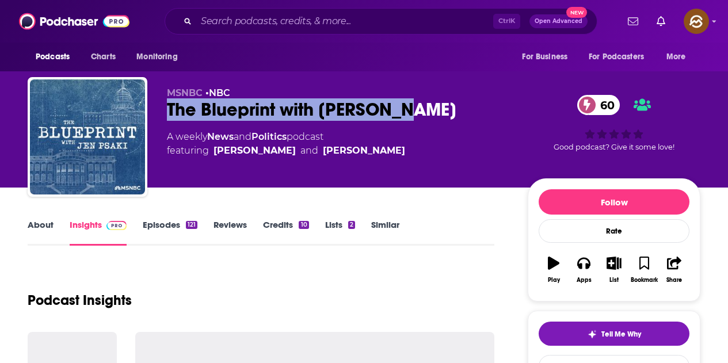
drag, startPoint x: 190, startPoint y: 110, endPoint x: 403, endPoint y: 113, distance: 212.9
click at [403, 113] on div "The Blueprint with [PERSON_NAME] 60" at bounding box center [338, 109] width 342 height 22
click at [572, 266] on button "Apps" at bounding box center [584, 269] width 30 height 41
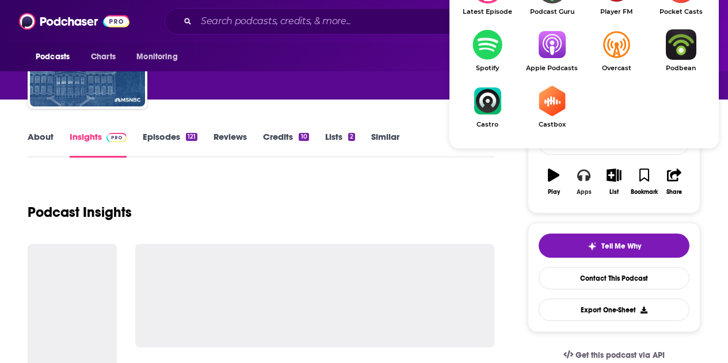
scroll to position [115, 0]
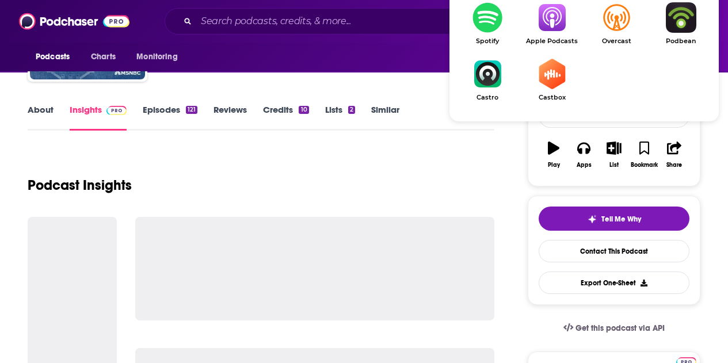
click at [542, 41] on span "Apple Podcasts" at bounding box center [552, 40] width 64 height 7
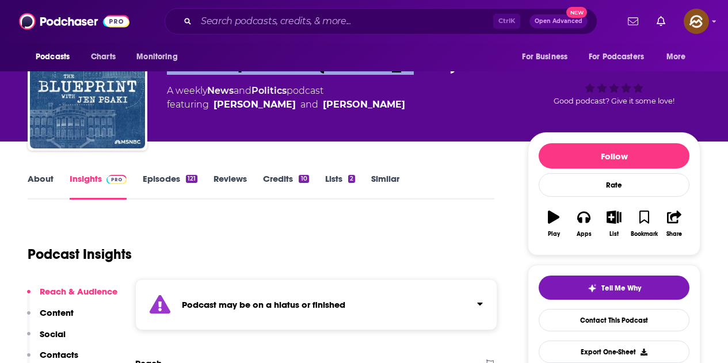
scroll to position [0, 0]
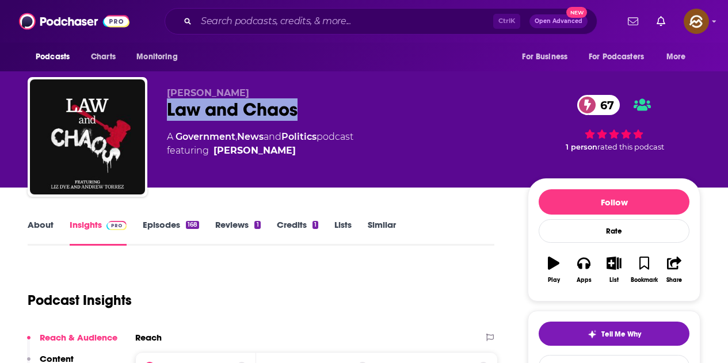
drag, startPoint x: 166, startPoint y: 115, endPoint x: 348, endPoint y: 115, distance: 181.8
click at [348, 115] on div "[PERSON_NAME] Law and Chaos 67 A Government , News and Politics podcast featuri…" at bounding box center [364, 139] width 673 height 124
click at [583, 263] on icon "button" at bounding box center [583, 263] width 13 height 13
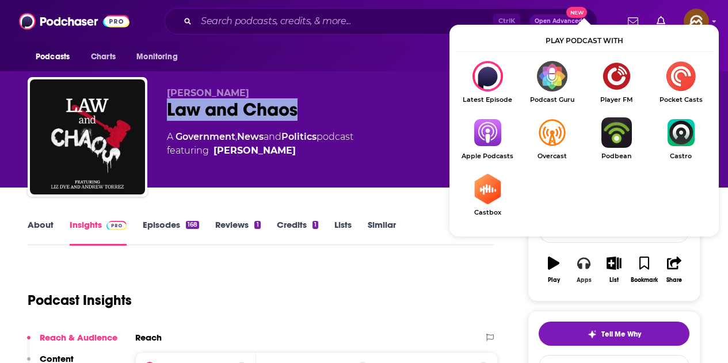
scroll to position [58, 0]
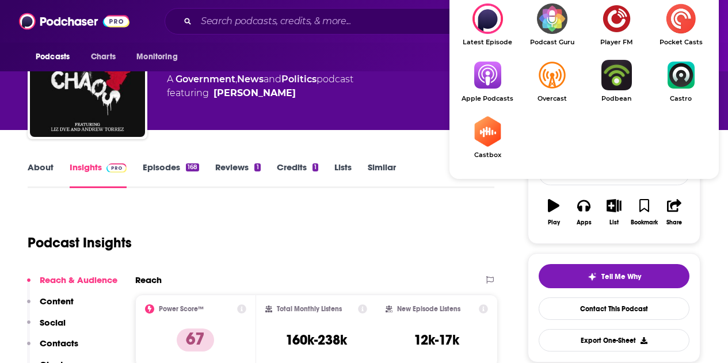
click at [487, 89] on img "Show Listen On dropdown" at bounding box center [487, 75] width 64 height 30
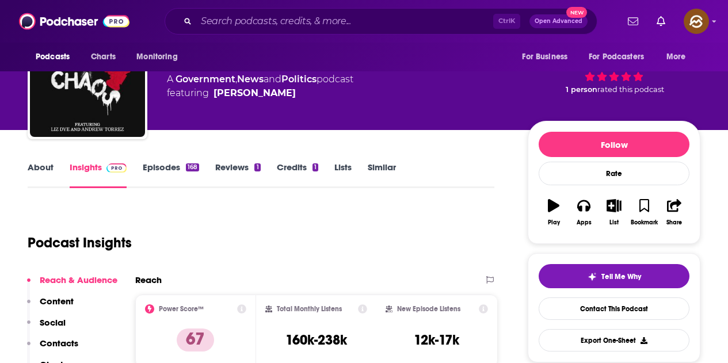
scroll to position [0, 0]
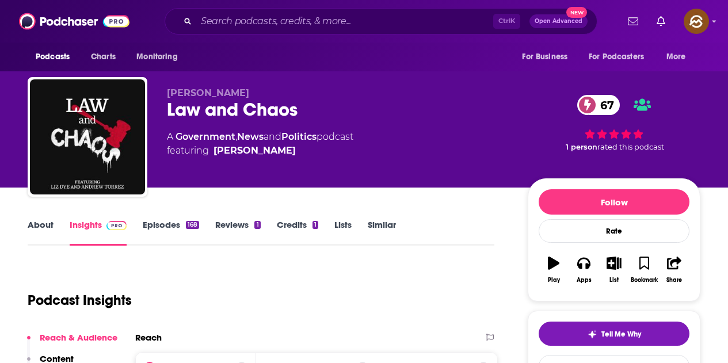
click at [276, 155] on span "featuring [PERSON_NAME]" at bounding box center [260, 151] width 186 height 14
drag, startPoint x: 254, startPoint y: 161, endPoint x: 213, endPoint y: 156, distance: 41.2
click at [213, 156] on div "[PERSON_NAME] Law and Chaos 67 A Government , News and Politics podcast featuri…" at bounding box center [338, 133] width 342 height 92
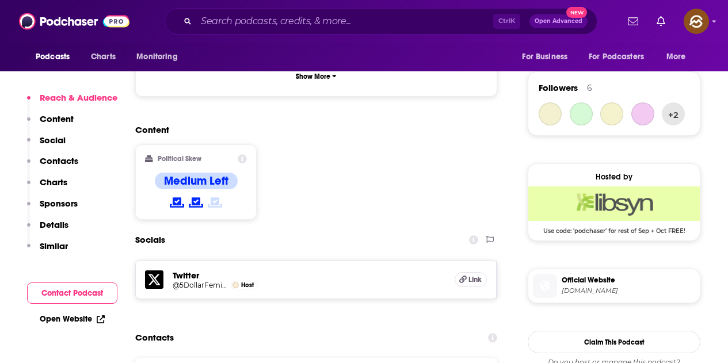
scroll to position [921, 0]
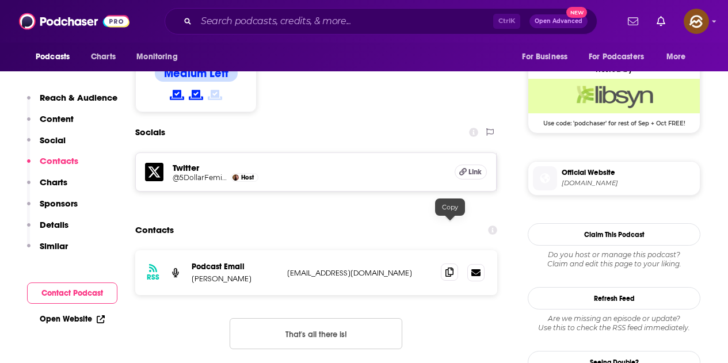
click at [448, 268] on icon at bounding box center [449, 272] width 8 height 9
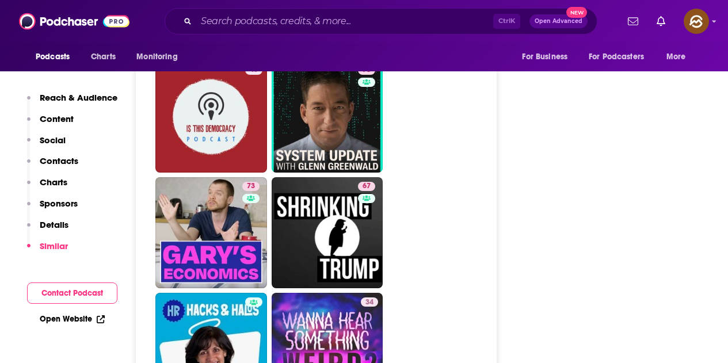
scroll to position [2474, 0]
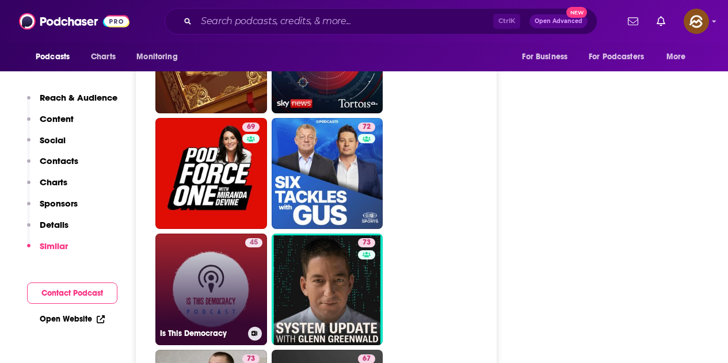
click at [232, 239] on link "45 Is This Democracy" at bounding box center [211, 290] width 112 height 112
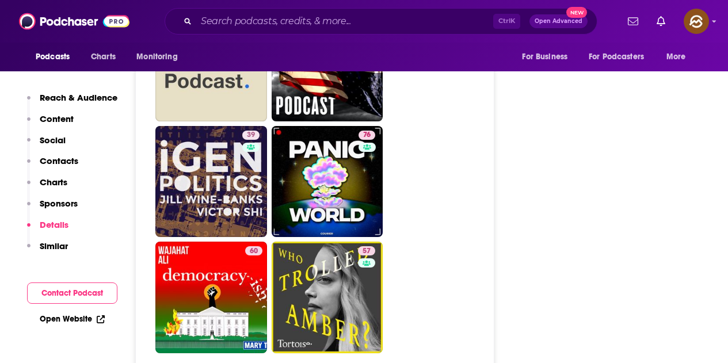
scroll to position [3050, 0]
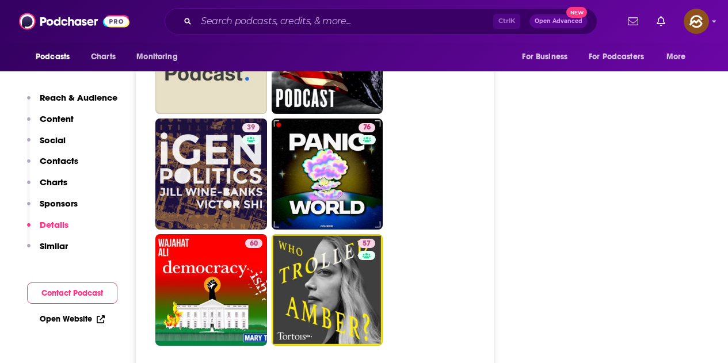
drag, startPoint x: 352, startPoint y: 227, endPoint x: 443, endPoint y: 203, distance: 94.2
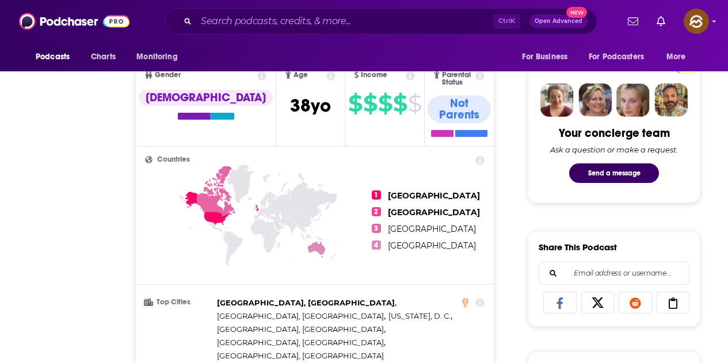
scroll to position [0, 0]
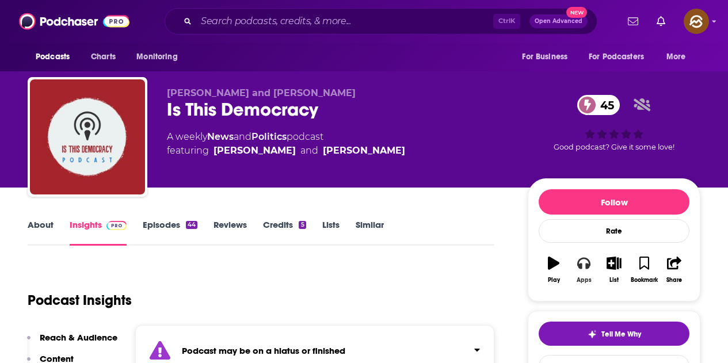
click at [585, 281] on div "Apps" at bounding box center [584, 280] width 15 height 7
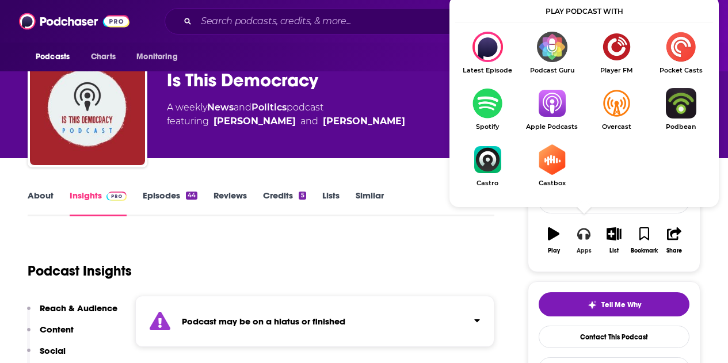
scroll to position [58, 0]
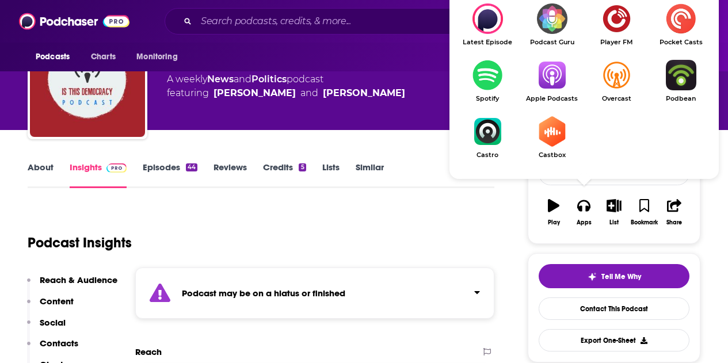
click at [547, 82] on img "Show Listen On dropdown" at bounding box center [552, 75] width 64 height 30
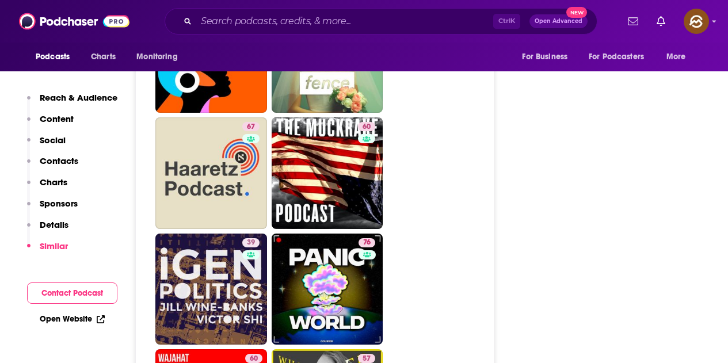
scroll to position [2992, 0]
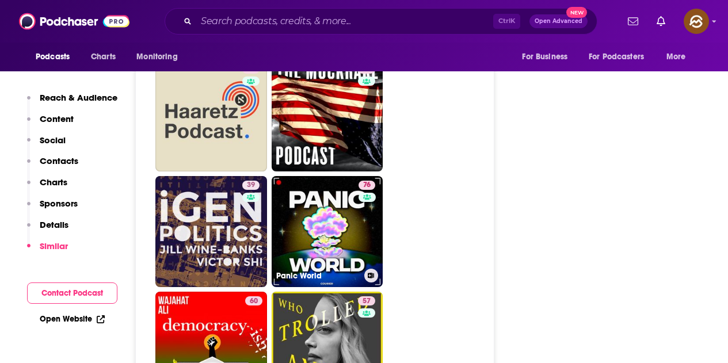
drag, startPoint x: 340, startPoint y: 169, endPoint x: 504, endPoint y: 155, distance: 164.5
click at [504, 155] on div "About Insights Episodes 44 Reviews Credits 5 Lists Similar Podcast Insights Rea…" at bounding box center [268, 153] width 518 height 5856
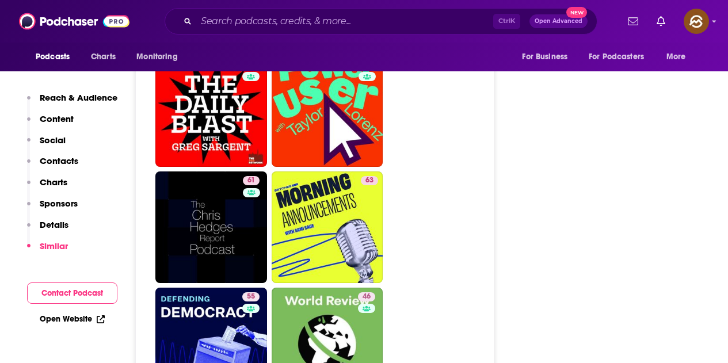
scroll to position [2359, 0]
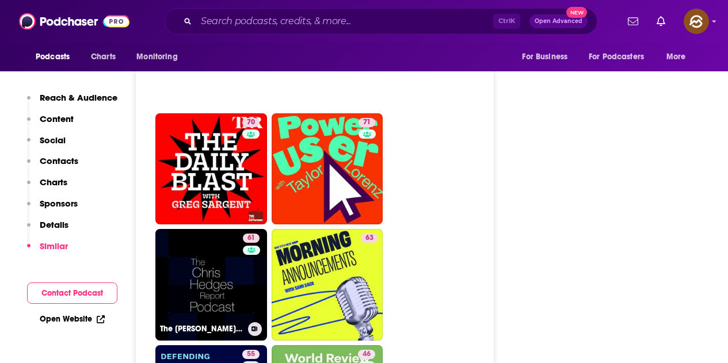
drag, startPoint x: 227, startPoint y: 210, endPoint x: 466, endPoint y: 186, distance: 240.0
click at [464, 187] on ul "69 76 72 64 57 69 71 66 70 71 61 The Chris Hedges Report 63 55 46 67 66 52 67 6…" at bounding box center [320, 342] width 331 height 1387
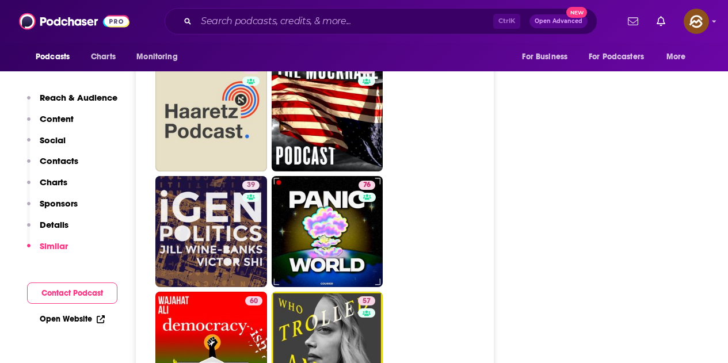
scroll to position [3107, 0]
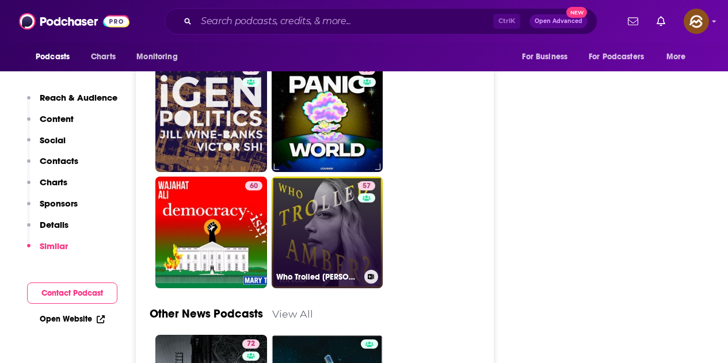
click at [359, 181] on div "57" at bounding box center [368, 225] width 20 height 89
type input "https://www.podchaser.com/podcasts/who-trolled-amber-5725723"
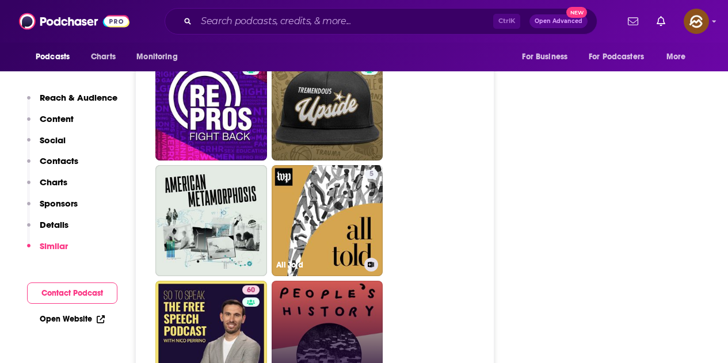
scroll to position [3337, 0]
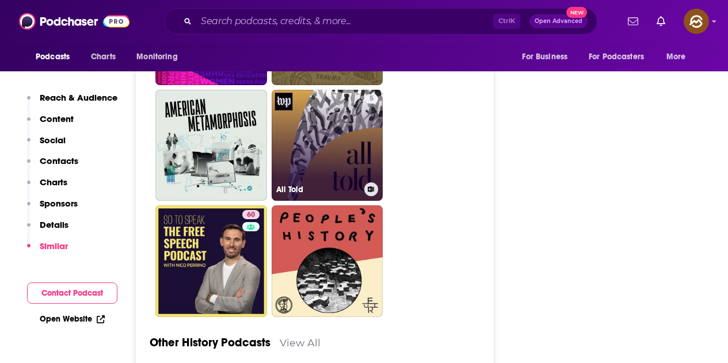
click at [352, 133] on link "5 All Told" at bounding box center [328, 146] width 112 height 112
type input "https://www.podchaser.com/podcasts/all-told-848846"
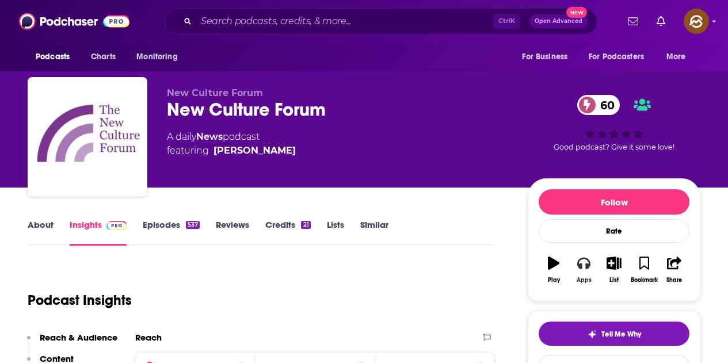
click at [591, 264] on button "Apps" at bounding box center [584, 269] width 30 height 41
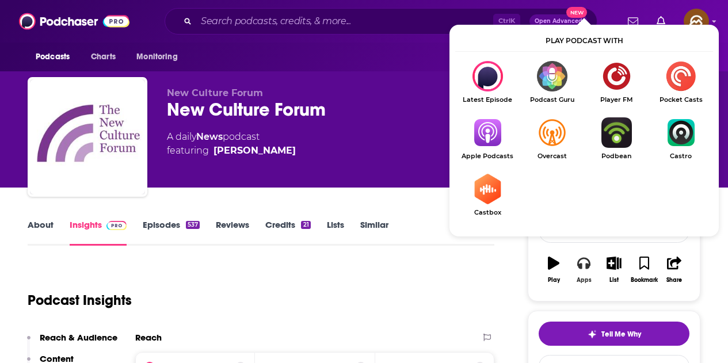
scroll to position [58, 0]
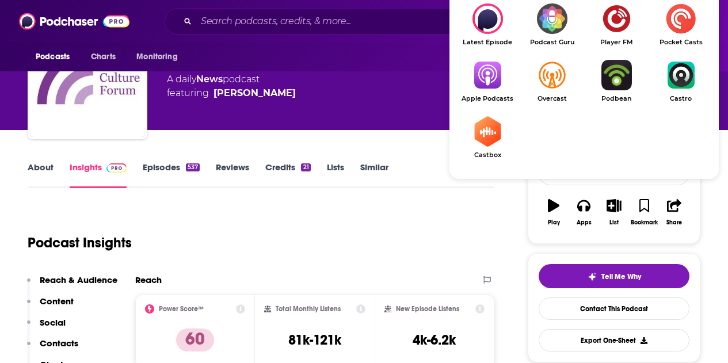
click at [475, 78] on img "Show Listen On dropdown" at bounding box center [487, 75] width 64 height 30
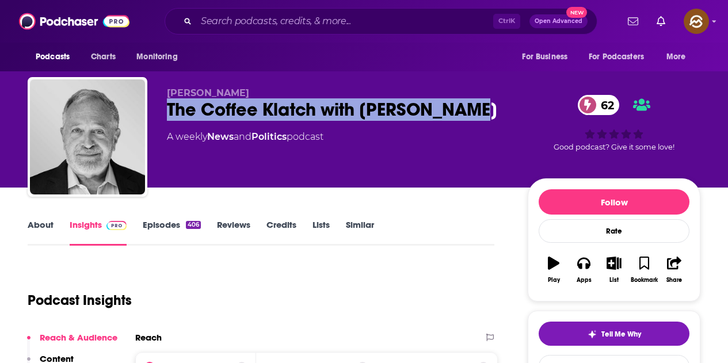
drag, startPoint x: 392, startPoint y: 101, endPoint x: 468, endPoint y: 106, distance: 76.7
click at [468, 106] on div "[PERSON_NAME] The Coffee Klatch with [PERSON_NAME] 62 A weekly News and Politic…" at bounding box center [364, 139] width 673 height 124
click at [583, 274] on button "Apps" at bounding box center [584, 269] width 30 height 41
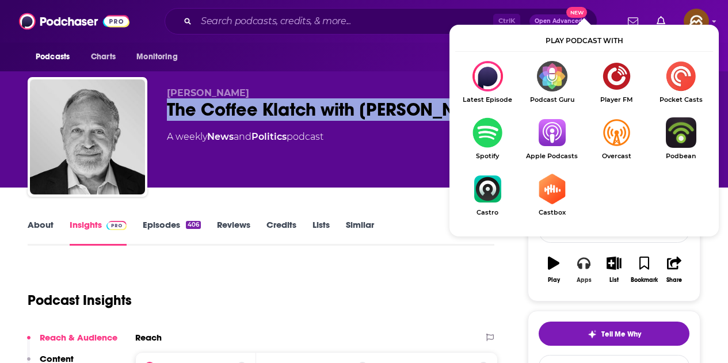
scroll to position [115, 0]
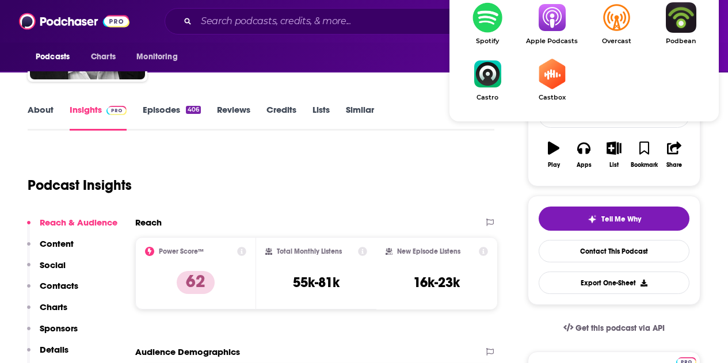
click at [556, 22] on img "Show Listen On dropdown" at bounding box center [552, 17] width 64 height 30
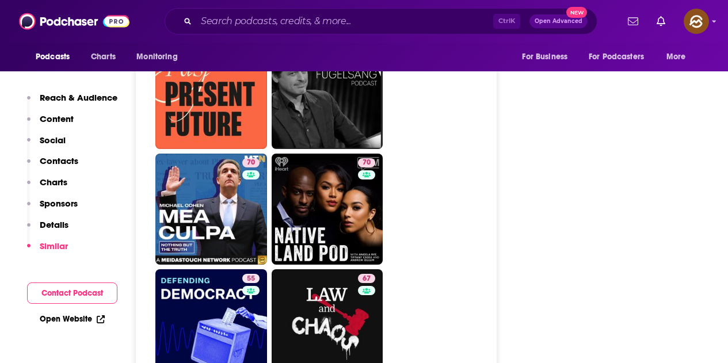
scroll to position [3050, 0]
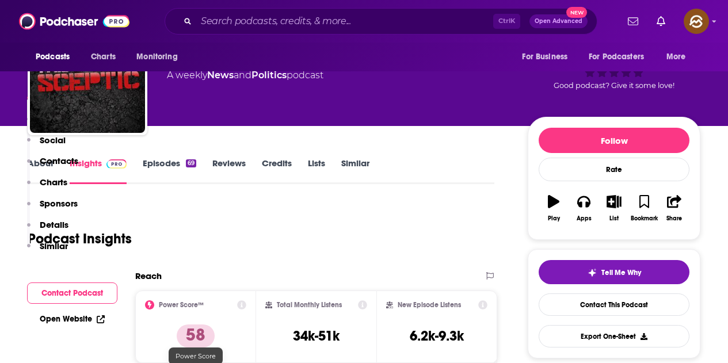
scroll to position [748, 0]
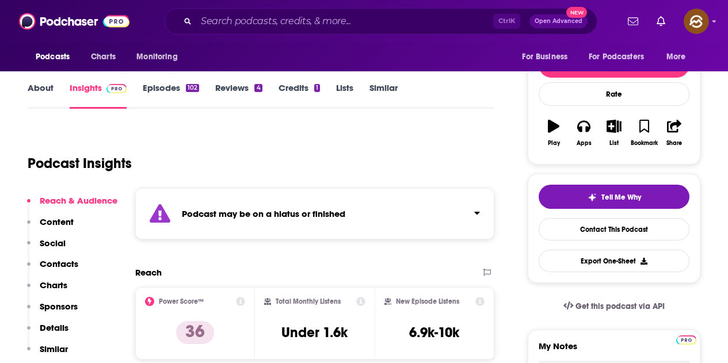
scroll to position [173, 0]
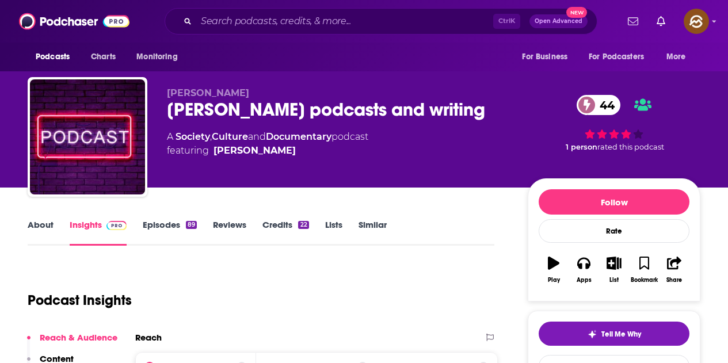
click at [442, 171] on div "[PERSON_NAME] [PERSON_NAME] podcasts and writing 44 A Society , Culture and Doc…" at bounding box center [338, 133] width 342 height 92
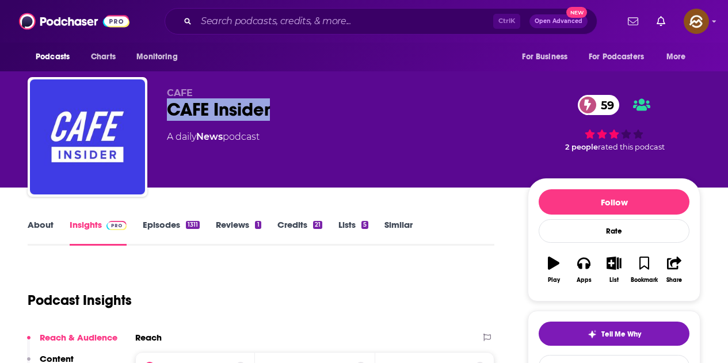
drag, startPoint x: 169, startPoint y: 110, endPoint x: 270, endPoint y: 108, distance: 101.3
click at [270, 108] on div "CAFE Insider 59" at bounding box center [338, 109] width 342 height 22
click at [589, 274] on button "Apps" at bounding box center [584, 269] width 30 height 41
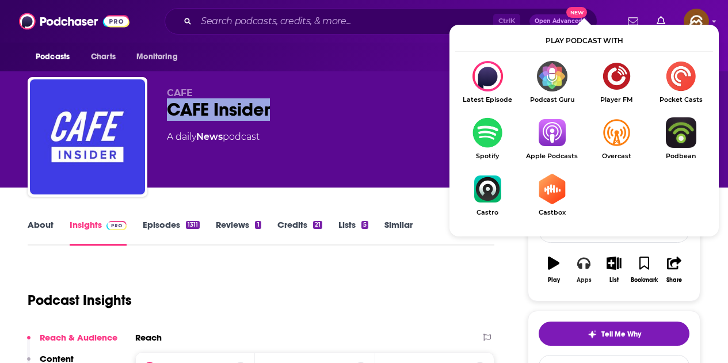
scroll to position [58, 0]
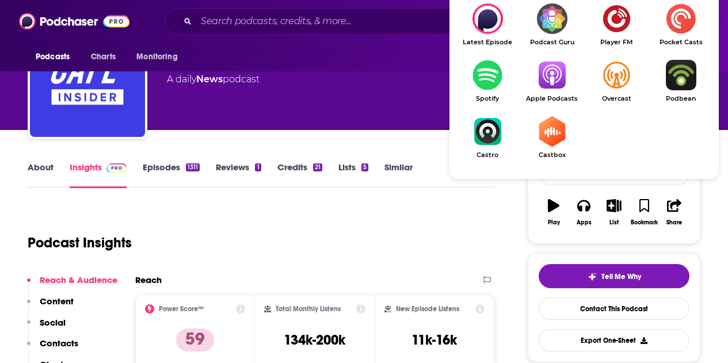
click at [544, 81] on img "Show Listen On dropdown" at bounding box center [552, 75] width 64 height 30
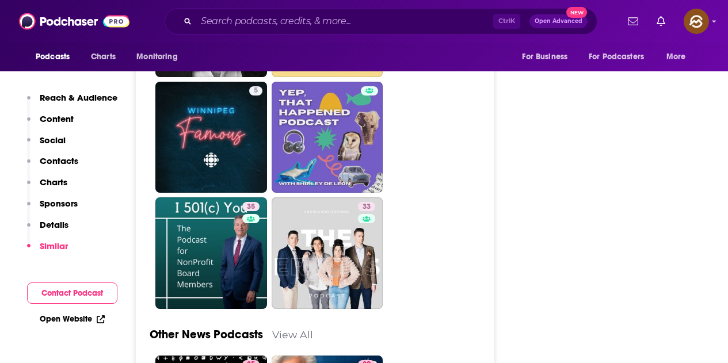
scroll to position [3280, 0]
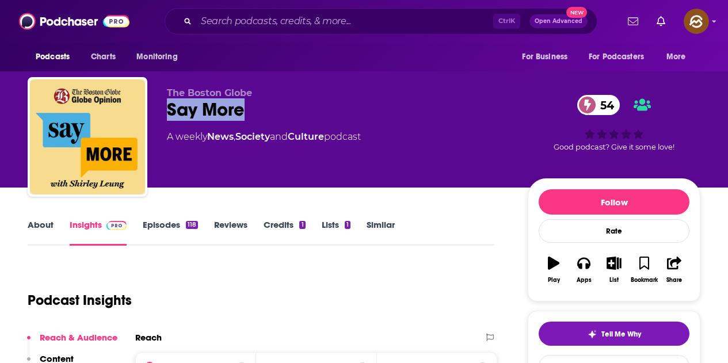
drag, startPoint x: 165, startPoint y: 112, endPoint x: 243, endPoint y: 111, distance: 78.8
click at [243, 111] on div "The Boston Globe Say More 54 A weekly News , Society and Culture podcast 54 Goo…" at bounding box center [364, 139] width 673 height 124
drag, startPoint x: 167, startPoint y: 92, endPoint x: 288, endPoint y: 91, distance: 121.4
click at [288, 91] on p "The Boston Globe" at bounding box center [338, 92] width 342 height 11
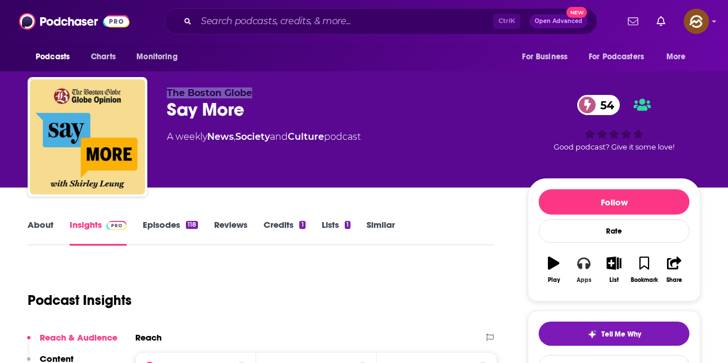
click at [581, 262] on icon "button" at bounding box center [583, 263] width 13 height 13
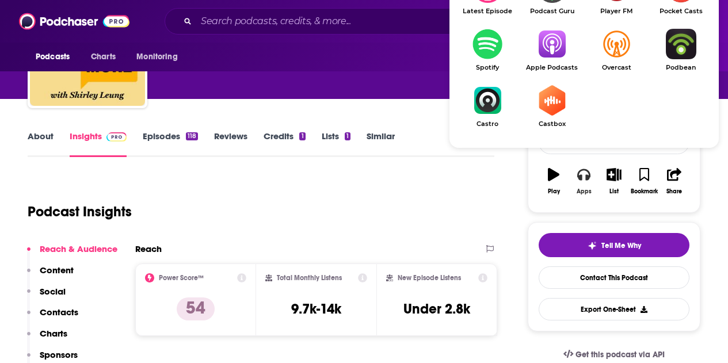
scroll to position [115, 0]
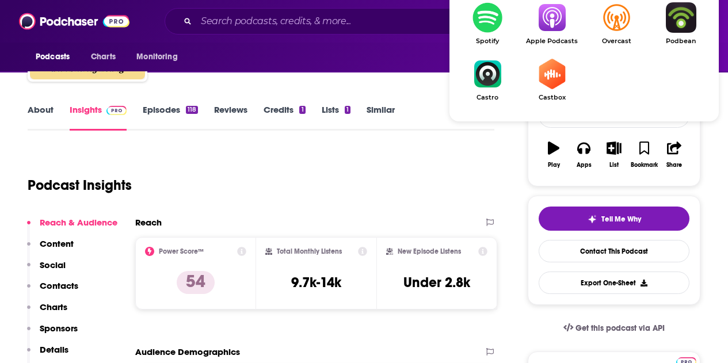
click at [557, 33] on link "Apple Podcasts" at bounding box center [552, 23] width 64 height 43
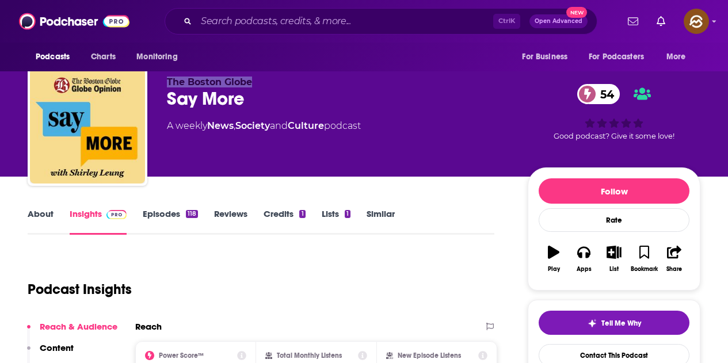
scroll to position [0, 0]
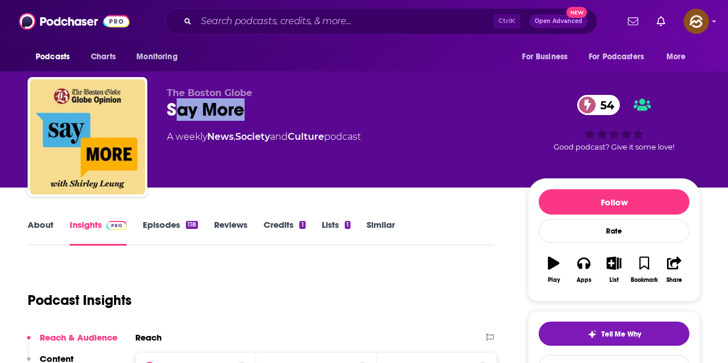
drag, startPoint x: 175, startPoint y: 114, endPoint x: 243, endPoint y: 111, distance: 68.5
click at [243, 111] on div "Say More 54" at bounding box center [338, 109] width 342 height 22
click at [235, 120] on div "Say More 54" at bounding box center [338, 109] width 342 height 22
drag, startPoint x: 167, startPoint y: 106, endPoint x: 291, endPoint y: 110, distance: 123.2
click at [291, 109] on div "Say More 54" at bounding box center [338, 109] width 342 height 22
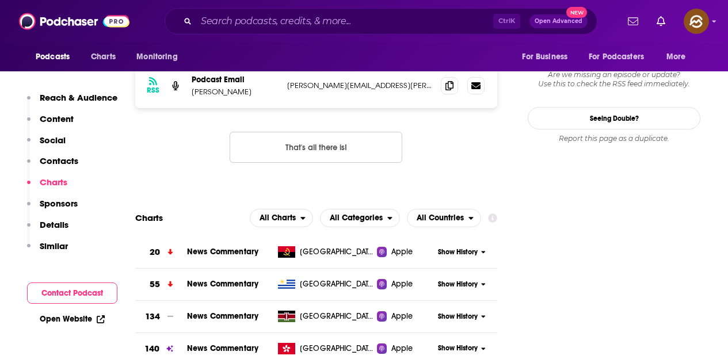
scroll to position [978, 0]
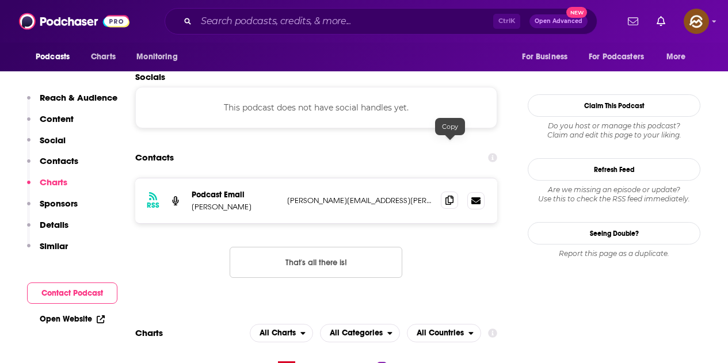
click at [452, 196] on icon at bounding box center [449, 200] width 8 height 9
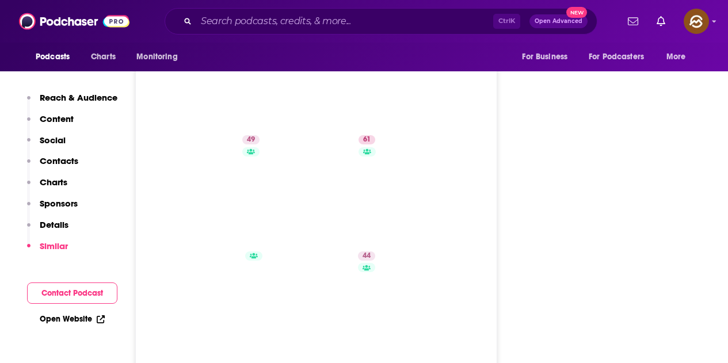
scroll to position [1841, 0]
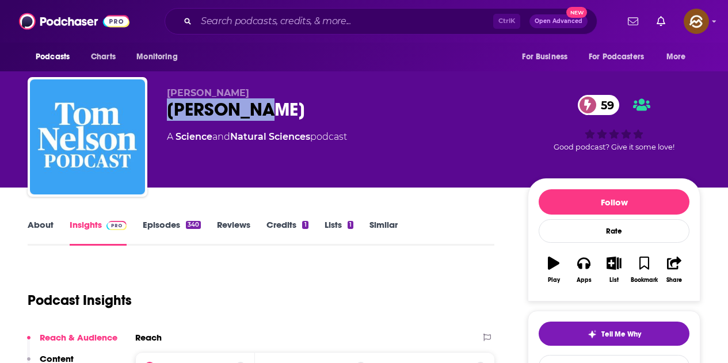
drag, startPoint x: 247, startPoint y: 112, endPoint x: 268, endPoint y: 115, distance: 20.3
click at [268, 115] on div "[PERSON_NAME] [PERSON_NAME] 59 A Science and Natural Sciences podcast 59 Good p…" at bounding box center [364, 139] width 673 height 124
click at [592, 261] on button "Apps" at bounding box center [584, 269] width 30 height 41
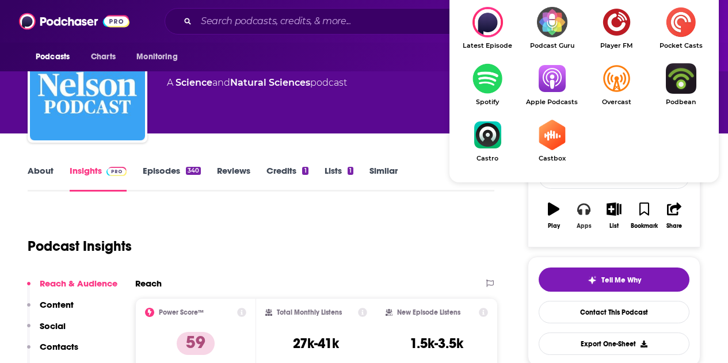
scroll to position [58, 0]
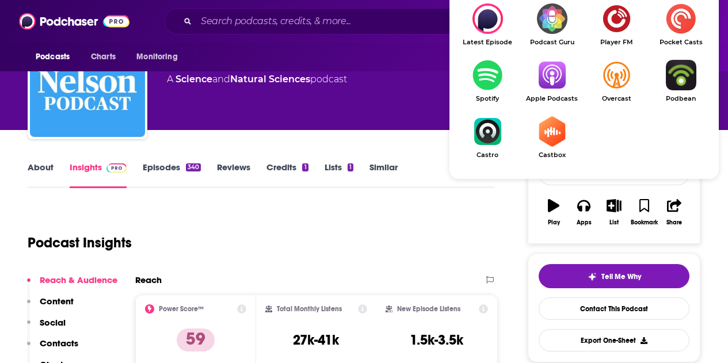
click at [546, 67] on img "Show Listen On dropdown" at bounding box center [552, 75] width 64 height 30
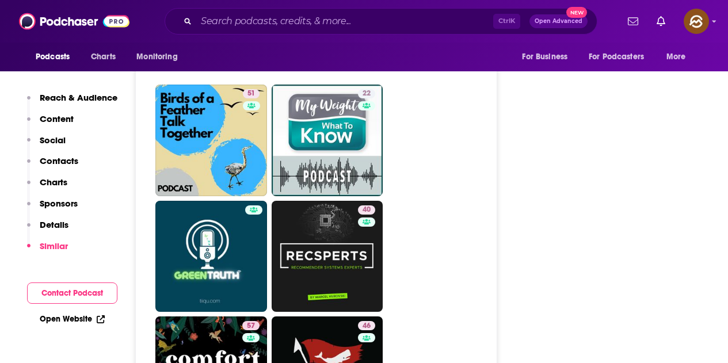
scroll to position [1841, 0]
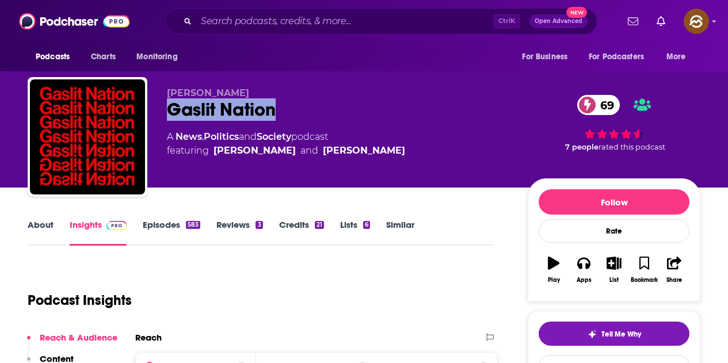
drag, startPoint x: 169, startPoint y: 112, endPoint x: 287, endPoint y: 117, distance: 118.7
click at [287, 117] on div "Gaslit Nation 69" at bounding box center [338, 109] width 342 height 22
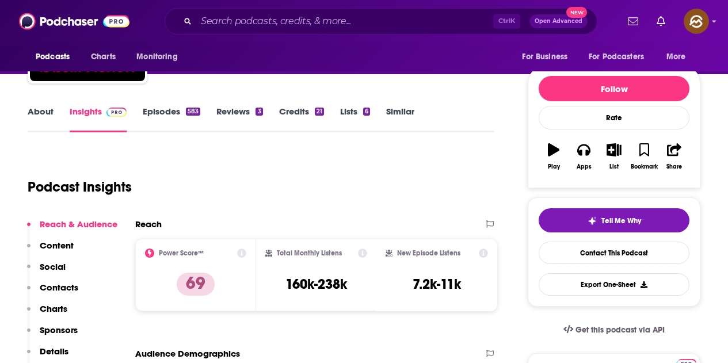
scroll to position [115, 0]
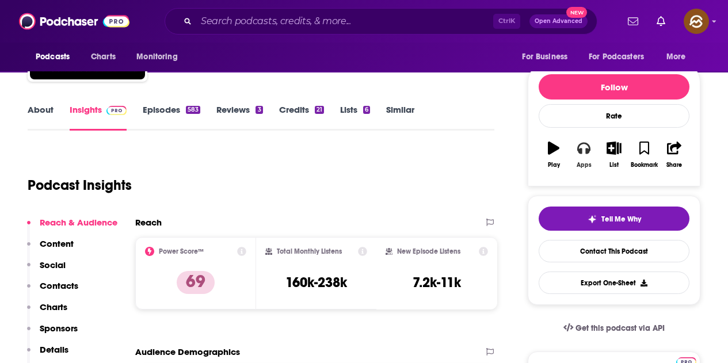
click at [578, 158] on button "Apps" at bounding box center [584, 154] width 30 height 41
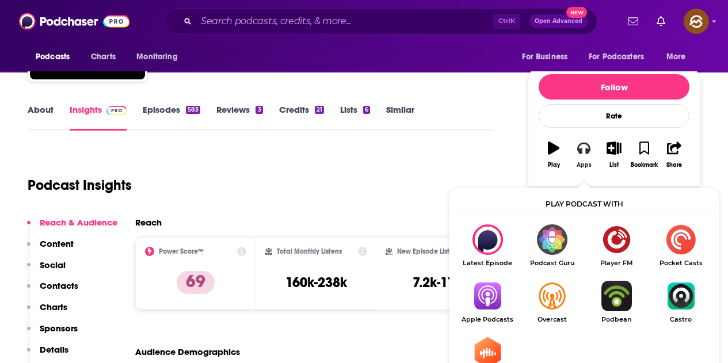
scroll to position [173, 0]
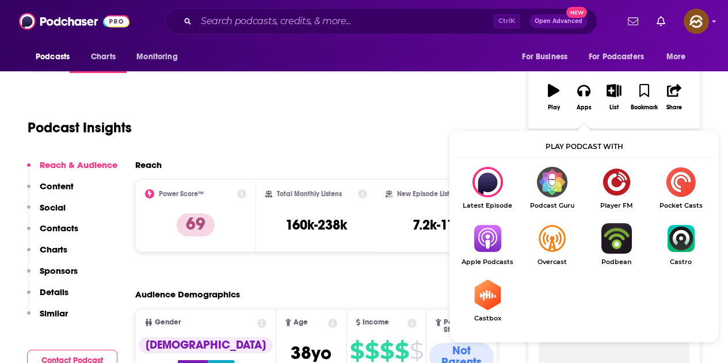
click at [503, 235] on img "Show Listen On dropdown" at bounding box center [487, 238] width 64 height 30
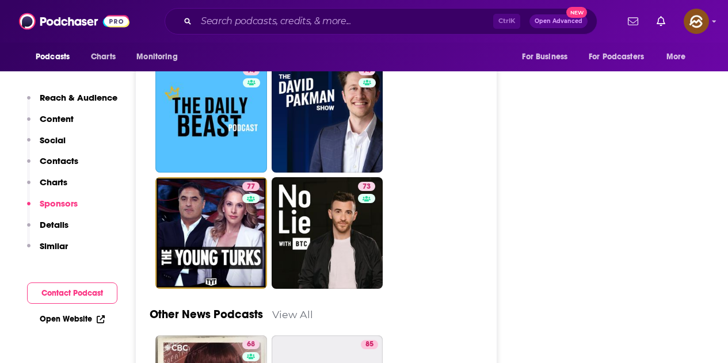
scroll to position [3453, 0]
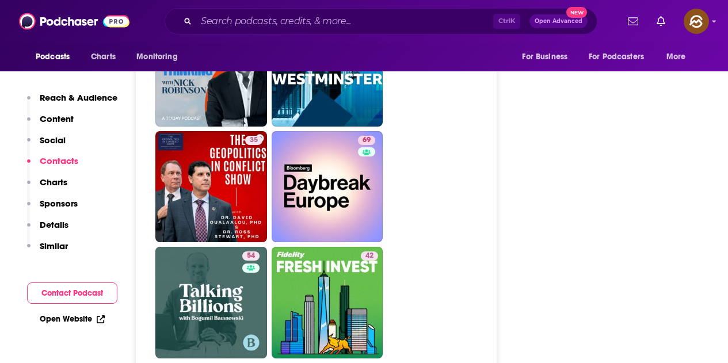
scroll to position [3798, 0]
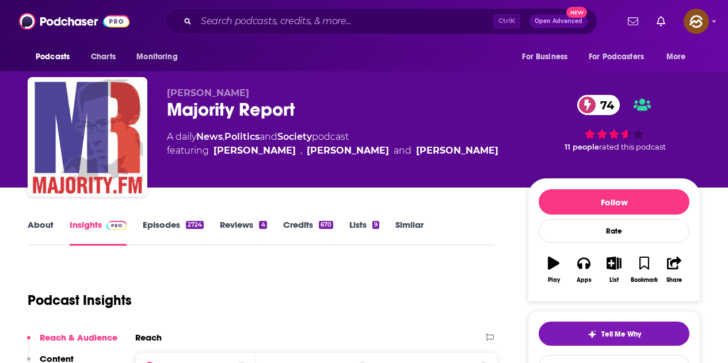
click at [583, 249] on button "Apps" at bounding box center [584, 269] width 30 height 41
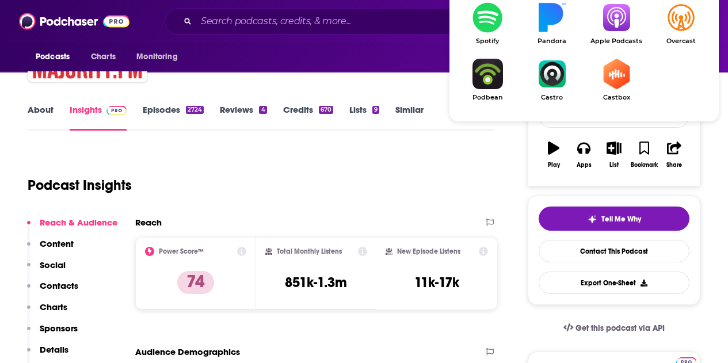
scroll to position [116, 0]
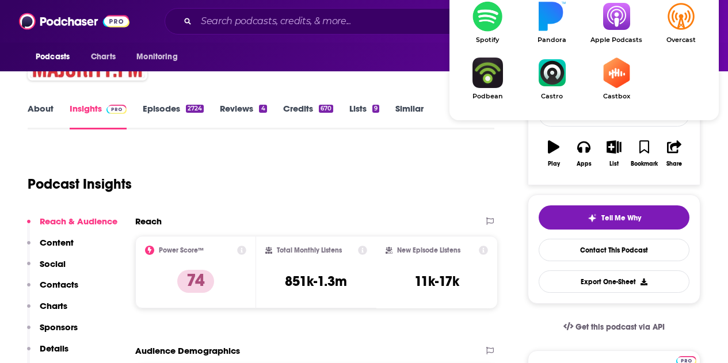
click at [661, 294] on div "Tell Me Why Contact This Podcast Export One-Sheet" at bounding box center [614, 248] width 173 height 109
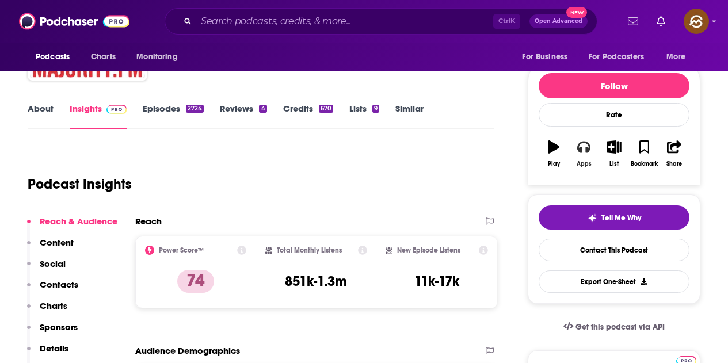
click at [594, 153] on button "Apps" at bounding box center [584, 153] width 30 height 41
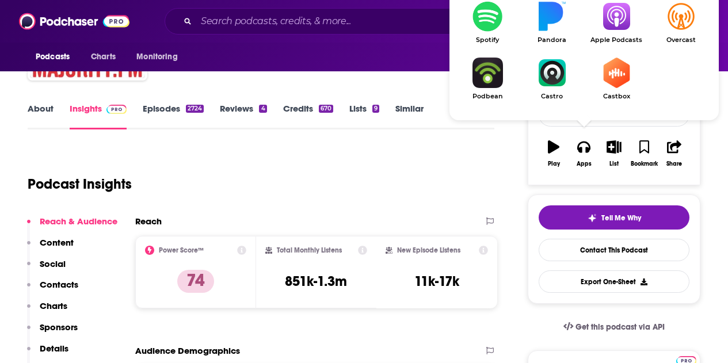
click at [605, 35] on link "Apple Podcasts" at bounding box center [616, 22] width 64 height 43
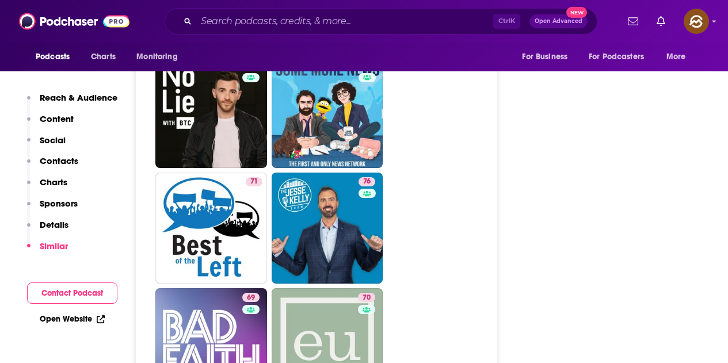
scroll to position [3582, 0]
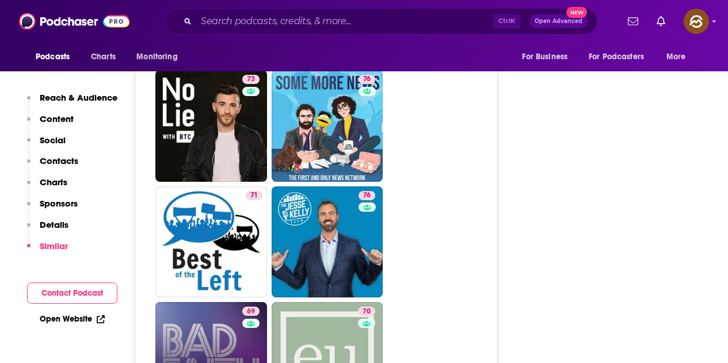
click at [234, 302] on link "69 Bad Faith" at bounding box center [211, 358] width 112 height 112
type input "https://www.podchaser.com/podcasts/bad-faith-1447685"
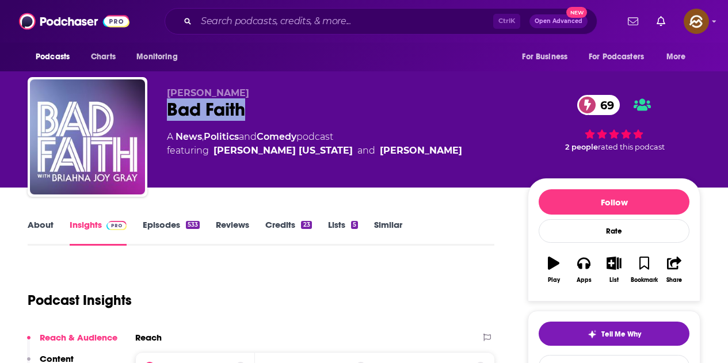
drag, startPoint x: 162, startPoint y: 116, endPoint x: 254, endPoint y: 114, distance: 92.1
click at [254, 114] on div "Briahna Joy Gray Bad Faith 69 A News , Politics and Comedy podcast featuring Vi…" at bounding box center [364, 139] width 673 height 124
click at [585, 267] on icon "button" at bounding box center [583, 263] width 13 height 13
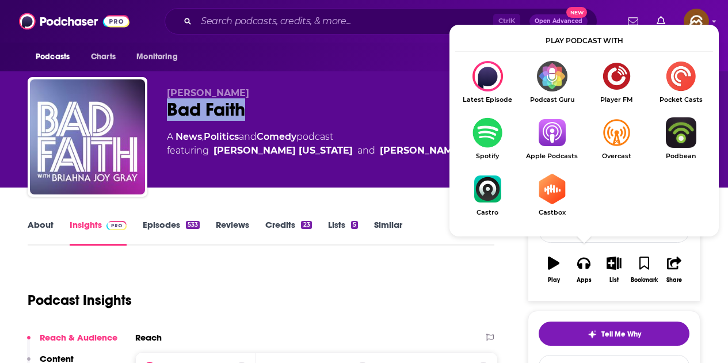
click at [558, 141] on img "Show Listen On dropdown" at bounding box center [552, 132] width 64 height 30
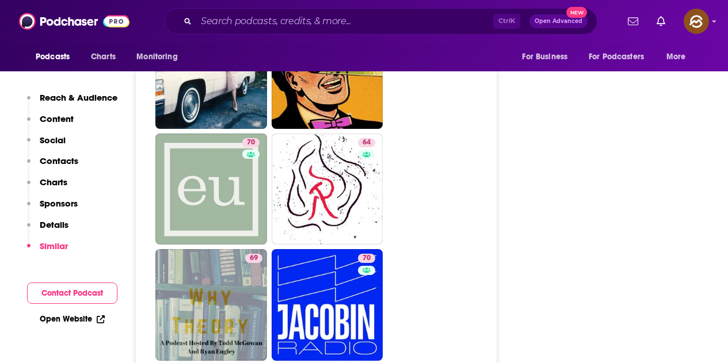
scroll to position [3510, 0]
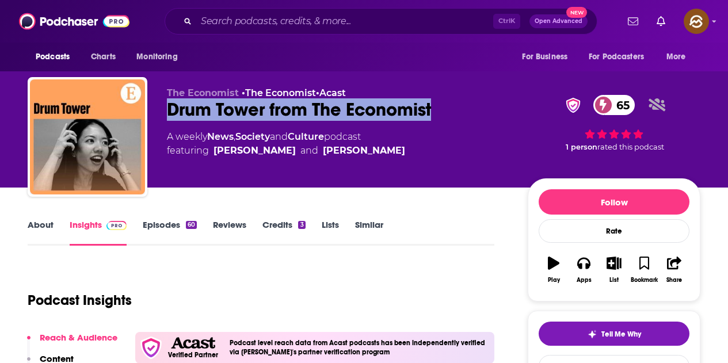
drag, startPoint x: 169, startPoint y: 112, endPoint x: 444, endPoint y: 112, distance: 275.1
click at [444, 112] on div "Drum Tower from The Economist 65" at bounding box center [338, 109] width 342 height 22
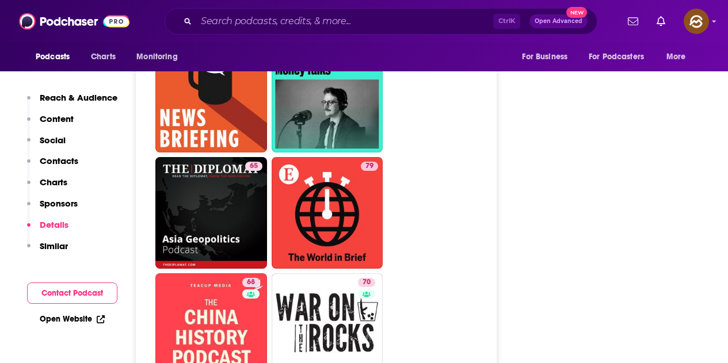
scroll to position [2877, 0]
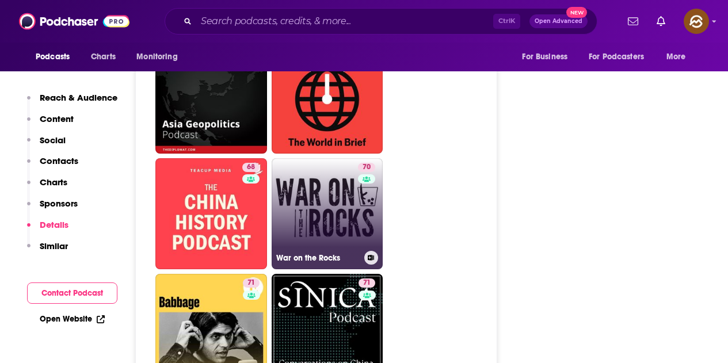
click at [356, 176] on link "70 War on the Rocks" at bounding box center [328, 214] width 112 height 112
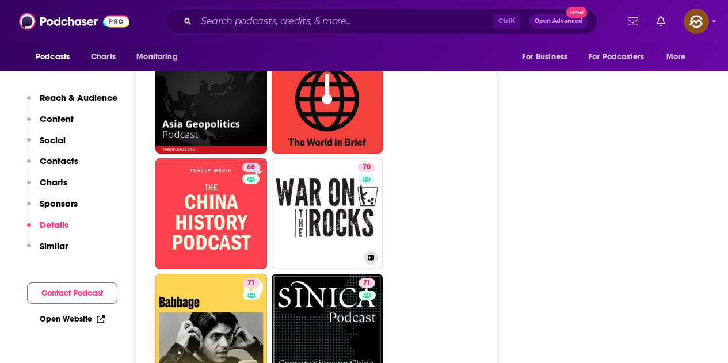
type input "https://www.podchaser.com/podcasts/war-on-the-rocks-18367"
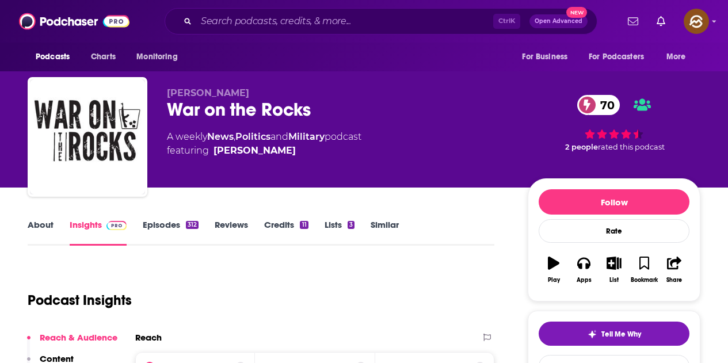
scroll to position [115, 0]
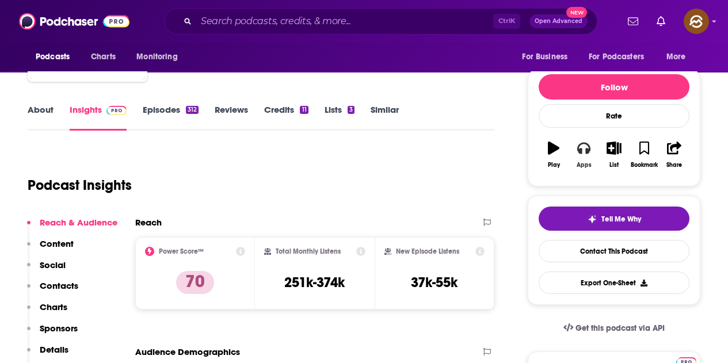
click at [589, 159] on button "Apps" at bounding box center [584, 154] width 30 height 41
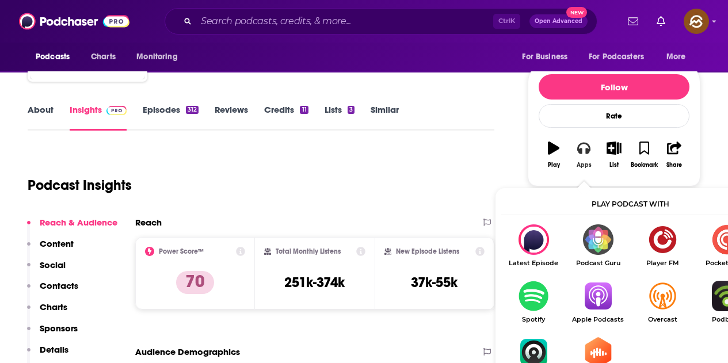
scroll to position [173, 0]
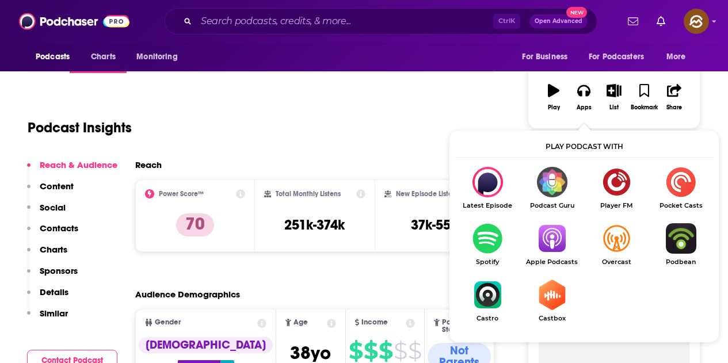
click at [550, 232] on img "Show Listen On dropdown" at bounding box center [552, 238] width 64 height 30
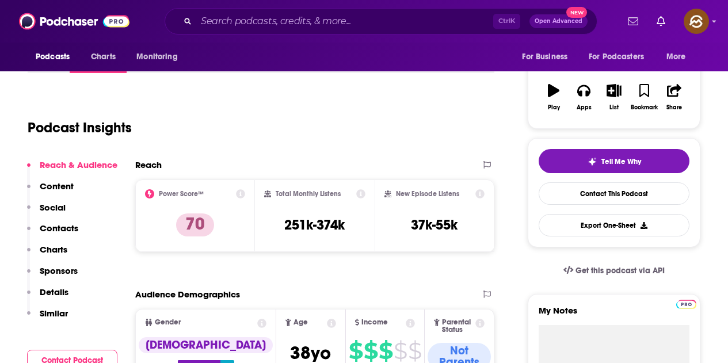
click at [411, 102] on div "Podcast Insights" at bounding box center [256, 120] width 457 height 59
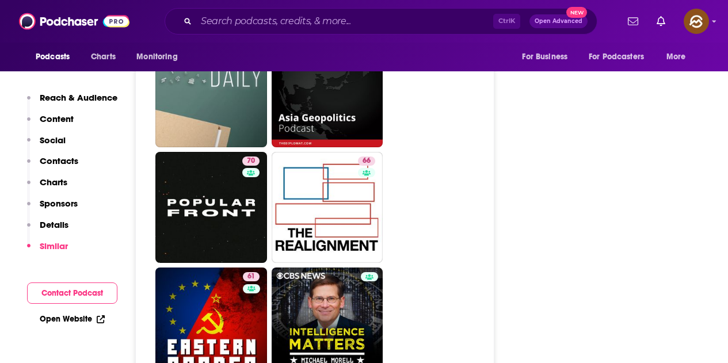
scroll to position [2589, 0]
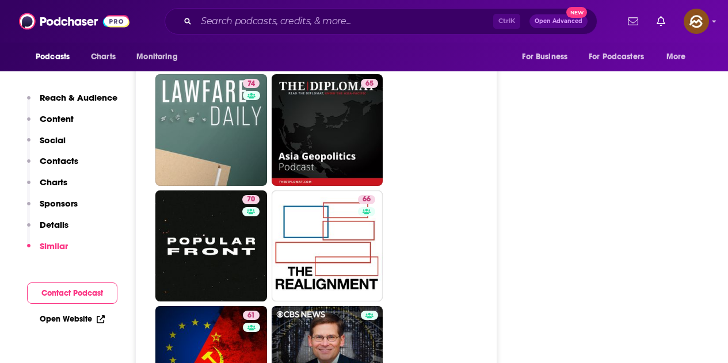
drag, startPoint x: 267, startPoint y: 174, endPoint x: 474, endPoint y: 211, distance: 209.8
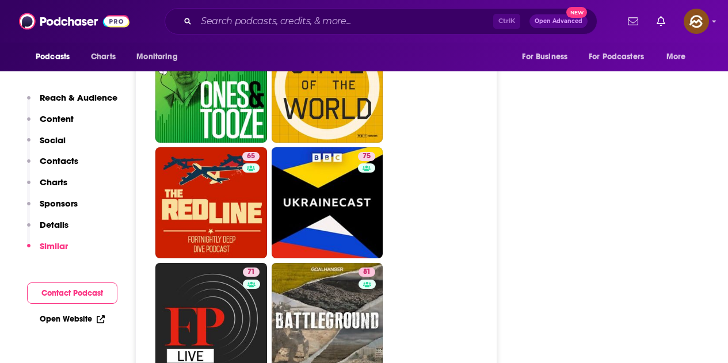
scroll to position [3222, 0]
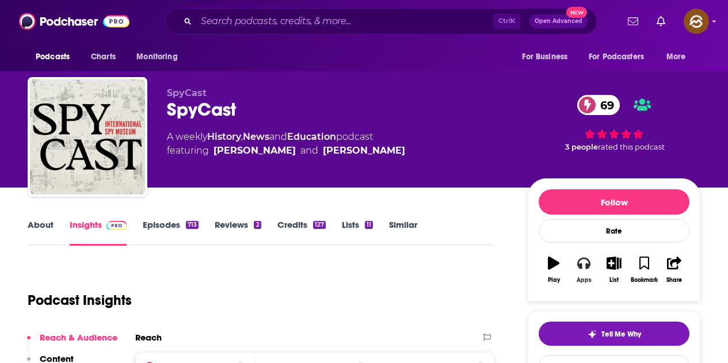
click at [594, 272] on button "Apps" at bounding box center [584, 269] width 30 height 41
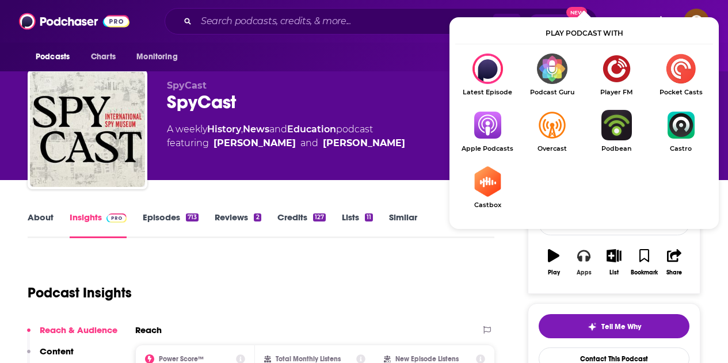
scroll to position [115, 0]
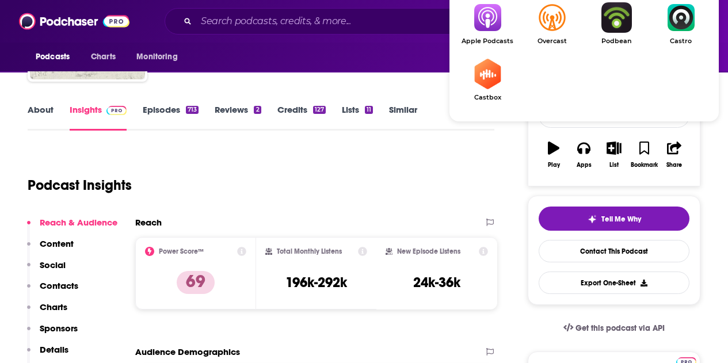
click at [494, 26] on img "Show Listen On dropdown" at bounding box center [487, 17] width 64 height 30
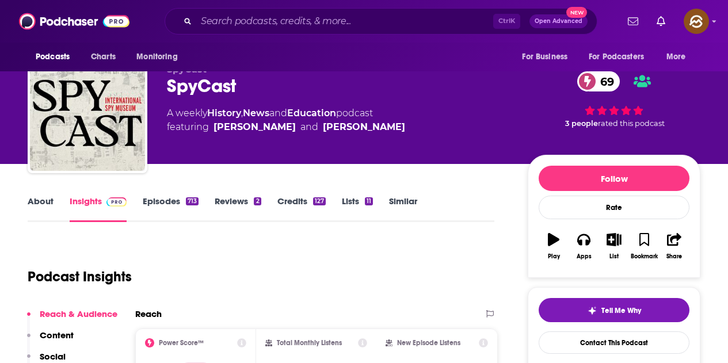
scroll to position [0, 0]
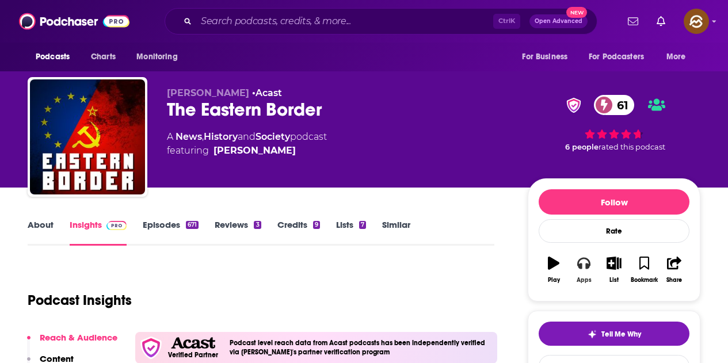
click at [584, 274] on button "Apps" at bounding box center [584, 269] width 30 height 41
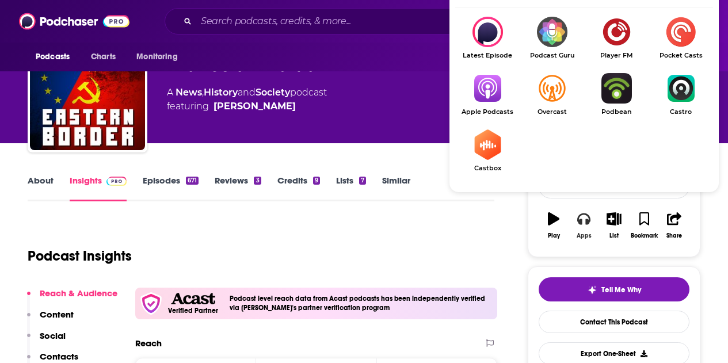
scroll to position [58, 0]
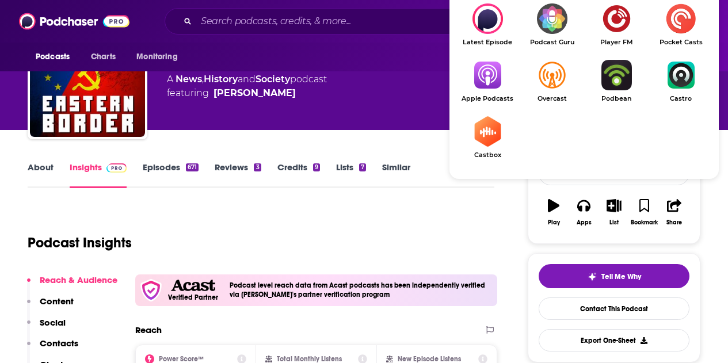
click at [468, 78] on img "Show Listen On dropdown" at bounding box center [487, 75] width 64 height 30
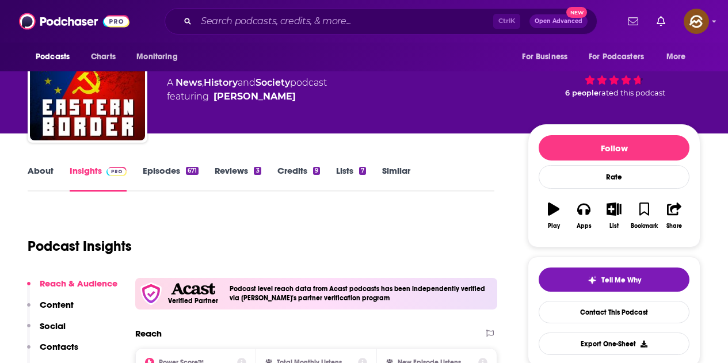
scroll to position [0, 0]
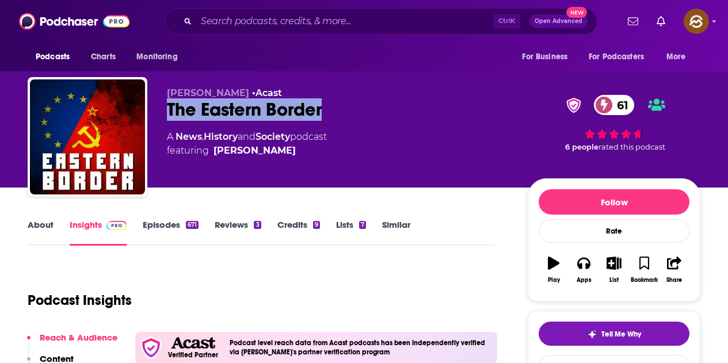
drag, startPoint x: 167, startPoint y: 107, endPoint x: 349, endPoint y: 107, distance: 181.8
click at [349, 107] on div "The Eastern Border 61" at bounding box center [338, 109] width 342 height 22
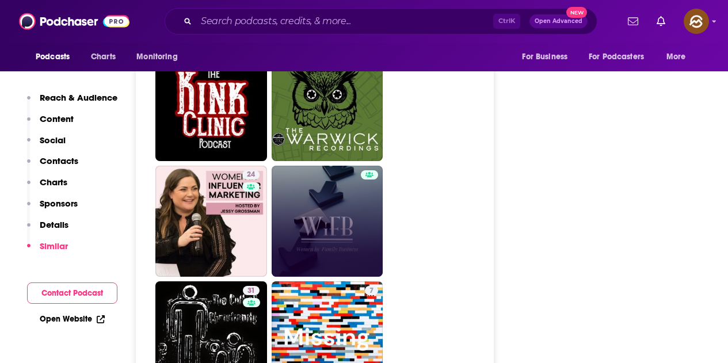
scroll to position [2072, 0]
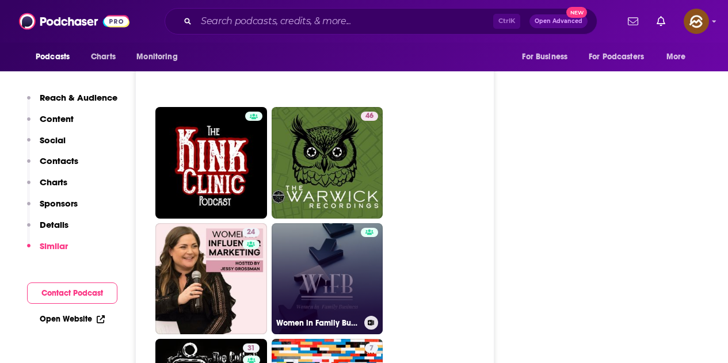
click at [349, 223] on link "Women in Family Business" at bounding box center [328, 279] width 112 height 112
type input "[URL][DOMAIN_NAME]"
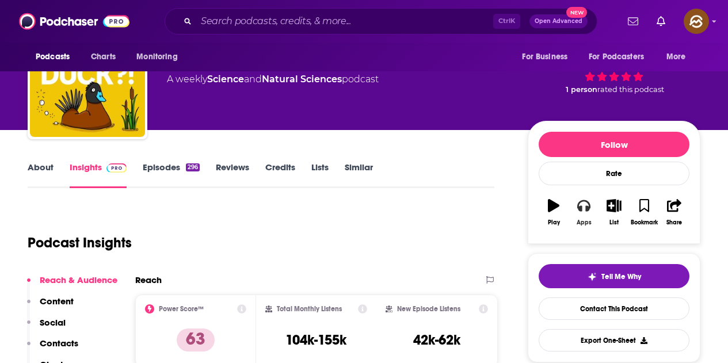
click at [577, 215] on button "Apps" at bounding box center [584, 212] width 30 height 41
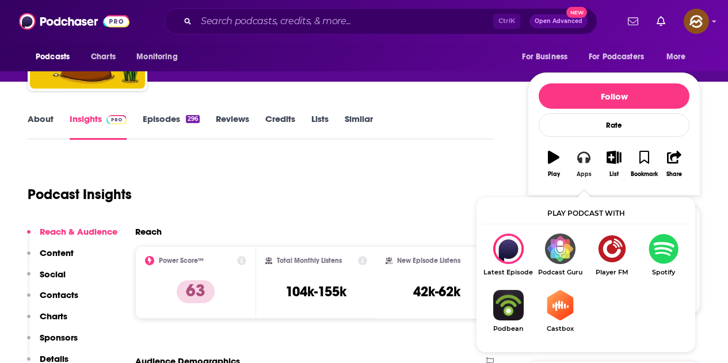
scroll to position [173, 0]
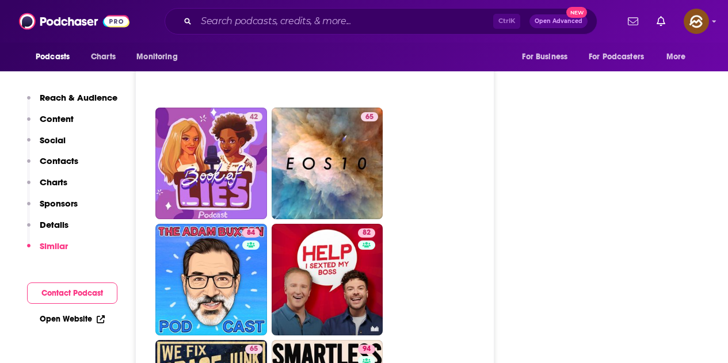
scroll to position [3913, 0]
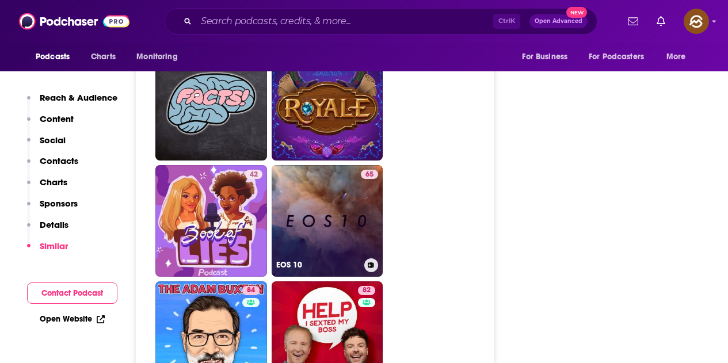
click at [350, 172] on link "65 EOS 10" at bounding box center [328, 221] width 112 height 112
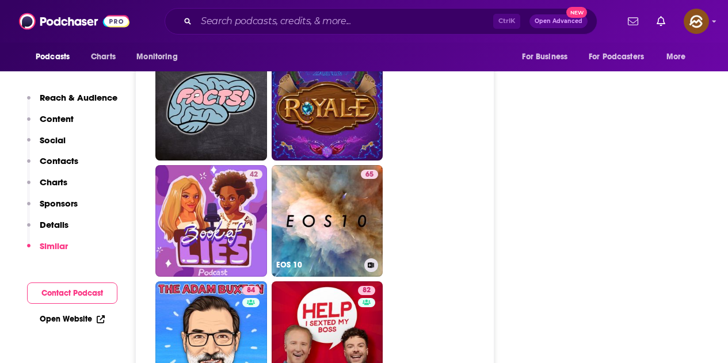
type input "https://www.podchaser.com/podcasts/eos-10-2032"
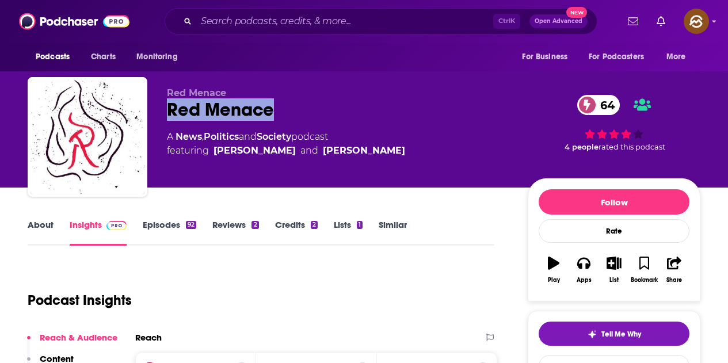
drag, startPoint x: 163, startPoint y: 114, endPoint x: 332, endPoint y: 114, distance: 168.6
click at [341, 114] on div "Red Menace Red Menace 64 A News , Politics and Society podcast featuring [PERSO…" at bounding box center [364, 139] width 673 height 124
click at [586, 272] on button "Apps" at bounding box center [584, 269] width 30 height 41
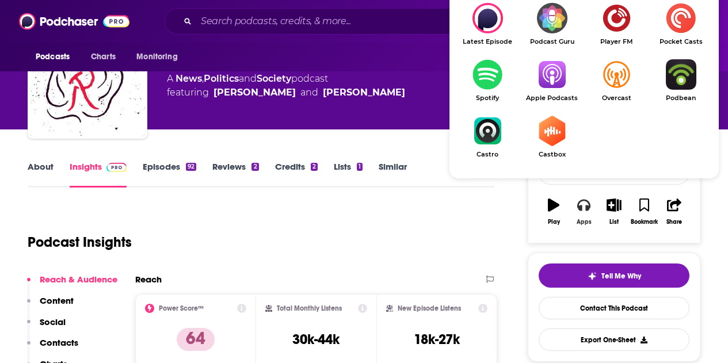
scroll to position [173, 0]
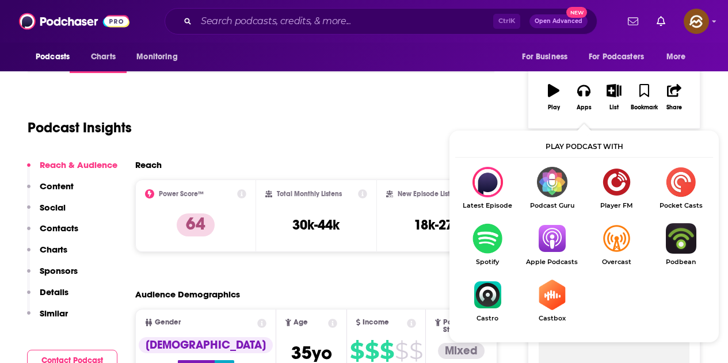
click at [556, 250] on img "Show Listen On dropdown" at bounding box center [552, 238] width 64 height 30
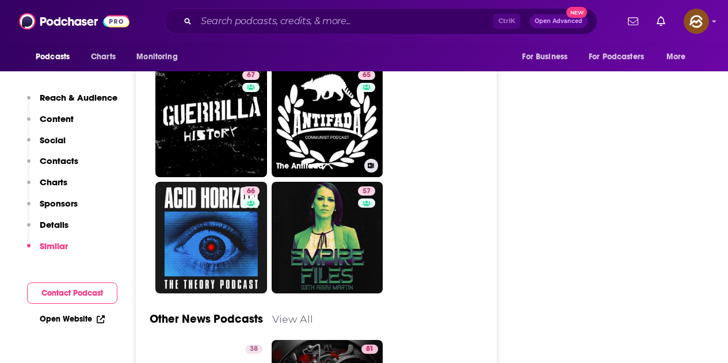
scroll to position [3222, 0]
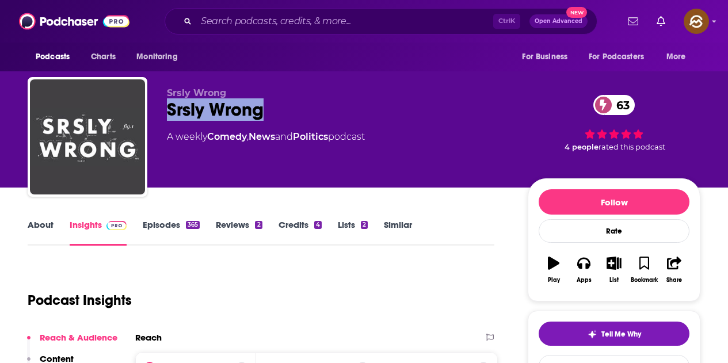
drag, startPoint x: 169, startPoint y: 108, endPoint x: 261, endPoint y: 113, distance: 92.8
click at [261, 113] on div "Srsly Wrong 63" at bounding box center [338, 109] width 342 height 22
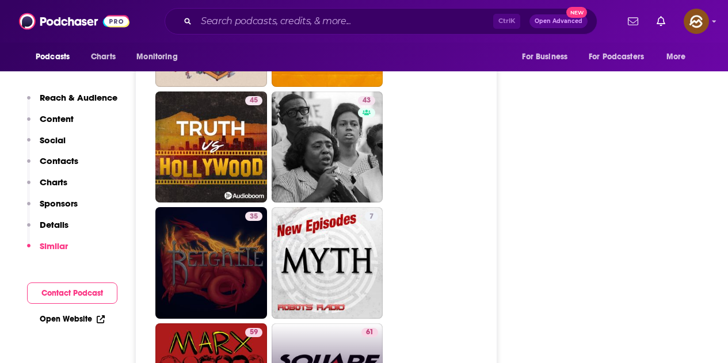
scroll to position [2935, 0]
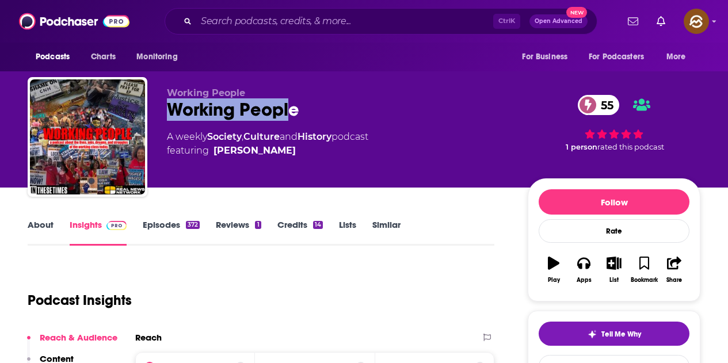
drag, startPoint x: 171, startPoint y: 113, endPoint x: 297, endPoint y: 110, distance: 126.1
click at [297, 110] on div "Working People 55" at bounding box center [338, 109] width 342 height 22
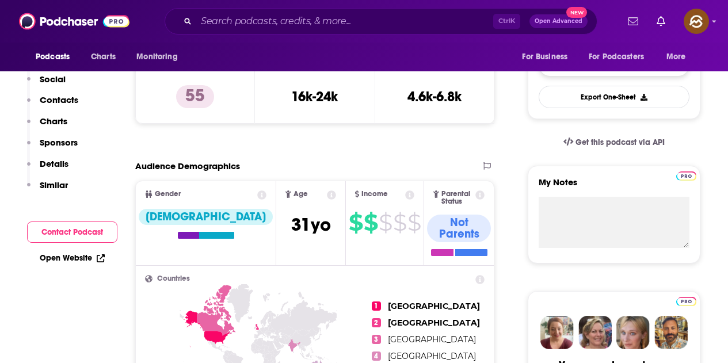
scroll to position [173, 0]
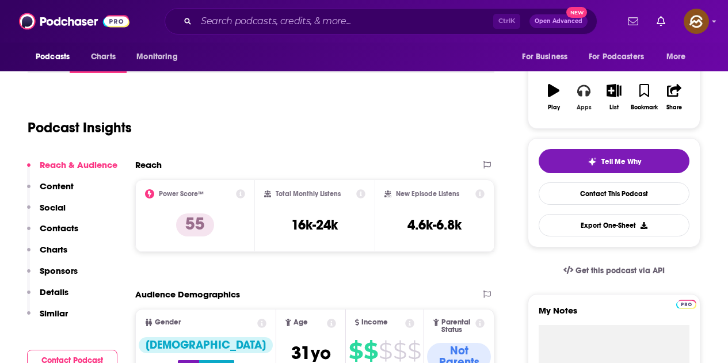
click at [580, 93] on icon "button" at bounding box center [583, 91] width 13 height 12
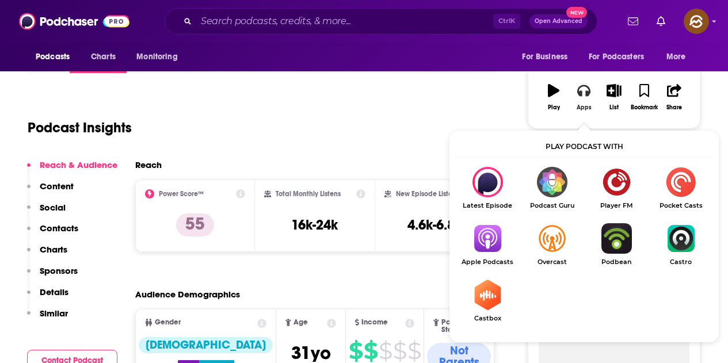
scroll to position [230, 0]
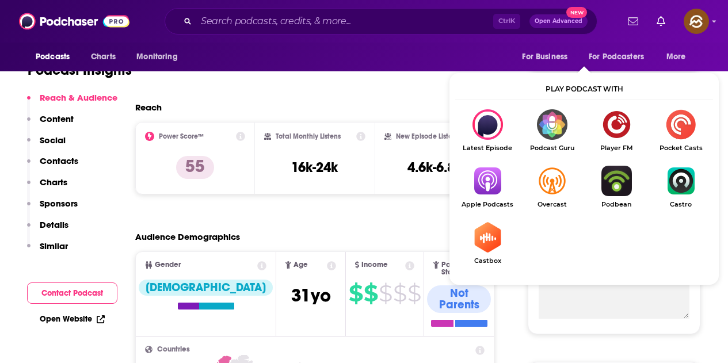
click at [495, 180] on img "Show Listen On dropdown" at bounding box center [487, 181] width 64 height 30
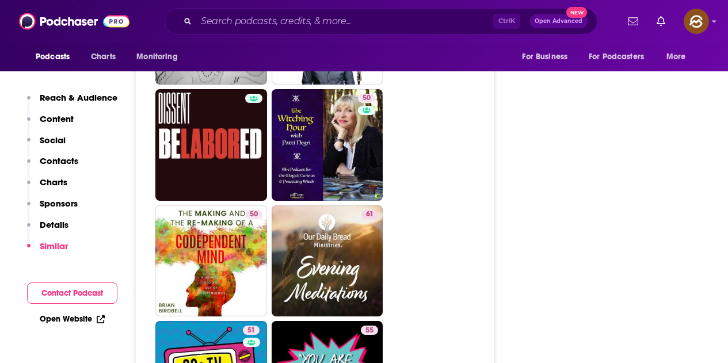
scroll to position [2992, 0]
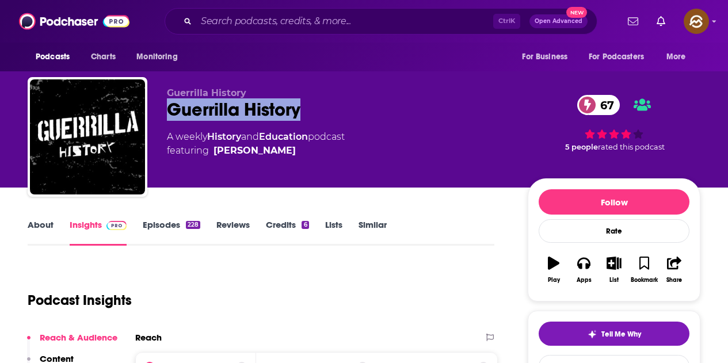
drag, startPoint x: 167, startPoint y: 109, endPoint x: 300, endPoint y: 105, distance: 133.0
click at [300, 105] on div "Guerrilla History 67" at bounding box center [338, 109] width 342 height 22
click at [590, 266] on icon "button" at bounding box center [583, 264] width 13 height 12
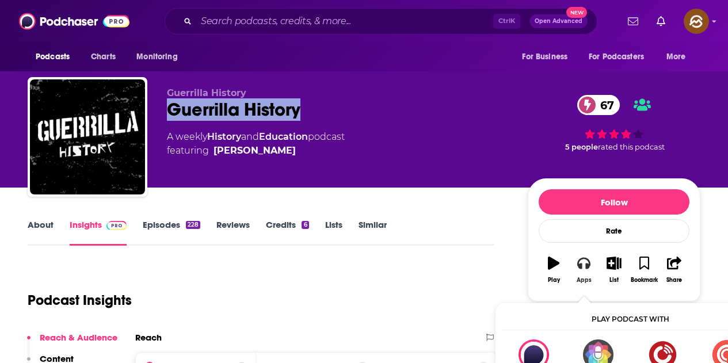
scroll to position [58, 0]
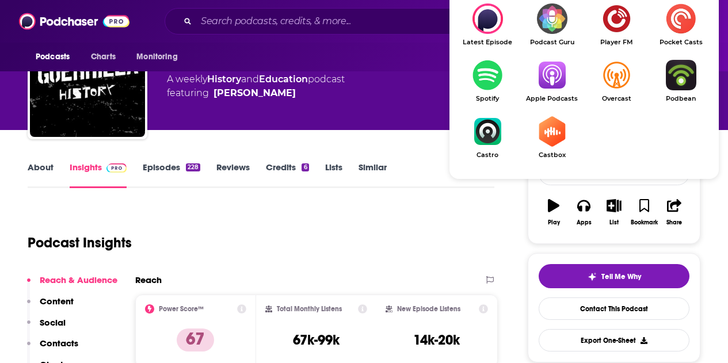
click at [551, 75] on img "Show Listen On dropdown" at bounding box center [552, 75] width 64 height 30
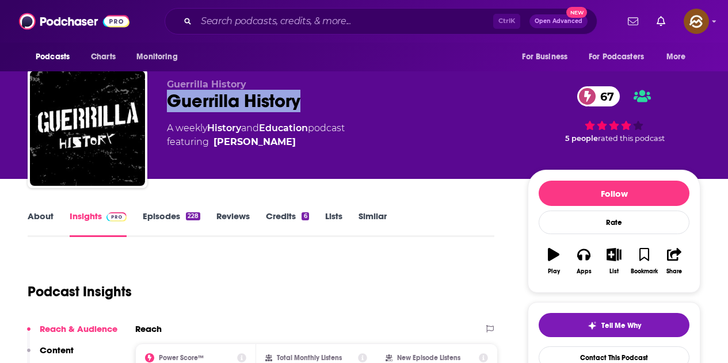
scroll to position [0, 0]
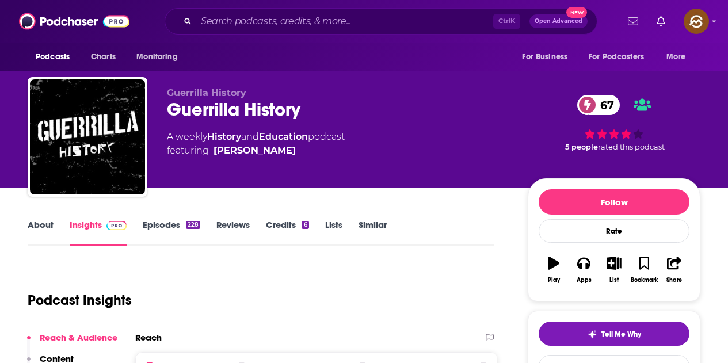
click at [308, 174] on div "Guerrilla History Guerrilla History 67 A weekly History and Education podcast f…" at bounding box center [338, 133] width 342 height 92
drag, startPoint x: 310, startPoint y: 151, endPoint x: 318, endPoint y: 159, distance: 11.4
click at [318, 159] on div "Guerrilla History Guerrilla History 67 A weekly History and Education podcast f…" at bounding box center [338, 133] width 342 height 92
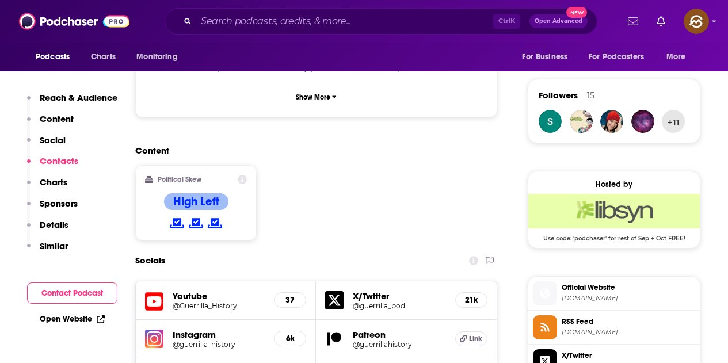
scroll to position [1036, 0]
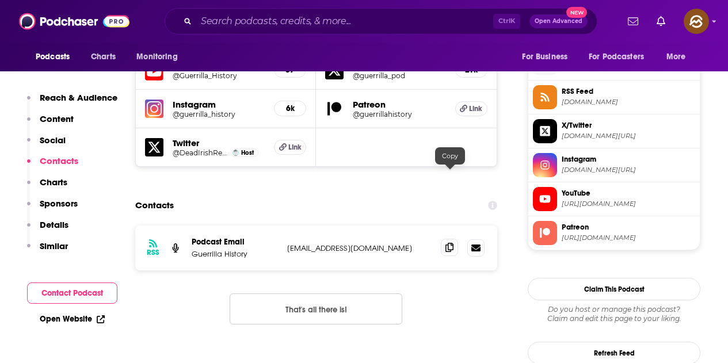
click at [448, 243] on icon at bounding box center [449, 247] width 8 height 9
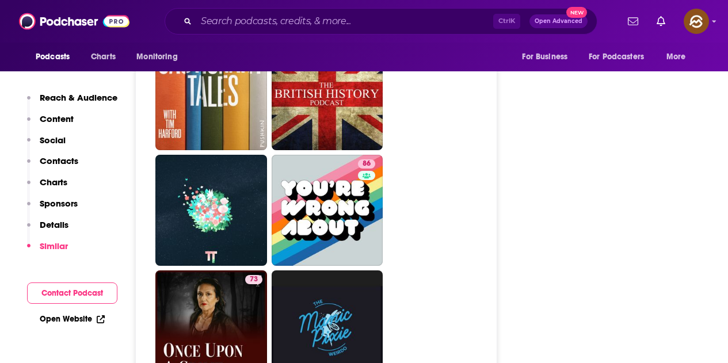
scroll to position [4546, 0]
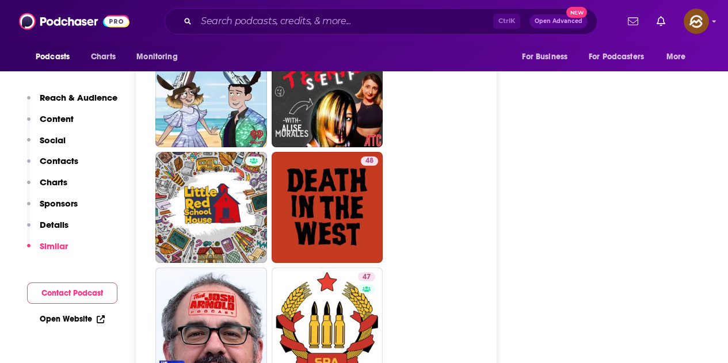
scroll to position [3050, 0]
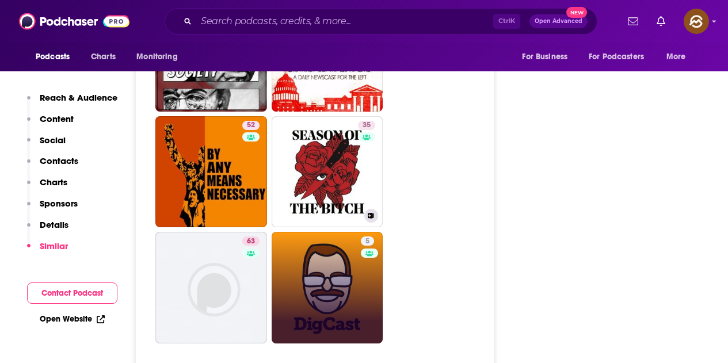
scroll to position [3280, 0]
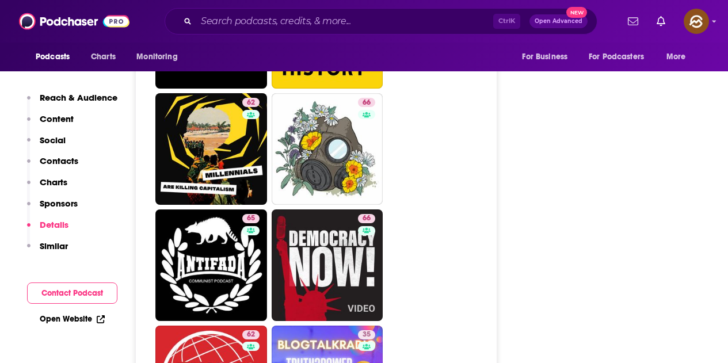
scroll to position [2417, 0]
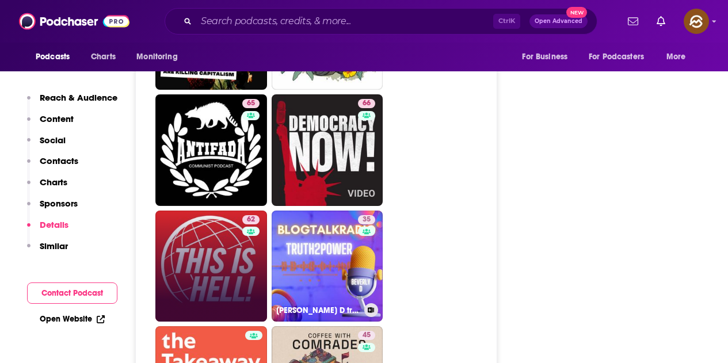
drag, startPoint x: 346, startPoint y: 186, endPoint x: 250, endPoint y: 180, distance: 96.9
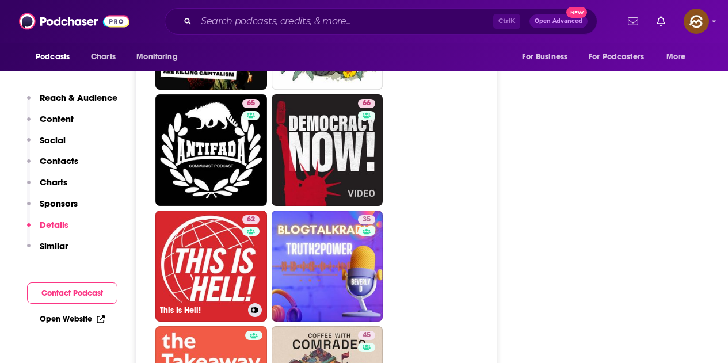
drag, startPoint x: 250, startPoint y: 180, endPoint x: 265, endPoint y: 185, distance: 15.8
click at [265, 211] on link "62 This Is Hell!" at bounding box center [211, 267] width 112 height 112
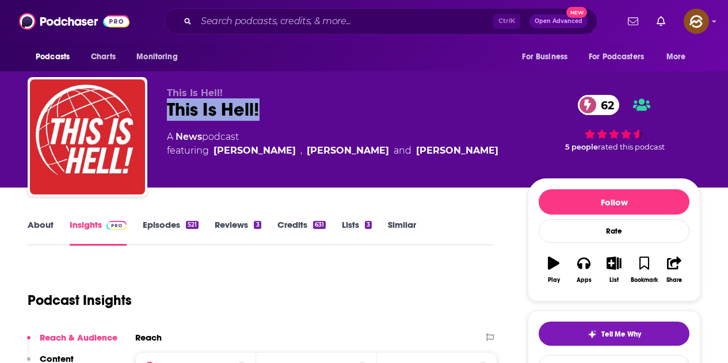
drag, startPoint x: 293, startPoint y: 126, endPoint x: 288, endPoint y: 118, distance: 9.6
click at [288, 118] on div "This Is Hell! 62" at bounding box center [338, 109] width 342 height 22
click at [579, 273] on button "Apps" at bounding box center [584, 269] width 30 height 41
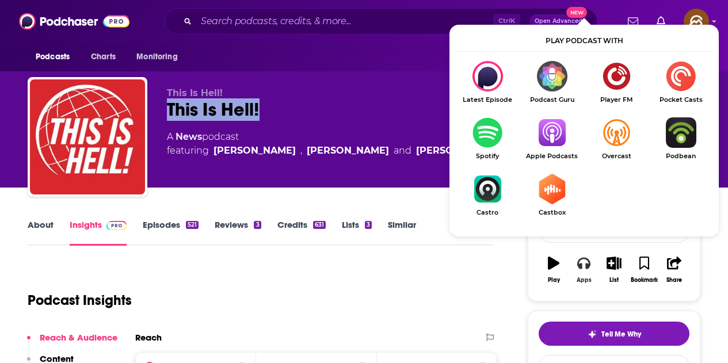
scroll to position [58, 0]
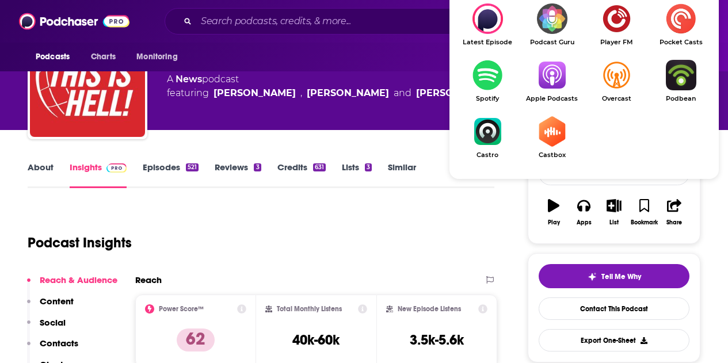
click at [552, 95] on span "Apple Podcasts" at bounding box center [552, 98] width 64 height 7
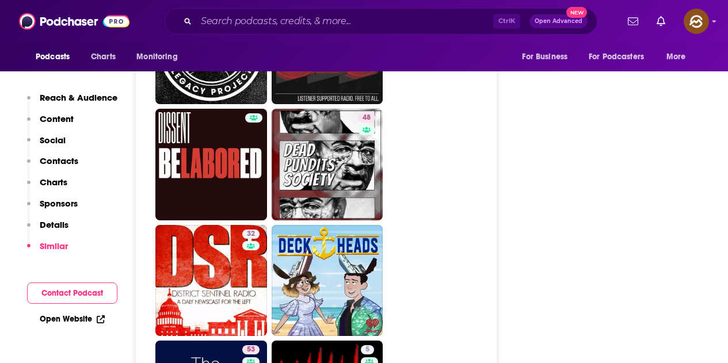
scroll to position [2935, 0]
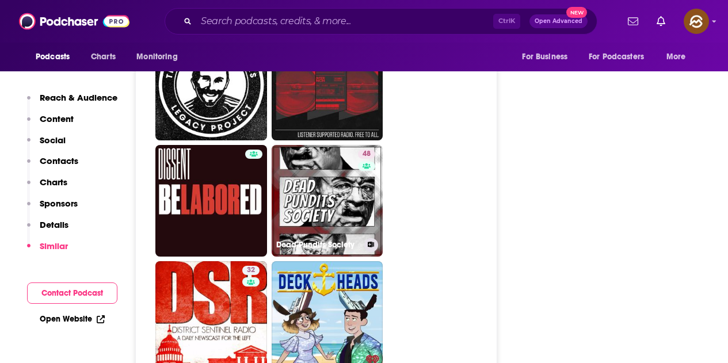
drag, startPoint x: 334, startPoint y: 159, endPoint x: 358, endPoint y: 166, distance: 24.4
click at [358, 166] on div "48" at bounding box center [368, 194] width 20 height 89
type input "https://www.podchaser.com/podcasts/dead-pundits-society-492847"
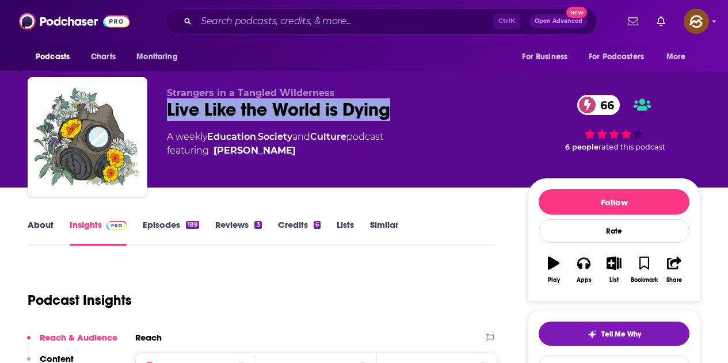
drag, startPoint x: 171, startPoint y: 111, endPoint x: 396, endPoint y: 112, distance: 225.0
click at [396, 112] on div "Live Like the World is Dying 66" at bounding box center [338, 109] width 342 height 22
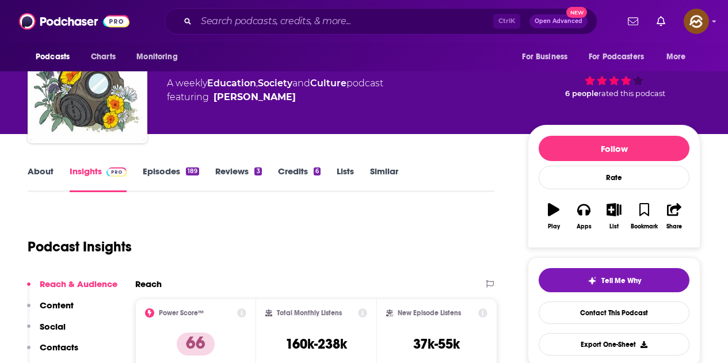
scroll to position [45, 0]
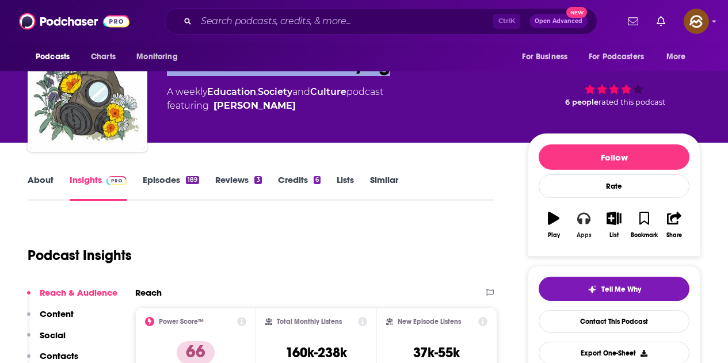
click at [584, 228] on button "Apps" at bounding box center [584, 224] width 30 height 41
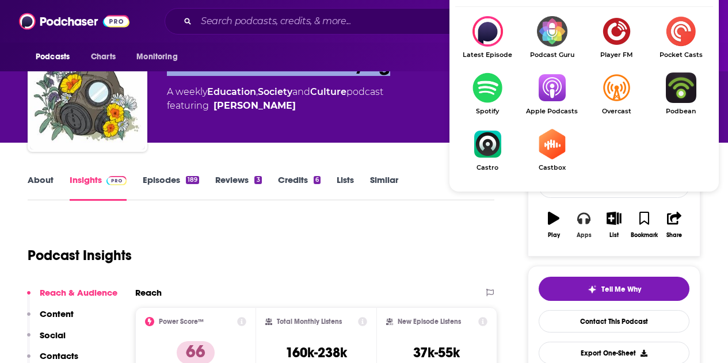
scroll to position [102, 0]
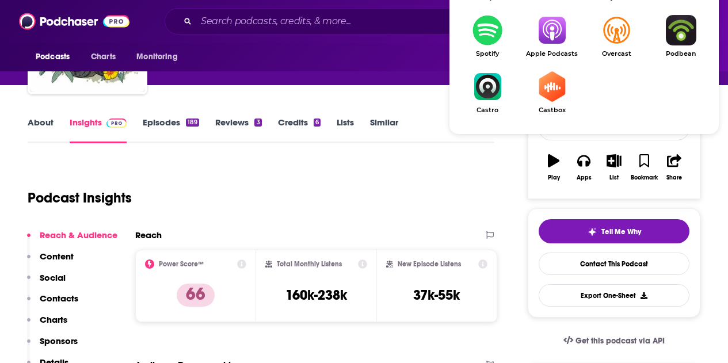
click at [548, 43] on img "Show Listen On dropdown" at bounding box center [552, 30] width 64 height 30
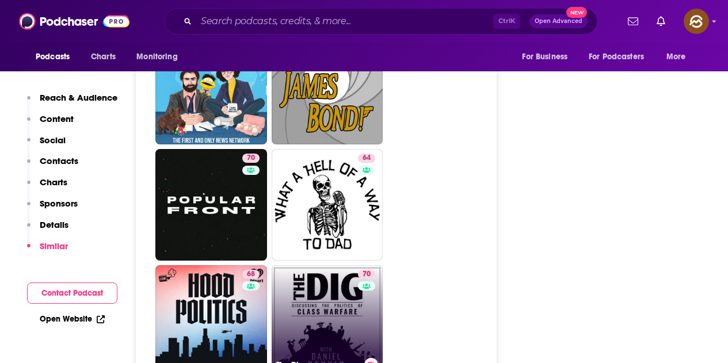
scroll to position [2417, 0]
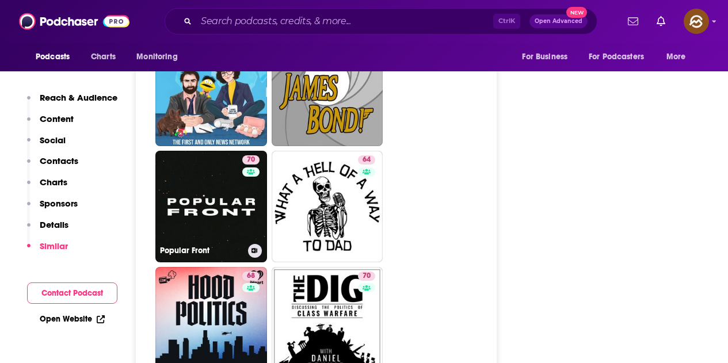
drag, startPoint x: 242, startPoint y: 169, endPoint x: 524, endPoint y: 197, distance: 283.9
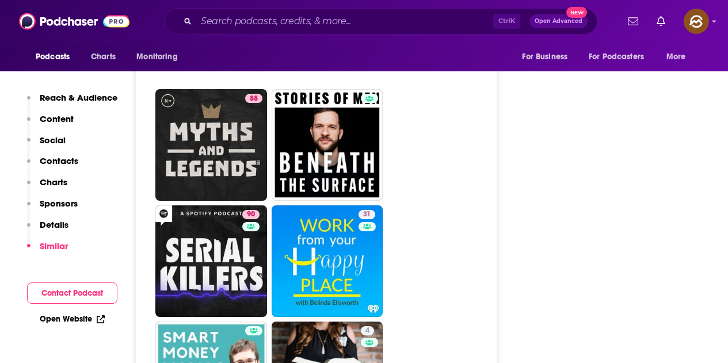
scroll to position [4143, 0]
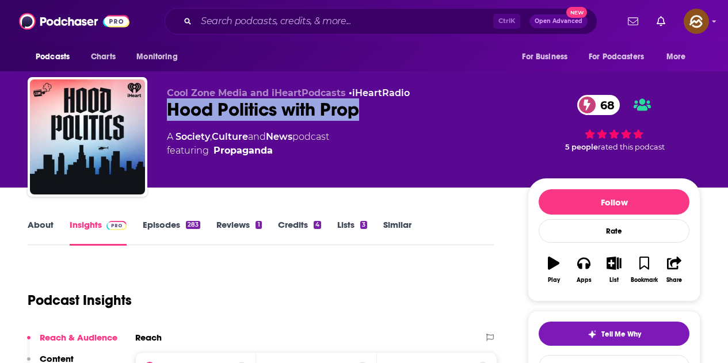
drag, startPoint x: 171, startPoint y: 117, endPoint x: 371, endPoint y: 113, distance: 199.1
click at [371, 113] on div "Hood Politics with Prop 68" at bounding box center [338, 109] width 342 height 22
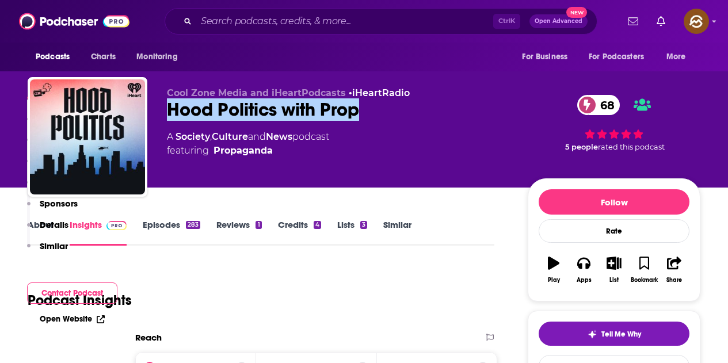
scroll to position [58, 0]
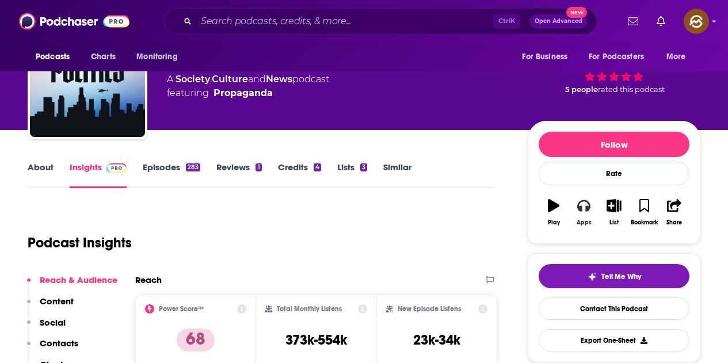
click at [583, 226] on div "Apps" at bounding box center [584, 222] width 15 height 7
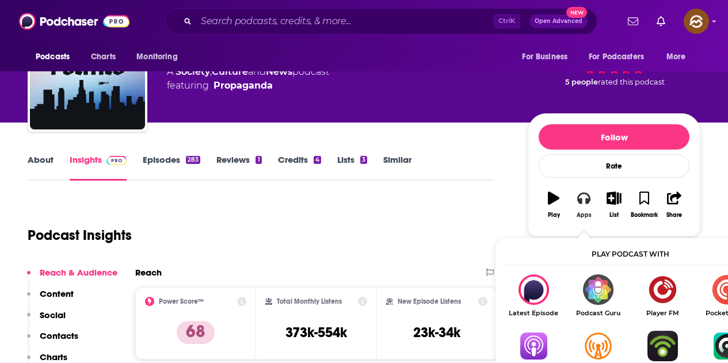
scroll to position [115, 0]
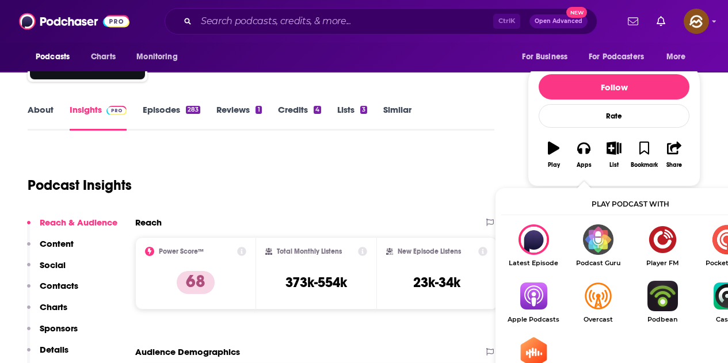
click at [536, 302] on img "Show Listen On dropdown" at bounding box center [533, 296] width 64 height 30
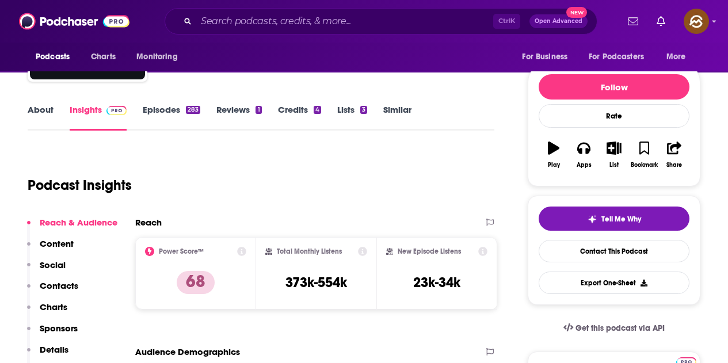
scroll to position [0, 0]
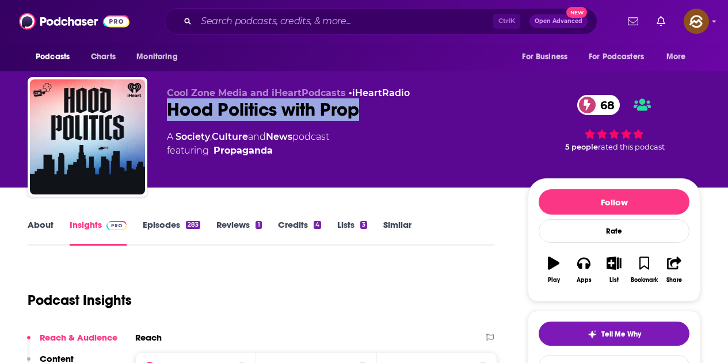
click at [433, 147] on div "A Society , Culture and News podcast featuring Propaganda" at bounding box center [338, 144] width 342 height 28
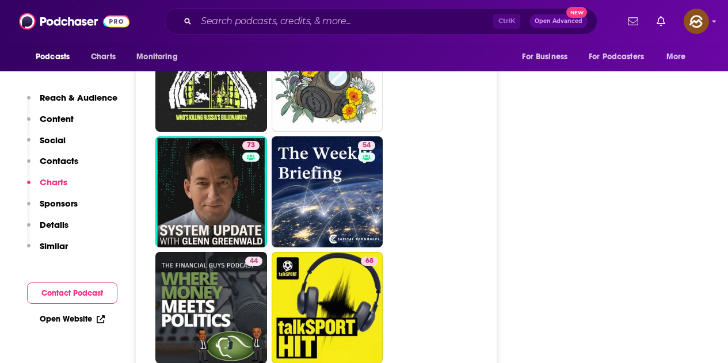
scroll to position [3510, 0]
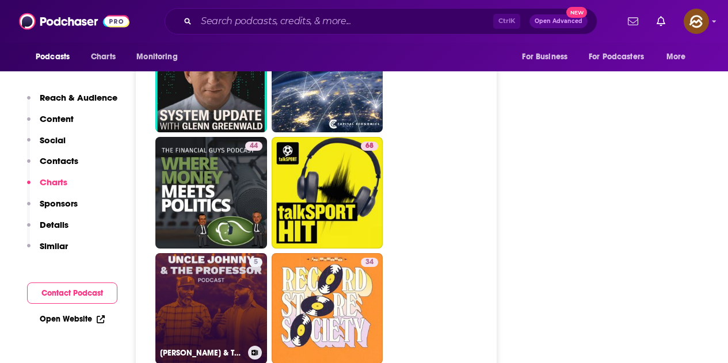
click at [241, 253] on link "5 [PERSON_NAME] & The Professor" at bounding box center [211, 309] width 112 height 112
type input "[URL][DOMAIN_NAME][PERSON_NAME]"
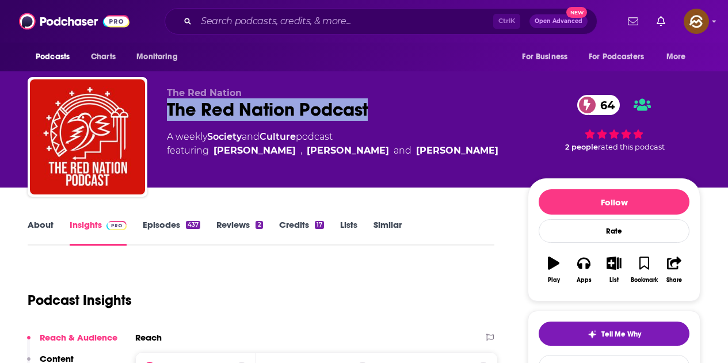
drag, startPoint x: 167, startPoint y: 106, endPoint x: 383, endPoint y: 108, distance: 215.8
click at [383, 108] on div "The Red Nation Podcast 64" at bounding box center [338, 109] width 342 height 22
click at [578, 249] on button "Apps" at bounding box center [584, 269] width 30 height 41
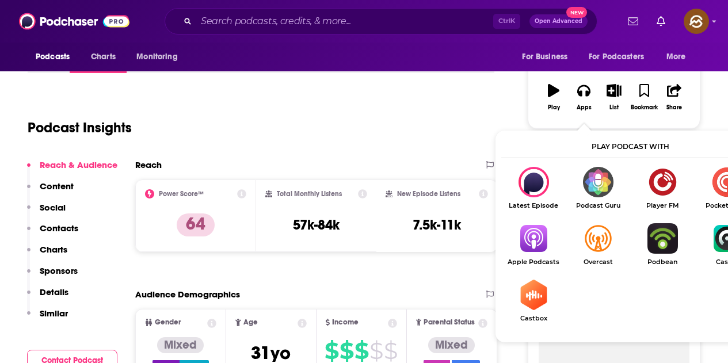
click at [532, 251] on img "Show Listen On dropdown" at bounding box center [533, 238] width 64 height 30
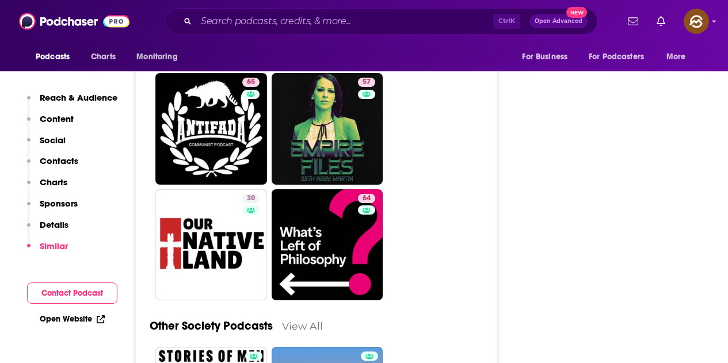
scroll to position [3107, 0]
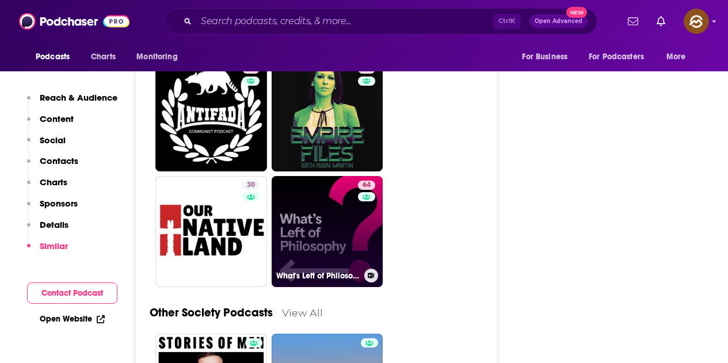
click at [352, 198] on link "64 What's Left of Philosophy" at bounding box center [328, 232] width 112 height 112
type input "https://www.podchaser.com/podcasts/whats-left-of-philosophy-1571730"
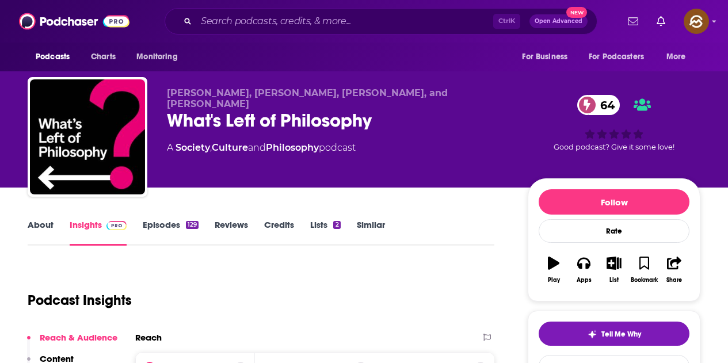
drag, startPoint x: 331, startPoint y: 109, endPoint x: 386, endPoint y: 109, distance: 55.2
click at [386, 109] on div "What's Left of Philosophy 64" at bounding box center [338, 120] width 342 height 22
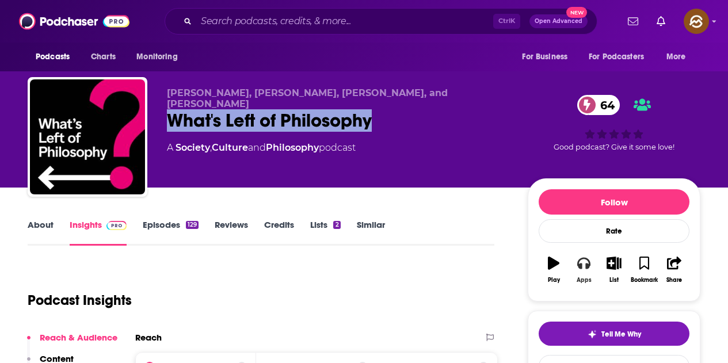
click at [582, 270] on button "Apps" at bounding box center [584, 269] width 30 height 41
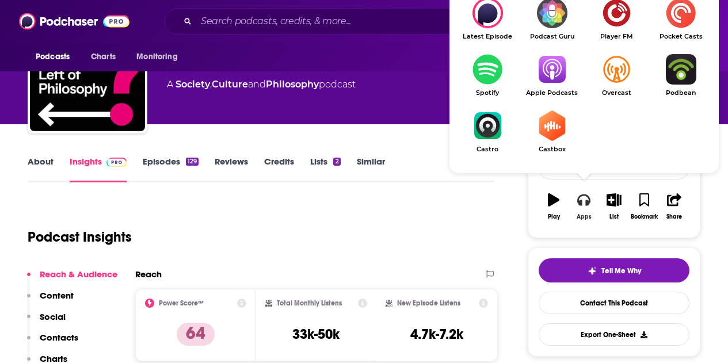
scroll to position [115, 0]
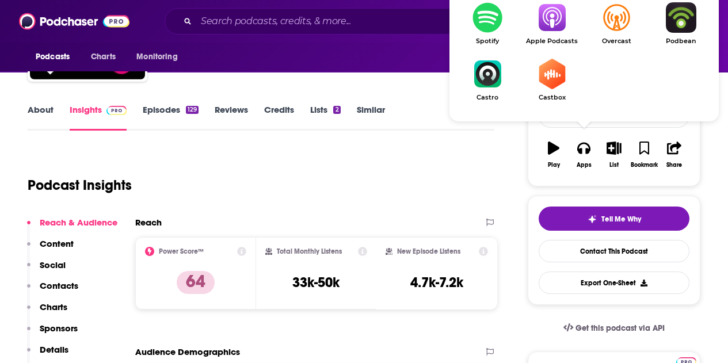
click at [552, 32] on img "Show Listen On dropdown" at bounding box center [552, 17] width 64 height 30
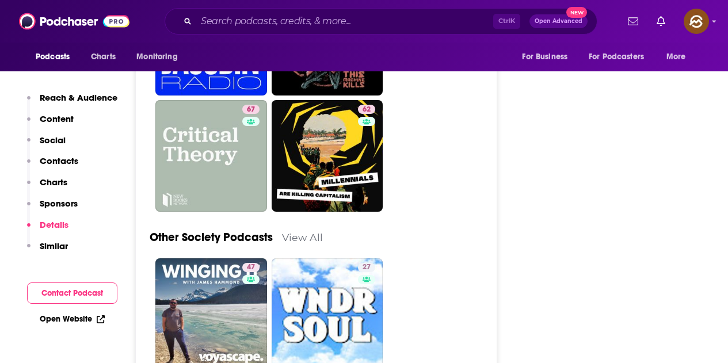
scroll to position [3453, 0]
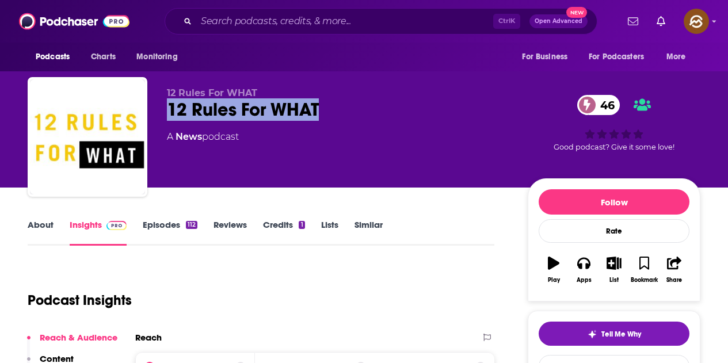
drag, startPoint x: 340, startPoint y: 113, endPoint x: 169, endPoint y: 112, distance: 171.5
click at [169, 112] on div "12 Rules For WHAT 46" at bounding box center [338, 109] width 342 height 22
click at [589, 263] on icon "button" at bounding box center [583, 264] width 13 height 12
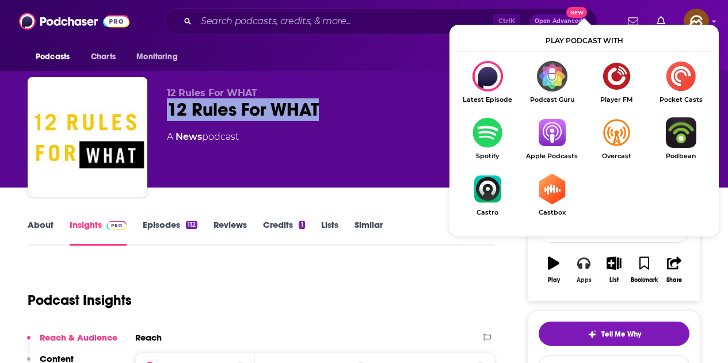
scroll to position [58, 0]
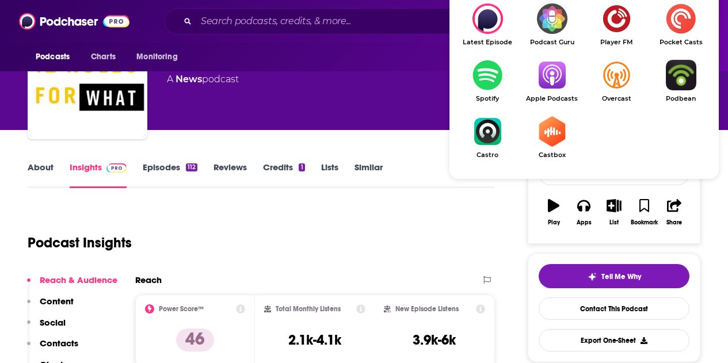
click at [557, 92] on link "Apple Podcasts" at bounding box center [552, 81] width 64 height 43
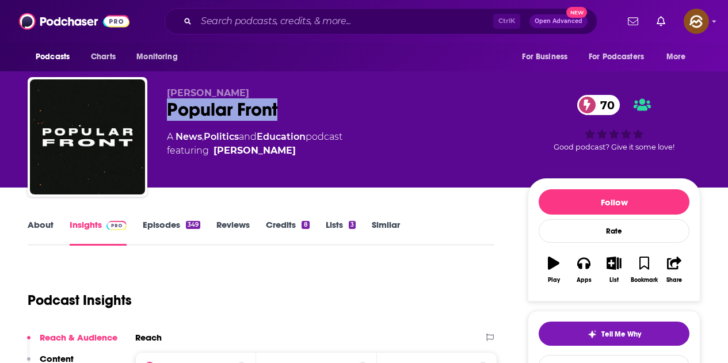
drag, startPoint x: 171, startPoint y: 115, endPoint x: 283, endPoint y: 112, distance: 111.7
click at [283, 112] on div "Popular Front 70" at bounding box center [338, 109] width 342 height 22
click at [581, 264] on icon "button" at bounding box center [583, 264] width 13 height 12
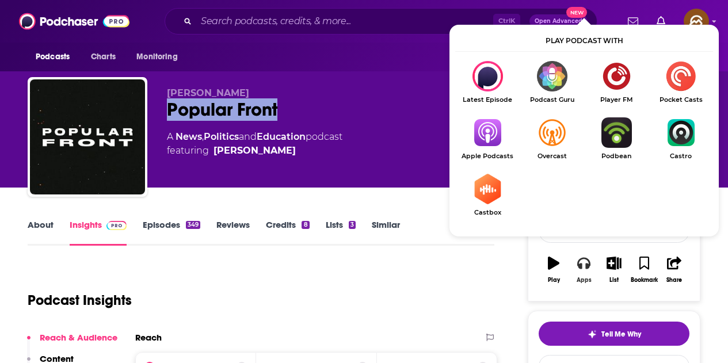
scroll to position [58, 0]
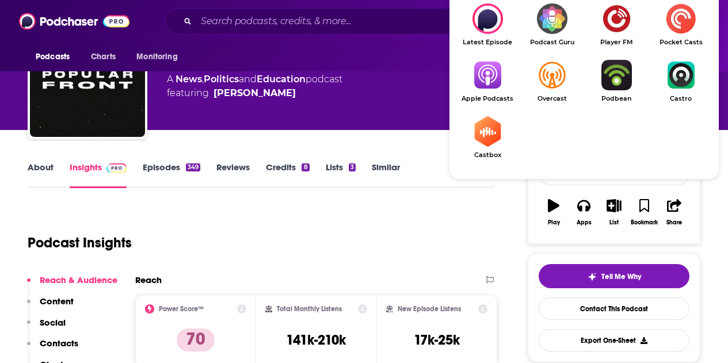
click at [493, 83] on img "Show Listen On dropdown" at bounding box center [487, 75] width 64 height 30
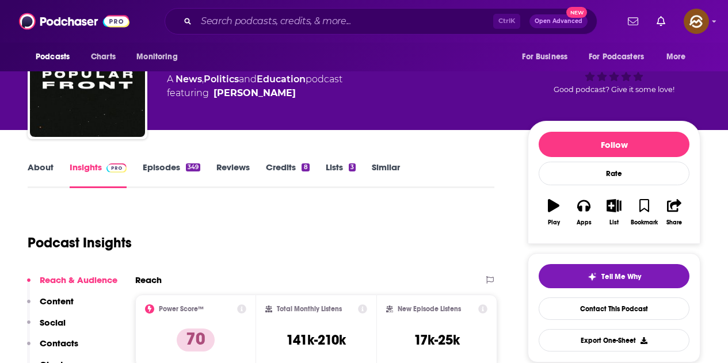
scroll to position [13, 0]
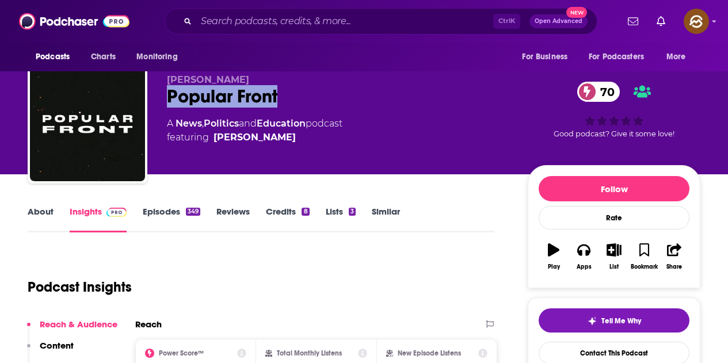
click at [393, 141] on div "A News , Politics and Education podcast featuring Jake Hanrahan" at bounding box center [338, 131] width 342 height 28
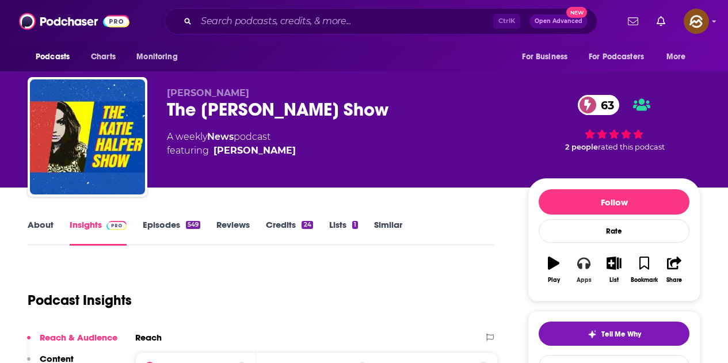
click at [594, 276] on button "Apps" at bounding box center [584, 269] width 30 height 41
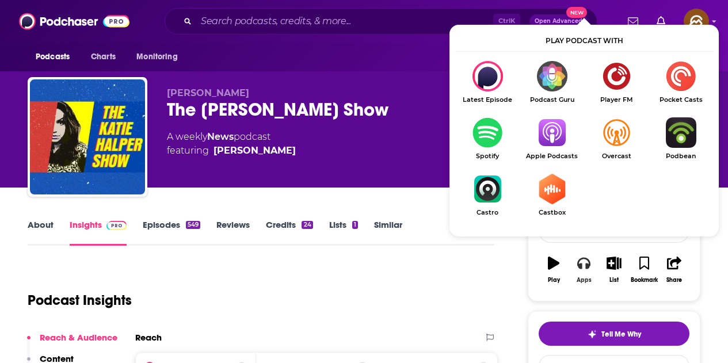
scroll to position [58, 0]
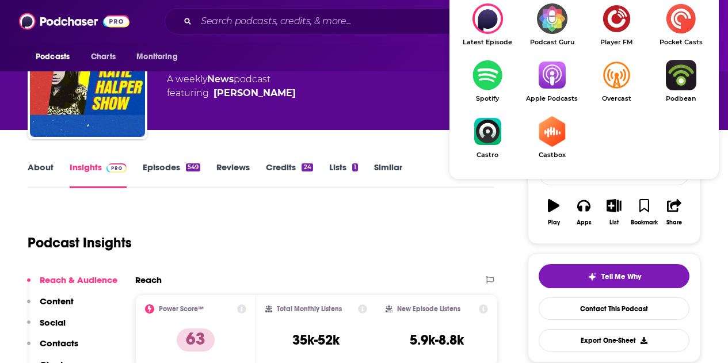
click at [546, 77] on img "Show Listen On dropdown" at bounding box center [552, 75] width 64 height 30
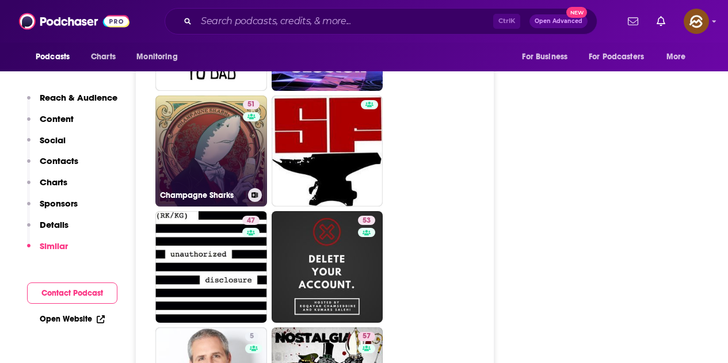
scroll to position [2072, 0]
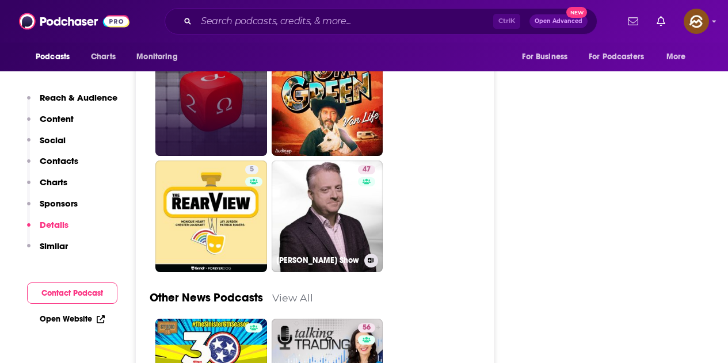
scroll to position [2992, 0]
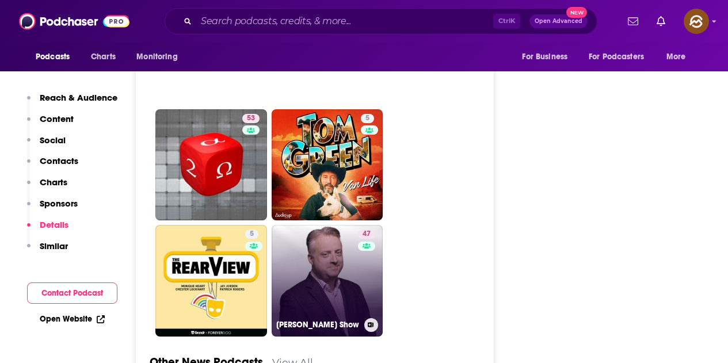
click at [350, 225] on link "47 Jack Riccardi Show" at bounding box center [328, 281] width 112 height 112
type input "https://www.podchaser.com/podcasts/jack-riccardi-show-742563"
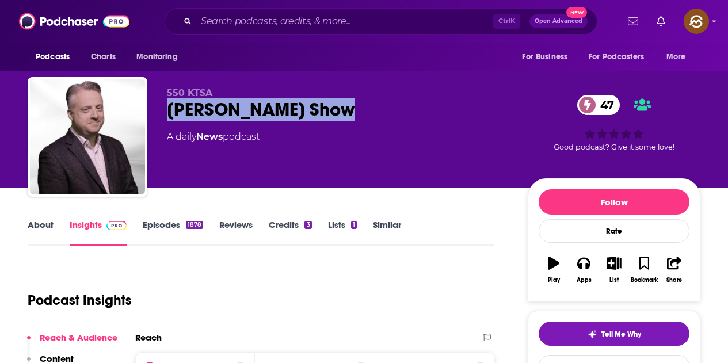
drag, startPoint x: 178, startPoint y: 107, endPoint x: 331, endPoint y: 108, distance: 153.1
click at [331, 108] on div "Jack Riccardi Show 47" at bounding box center [338, 109] width 342 height 22
click at [575, 266] on button "Apps" at bounding box center [584, 269] width 30 height 41
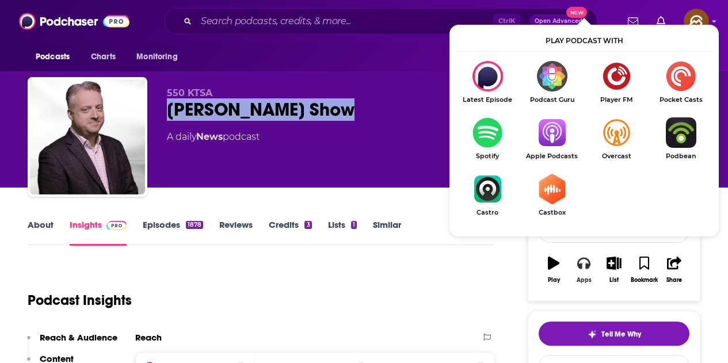
scroll to position [58, 0]
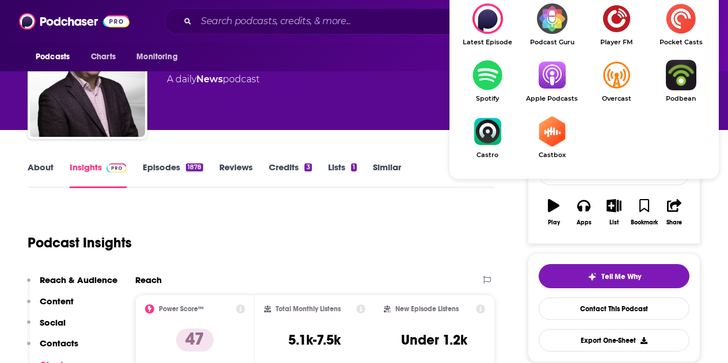
click at [551, 86] on img "Show Listen On dropdown" at bounding box center [552, 75] width 64 height 30
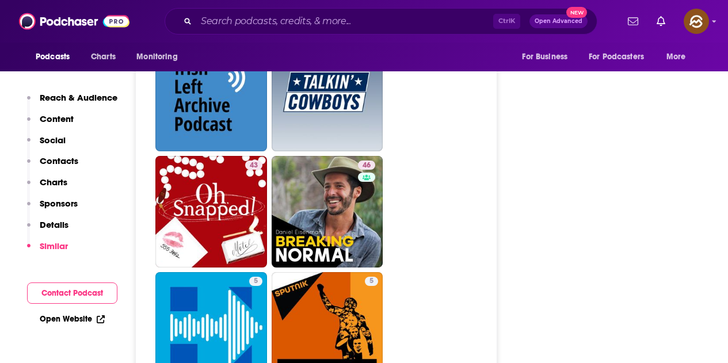
scroll to position [3165, 0]
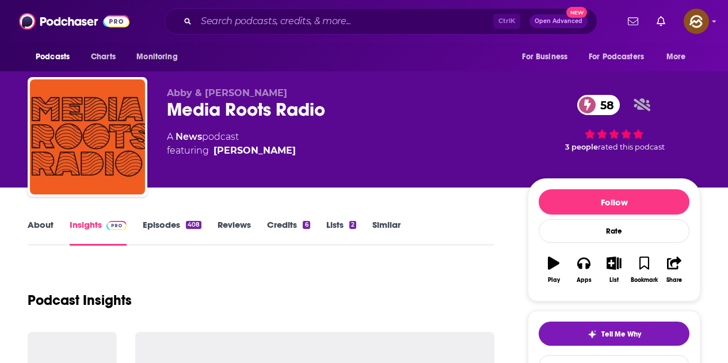
scroll to position [115, 0]
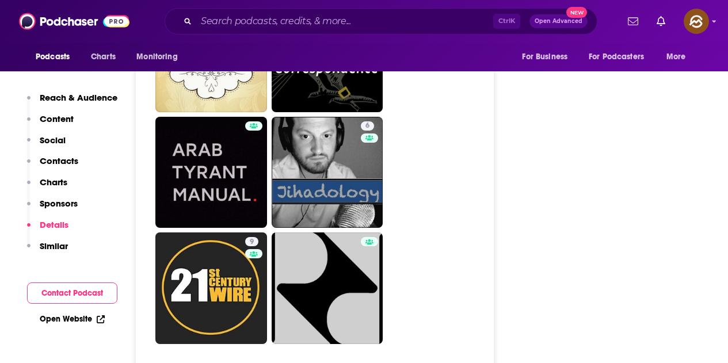
scroll to position [3107, 0]
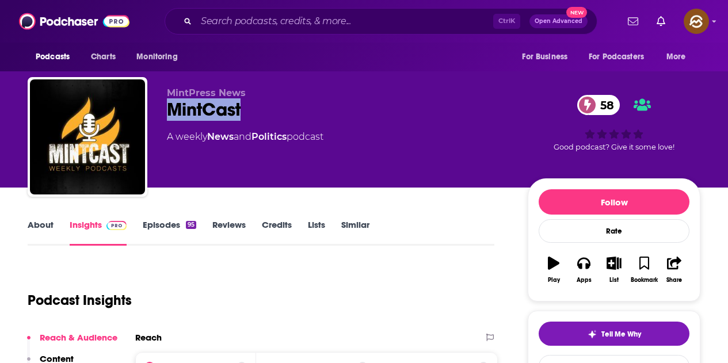
drag, startPoint x: 171, startPoint y: 106, endPoint x: 260, endPoint y: 107, distance: 88.6
click at [260, 107] on div "MintCast 58" at bounding box center [338, 109] width 342 height 22
drag, startPoint x: 167, startPoint y: 90, endPoint x: 255, endPoint y: 90, distance: 87.5
click at [255, 90] on p "MintPress News" at bounding box center [338, 92] width 342 height 11
click at [593, 272] on button "Apps" at bounding box center [584, 269] width 30 height 41
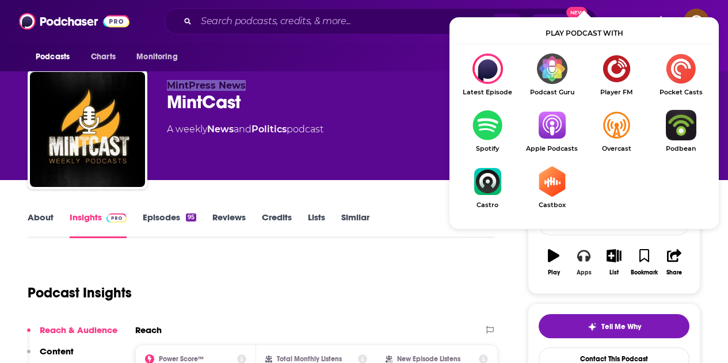
scroll to position [58, 0]
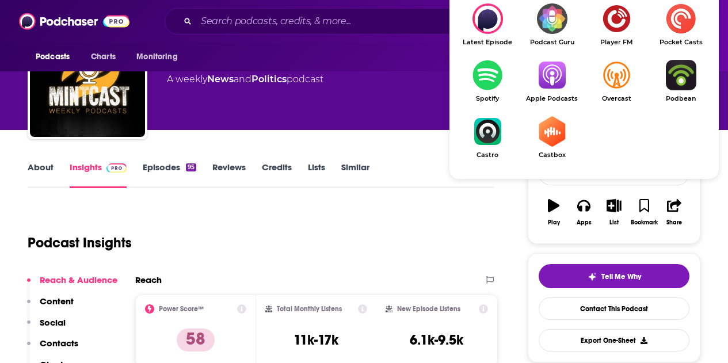
click at [546, 90] on img "Show Listen On dropdown" at bounding box center [552, 75] width 64 height 30
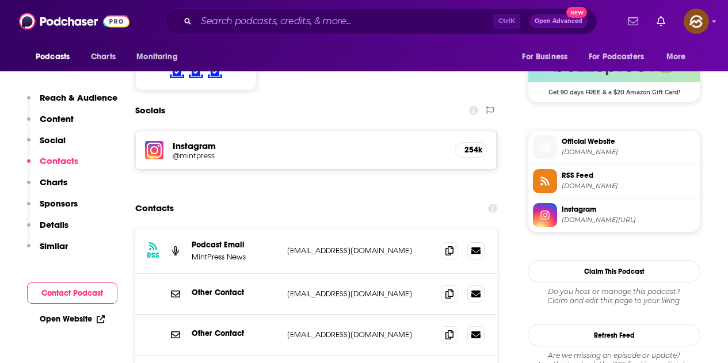
scroll to position [978, 0]
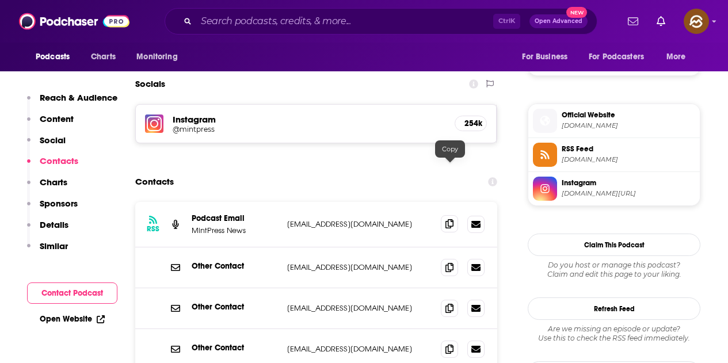
click at [449, 219] on icon at bounding box center [449, 223] width 8 height 9
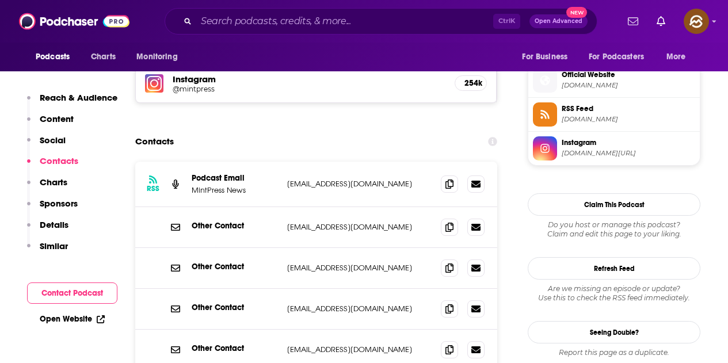
scroll to position [1036, 0]
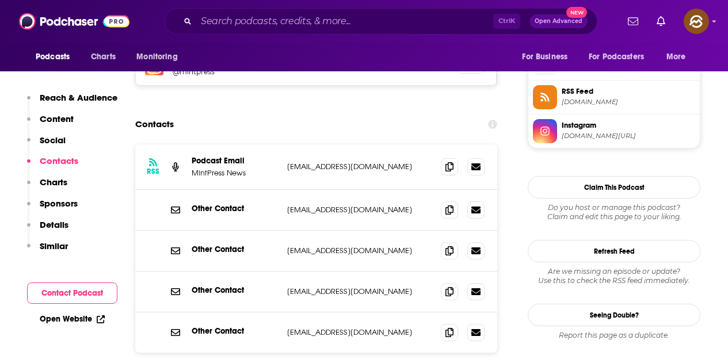
click at [449, 246] on icon at bounding box center [449, 250] width 8 height 9
click at [450, 205] on icon at bounding box center [449, 209] width 8 height 9
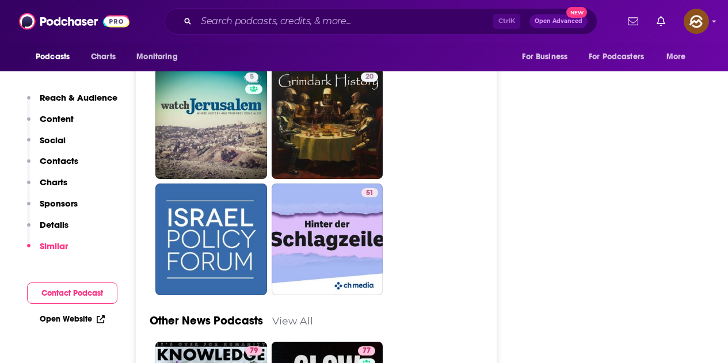
scroll to position [3395, 0]
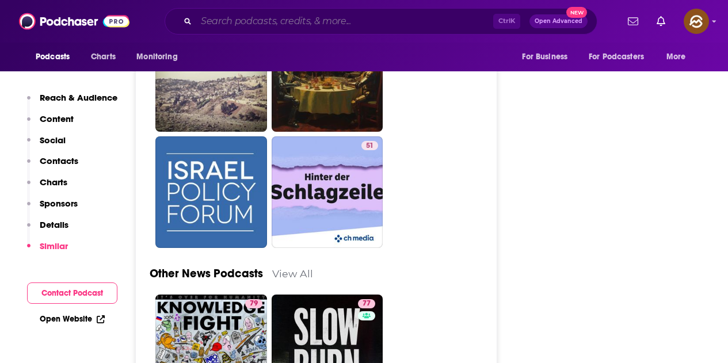
click at [324, 15] on input "Search podcasts, credits, & more..." at bounding box center [344, 21] width 297 height 18
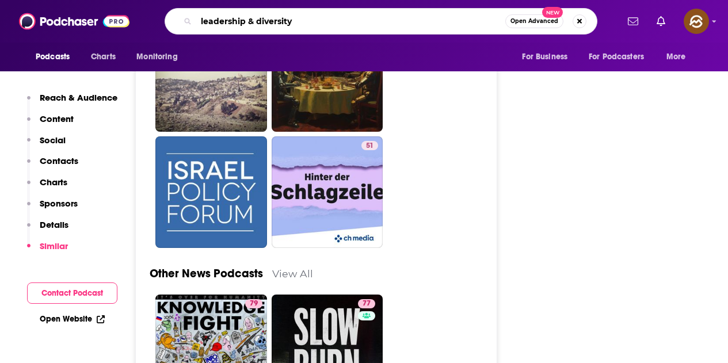
type input "leadership & diversity"
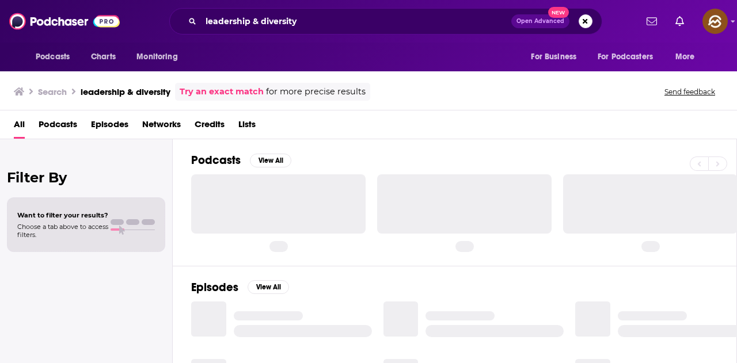
click at [121, 124] on span "Episodes" at bounding box center [109, 127] width 37 height 24
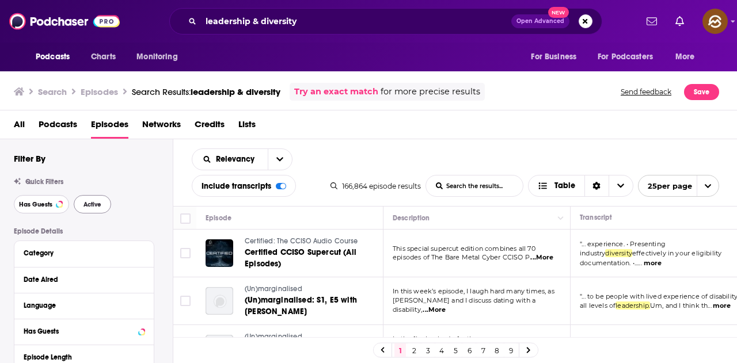
drag, startPoint x: 36, startPoint y: 202, endPoint x: 100, endPoint y: 203, distance: 63.9
click at [36, 202] on span "Has Guests" at bounding box center [35, 204] width 33 height 6
click at [100, 203] on span "Active" at bounding box center [92, 204] width 18 height 6
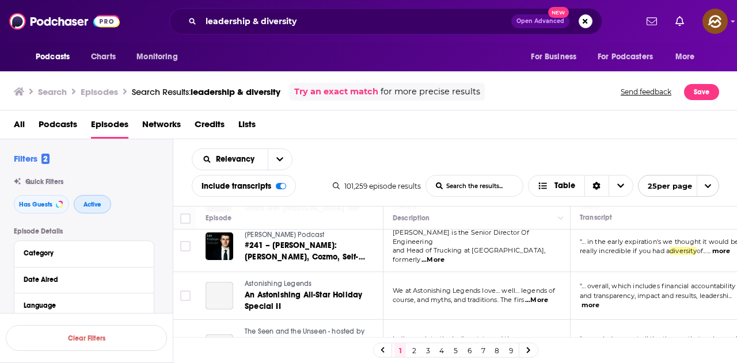
scroll to position [58, 0]
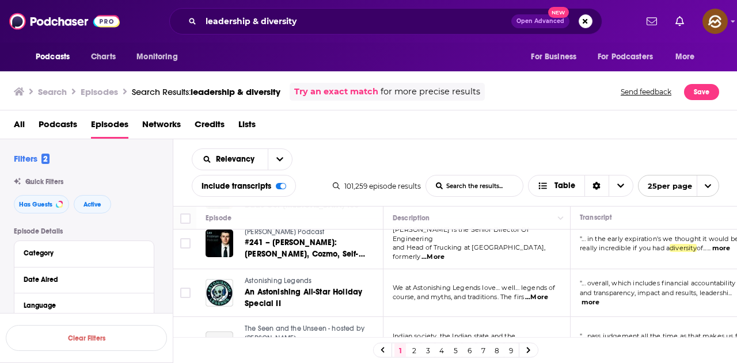
click at [723, 253] on button "more" at bounding box center [721, 248] width 18 height 10
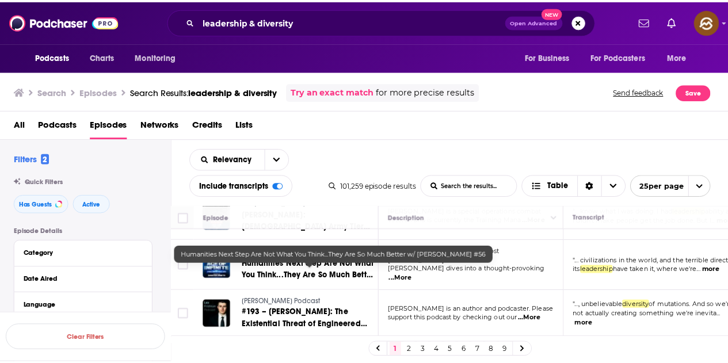
scroll to position [633, 0]
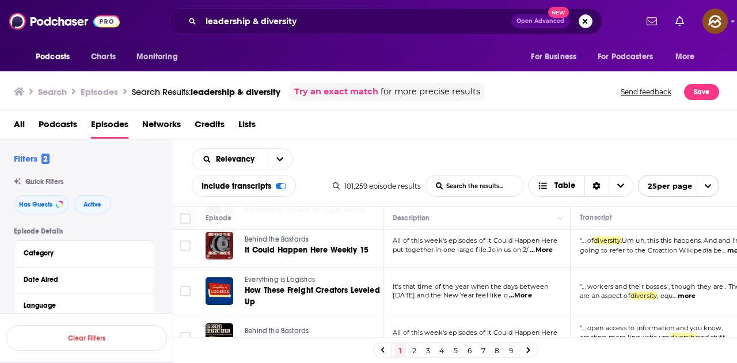
click at [532, 300] on span "...More" at bounding box center [520, 295] width 23 height 9
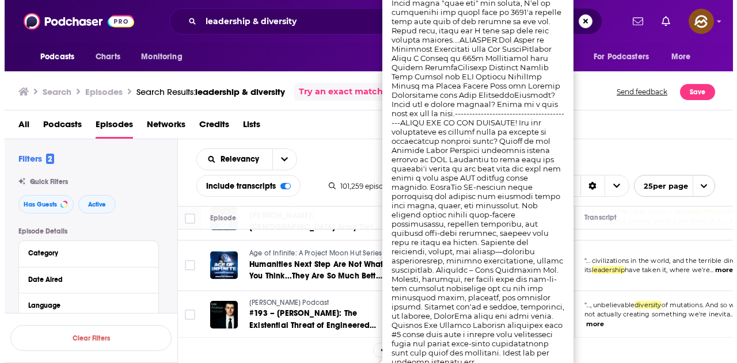
scroll to position [575, 0]
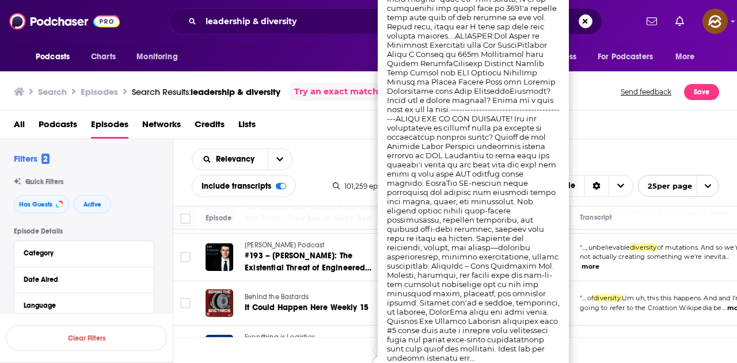
click at [590, 290] on td "" ... of diversity. Um uh, this this happens. And and I'm going to refer to the…" at bounding box center [663, 303] width 187 height 44
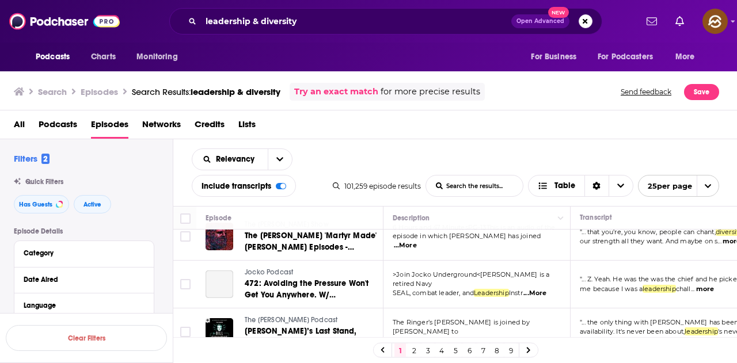
scroll to position [1191, 0]
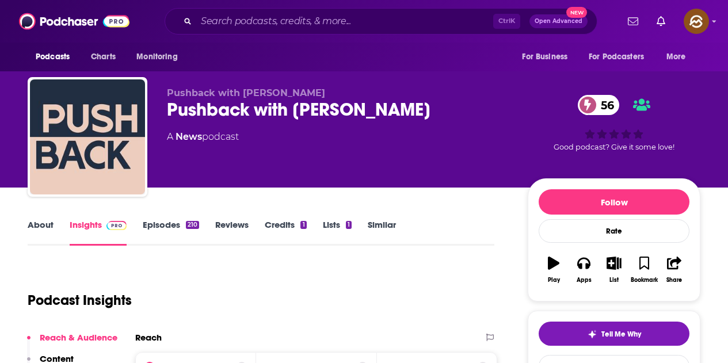
drag, startPoint x: 273, startPoint y: 119, endPoint x: 393, endPoint y: 127, distance: 119.9
click at [393, 127] on div "Pushback with [PERSON_NAME] Pushback with [PERSON_NAME] 56 A News podcast 56 Go…" at bounding box center [364, 139] width 673 height 124
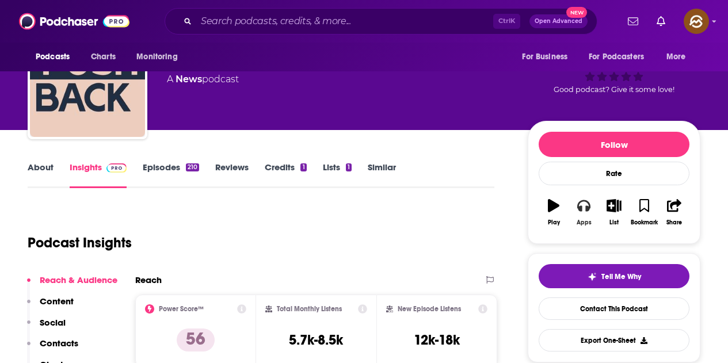
click at [582, 208] on icon "button" at bounding box center [583, 205] width 13 height 13
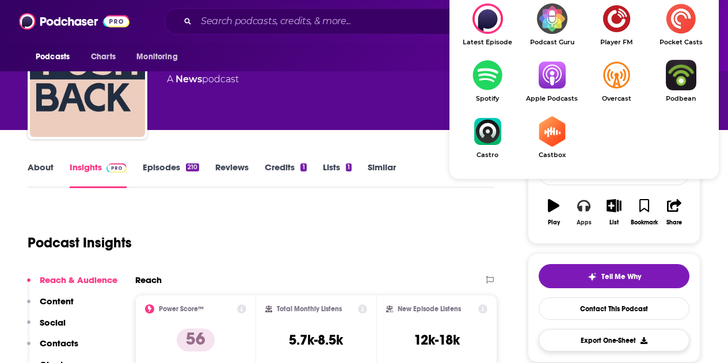
scroll to position [115, 0]
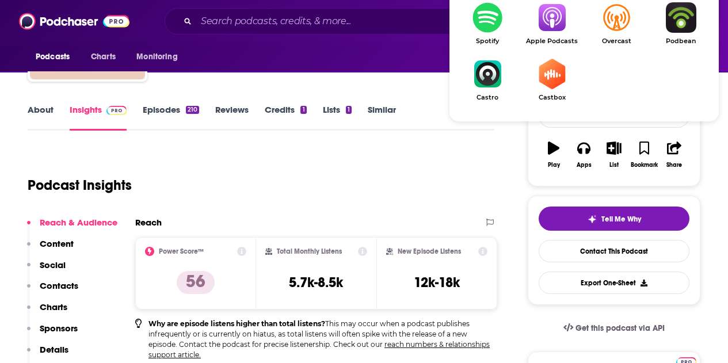
click at [551, 33] on img "Show Listen On dropdown" at bounding box center [552, 17] width 64 height 30
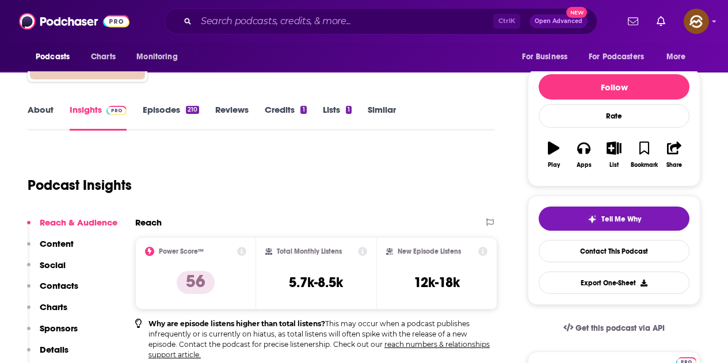
scroll to position [0, 0]
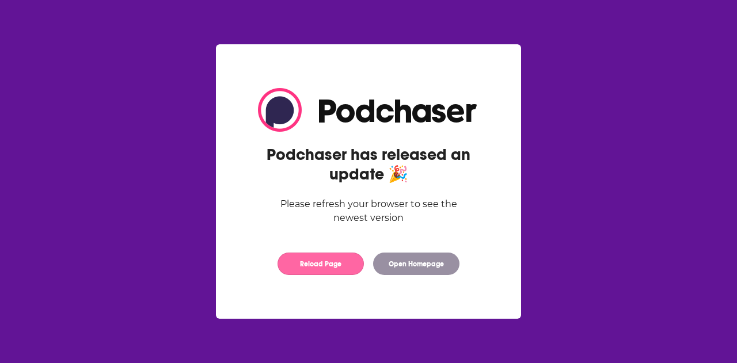
click at [342, 262] on button "Reload Page" at bounding box center [320, 264] width 86 height 22
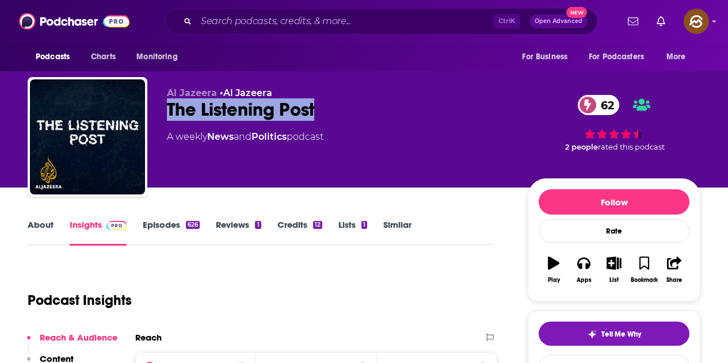
drag, startPoint x: 169, startPoint y: 105, endPoint x: 316, endPoint y: 106, distance: 147.3
click at [316, 106] on div "The Listening Post 62" at bounding box center [338, 109] width 342 height 22
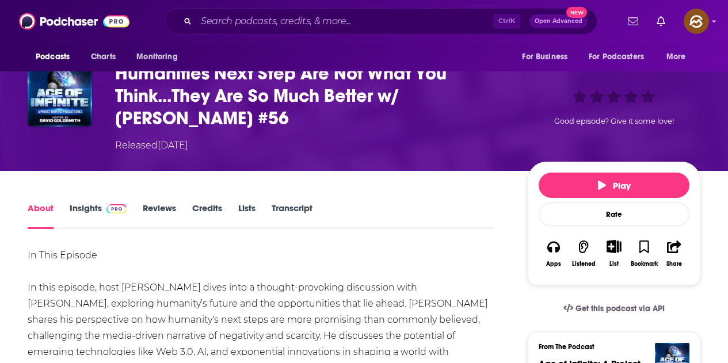
scroll to position [173, 0]
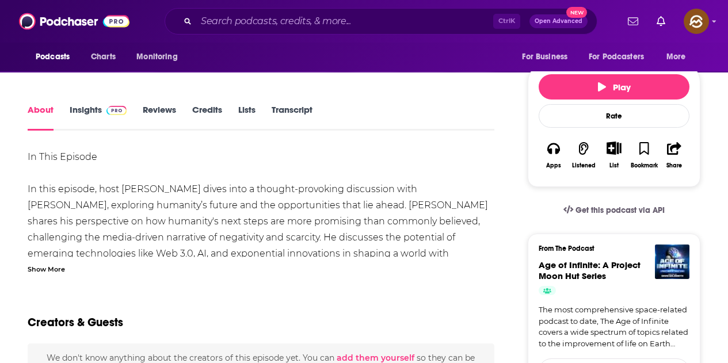
drag, startPoint x: 667, startPoint y: 255, endPoint x: 463, endPoint y: 154, distance: 228.5
click at [326, 25] on input "Search podcasts, credits, & more..." at bounding box center [344, 21] width 297 height 18
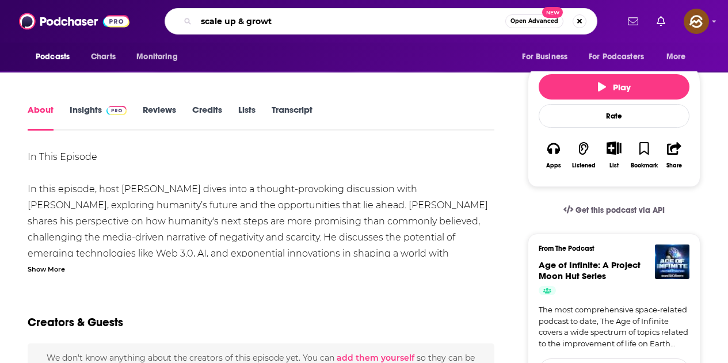
type input "scale up & growth"
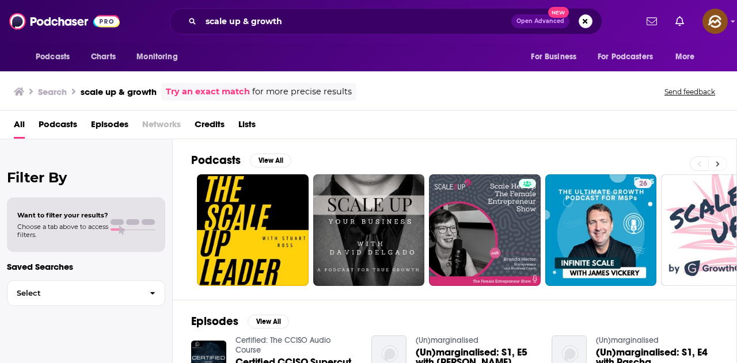
click at [714, 169] on button at bounding box center [717, 164] width 19 height 14
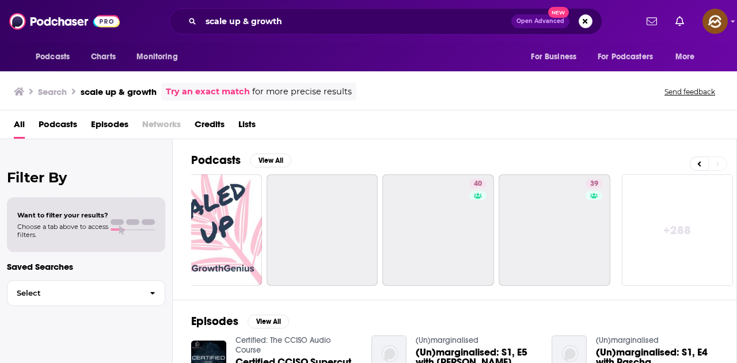
scroll to position [0, 512]
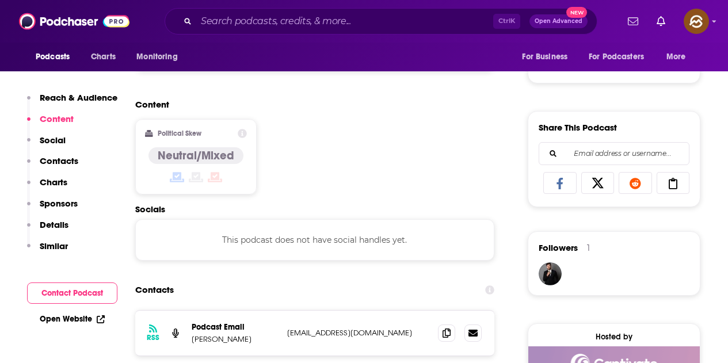
scroll to position [691, 0]
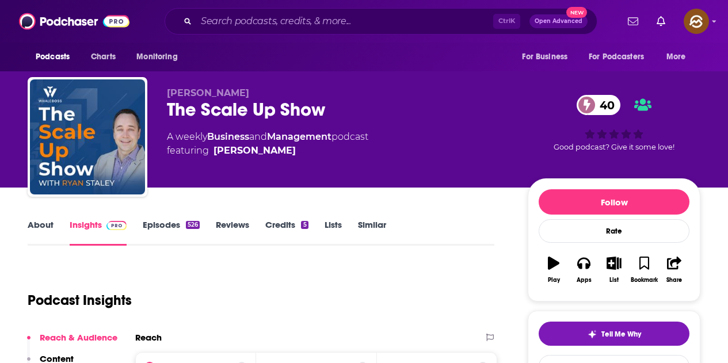
scroll to position [115, 0]
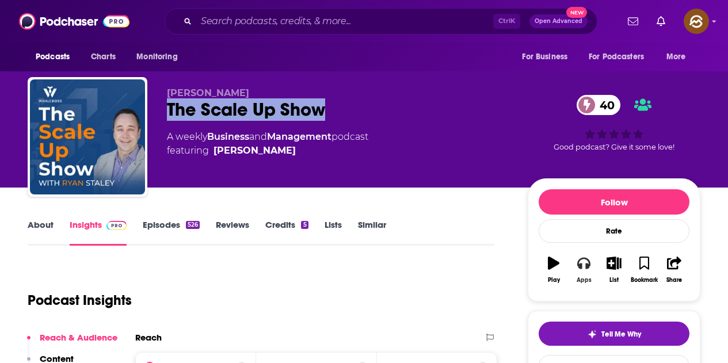
click at [589, 265] on icon "button" at bounding box center [583, 264] width 13 height 12
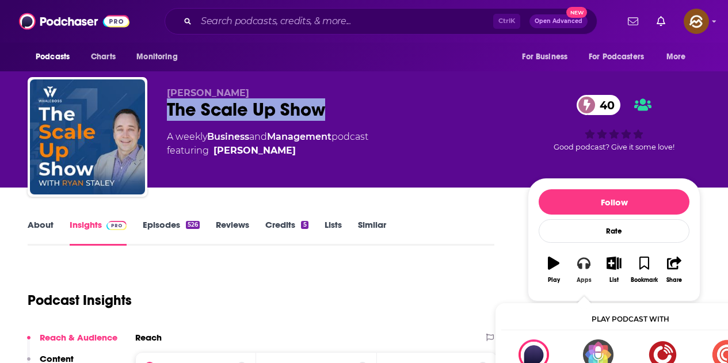
scroll to position [58, 0]
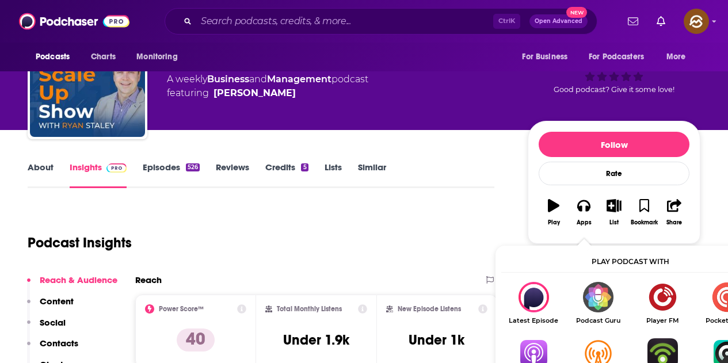
click at [541, 346] on img "Show Listen On dropdown" at bounding box center [533, 353] width 64 height 30
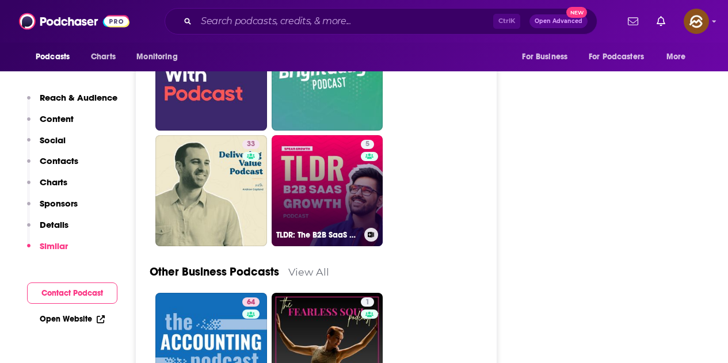
scroll to position [2877, 0]
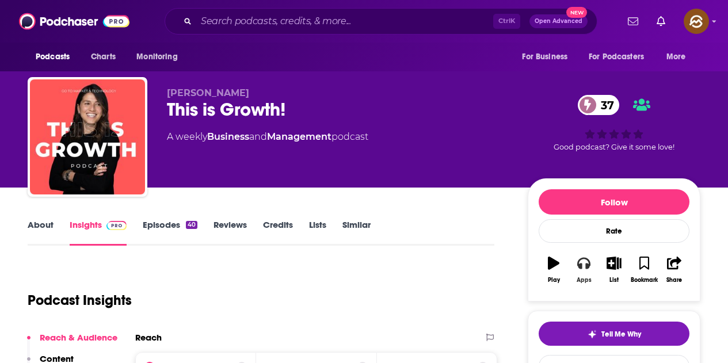
click at [588, 266] on icon "button" at bounding box center [583, 264] width 13 height 12
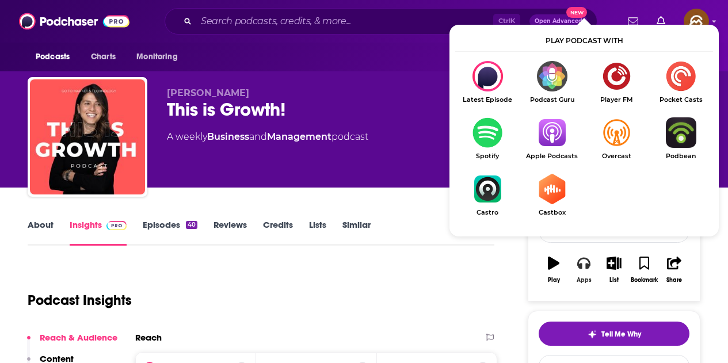
scroll to position [115, 0]
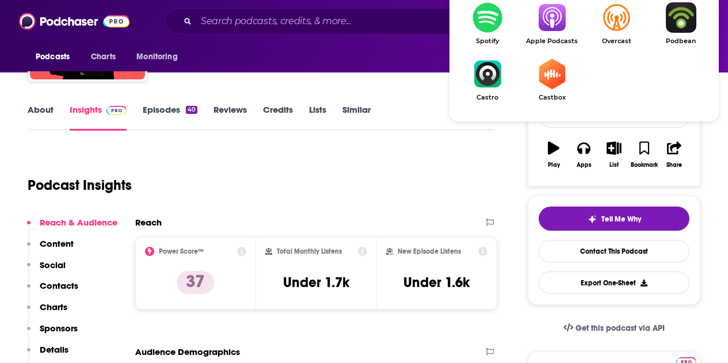
click at [552, 33] on img "Show Listen On dropdown" at bounding box center [552, 17] width 64 height 30
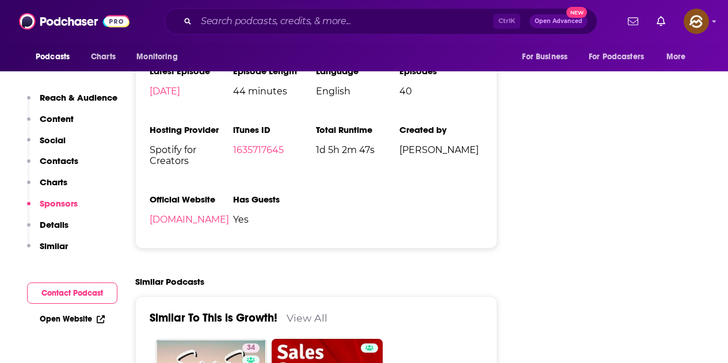
scroll to position [0, 0]
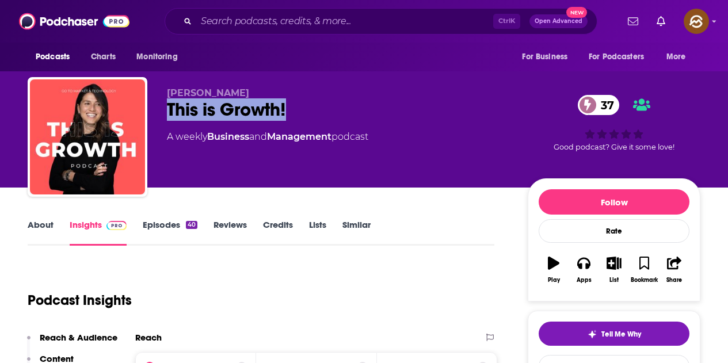
drag, startPoint x: 167, startPoint y: 112, endPoint x: 288, endPoint y: 110, distance: 120.9
click at [288, 110] on div "This is Growth! 37" at bounding box center [338, 109] width 342 height 22
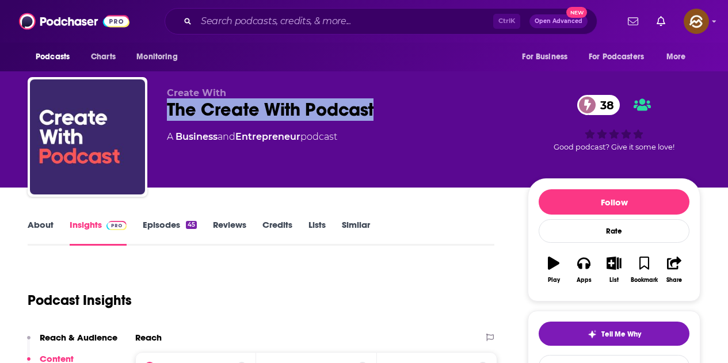
drag, startPoint x: 168, startPoint y: 112, endPoint x: 376, endPoint y: 108, distance: 207.8
click at [376, 108] on div "The Create With Podcast 38" at bounding box center [338, 109] width 342 height 22
click at [592, 266] on button "Apps" at bounding box center [584, 269] width 30 height 41
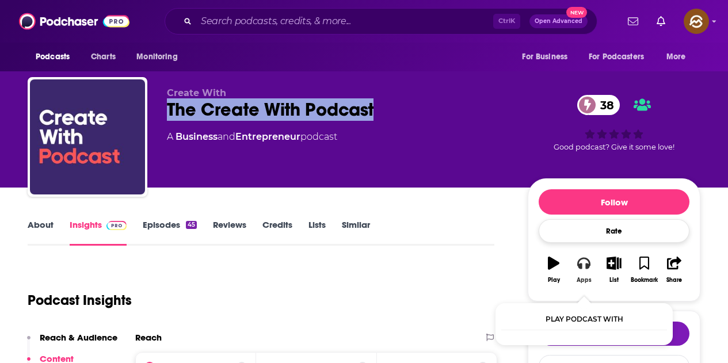
scroll to position [58, 0]
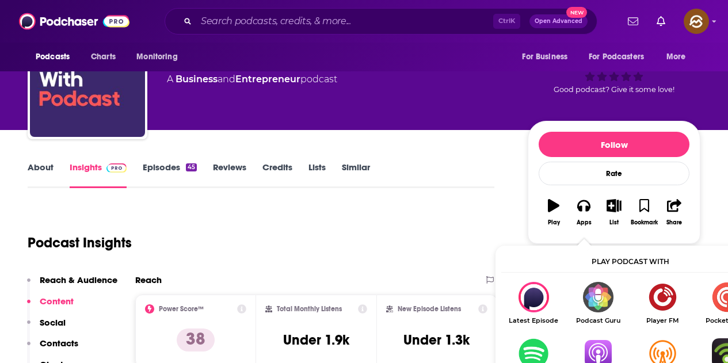
click at [590, 346] on img "Show Listen On dropdown" at bounding box center [598, 353] width 64 height 30
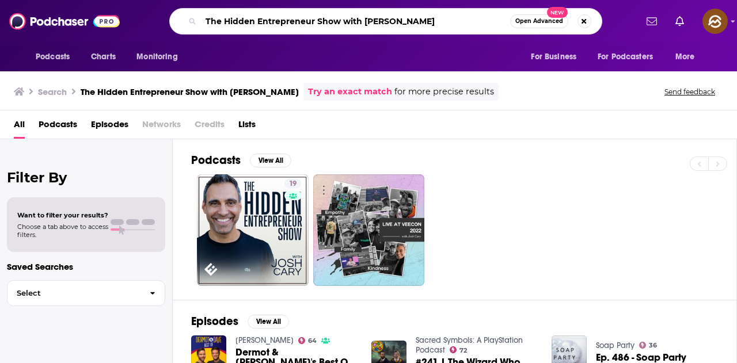
drag, startPoint x: 257, startPoint y: 19, endPoint x: 184, endPoint y: 19, distance: 73.1
click at [184, 19] on div "The Hidden Entrepreneur Show with Josh Cary Open Advanced New" at bounding box center [385, 21] width 433 height 26
drag, startPoint x: 367, startPoint y: 21, endPoint x: 285, endPoint y: 20, distance: 81.2
click at [285, 20] on input "Entrepreneur Show with Josh Cary" at bounding box center [355, 21] width 309 height 18
type input "Entrepreneur Show"
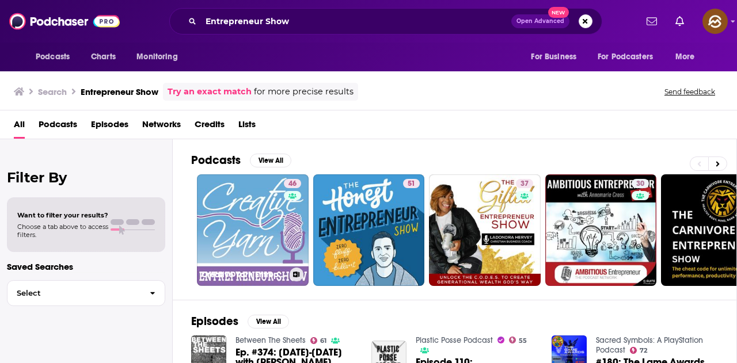
drag, startPoint x: 296, startPoint y: 234, endPoint x: 520, endPoint y: 133, distance: 244.9
click at [520, 133] on div "All Podcasts Episodes Networks Credits Lists" at bounding box center [371, 127] width 714 height 24
click at [716, 165] on icon at bounding box center [717, 163] width 3 height 5
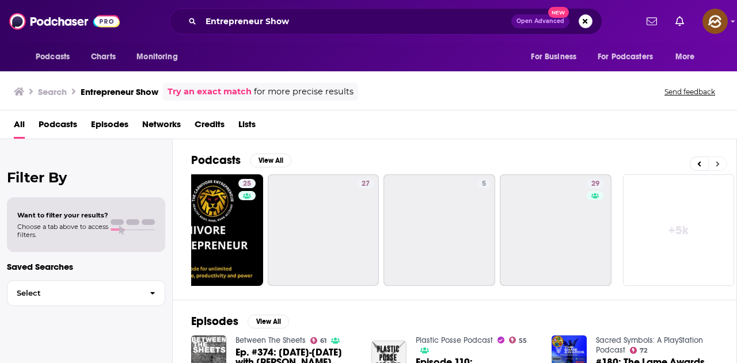
scroll to position [0, 512]
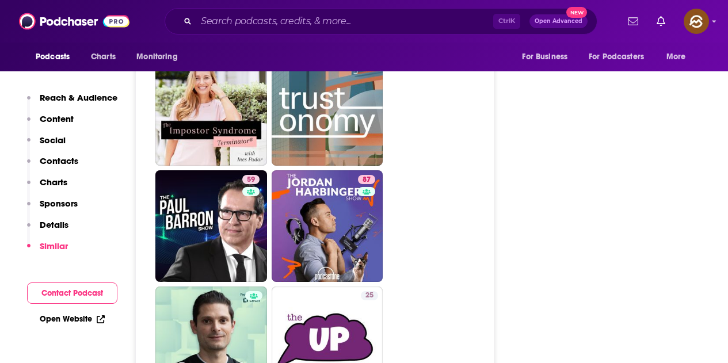
scroll to position [3395, 0]
